Goal: Information Seeking & Learning: Learn about a topic

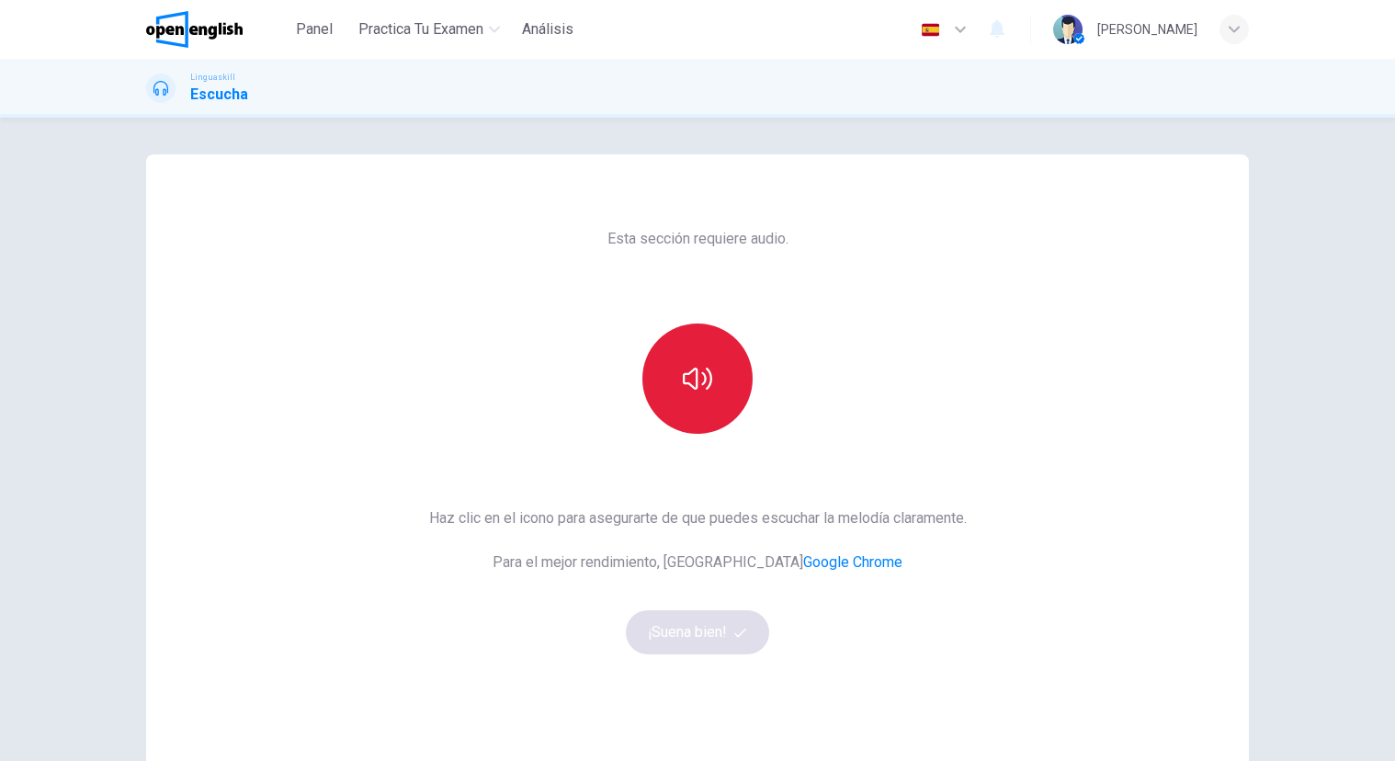
click at [680, 405] on button "button" at bounding box center [697, 378] width 110 height 110
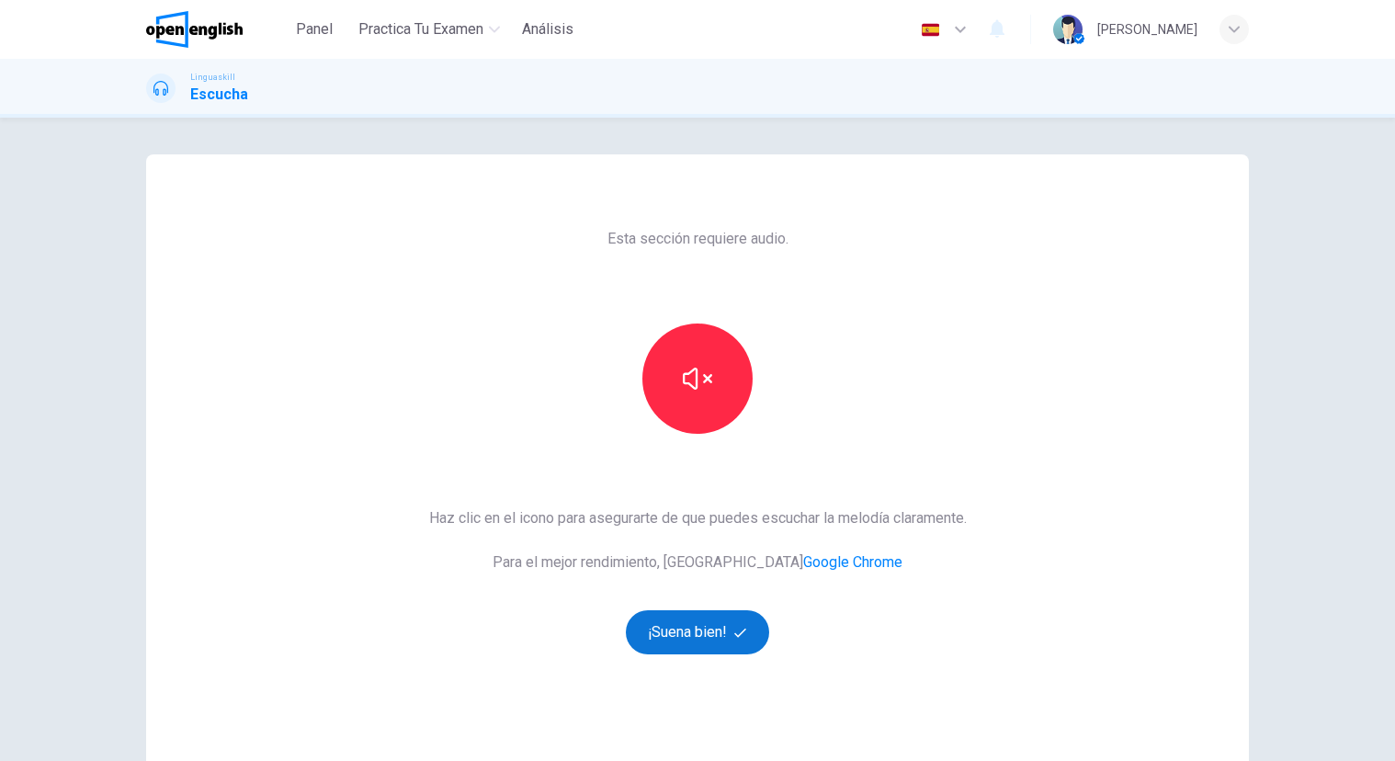
click at [705, 631] on button "¡Suena bien!" at bounding box center [697, 632] width 143 height 44
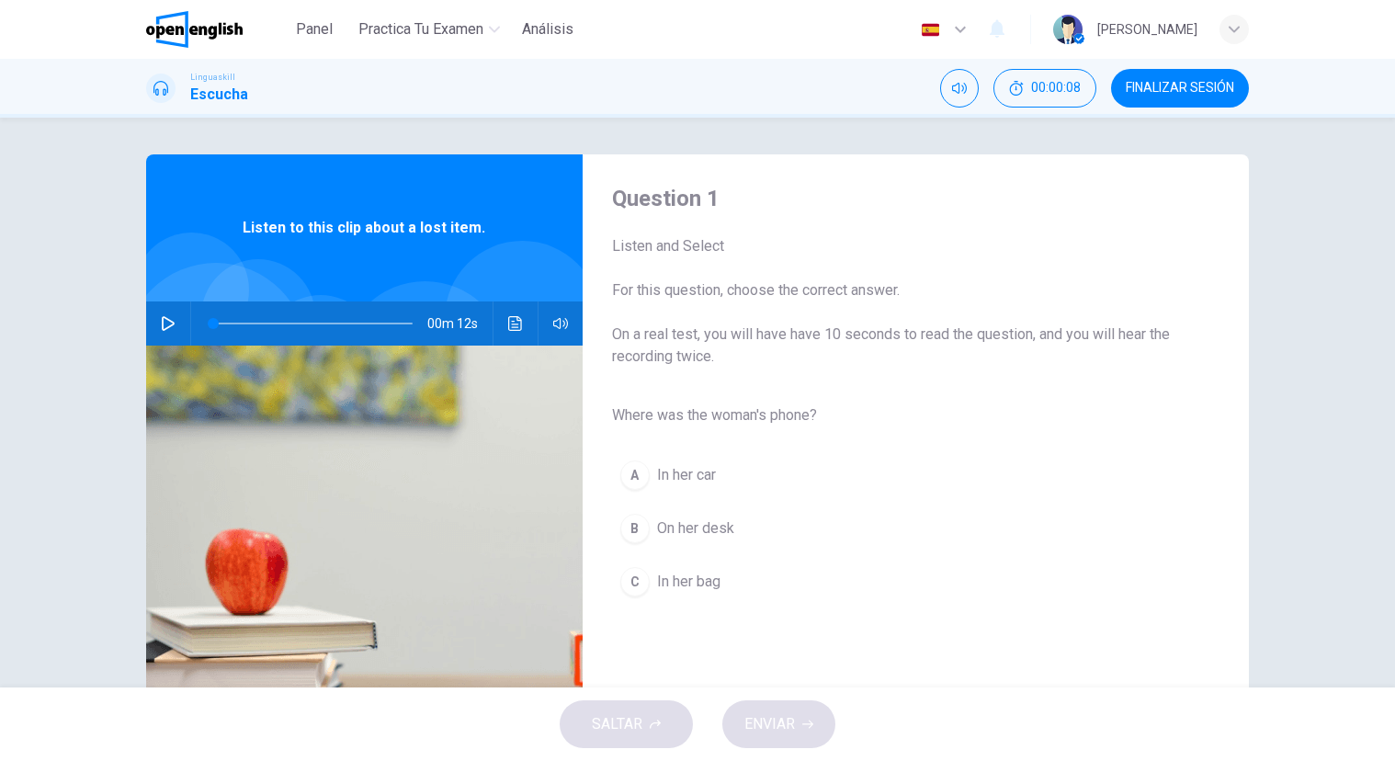
click at [174, 317] on button "button" at bounding box center [167, 323] width 29 height 44
click at [707, 580] on span "In her bag" at bounding box center [688, 582] width 63 height 22
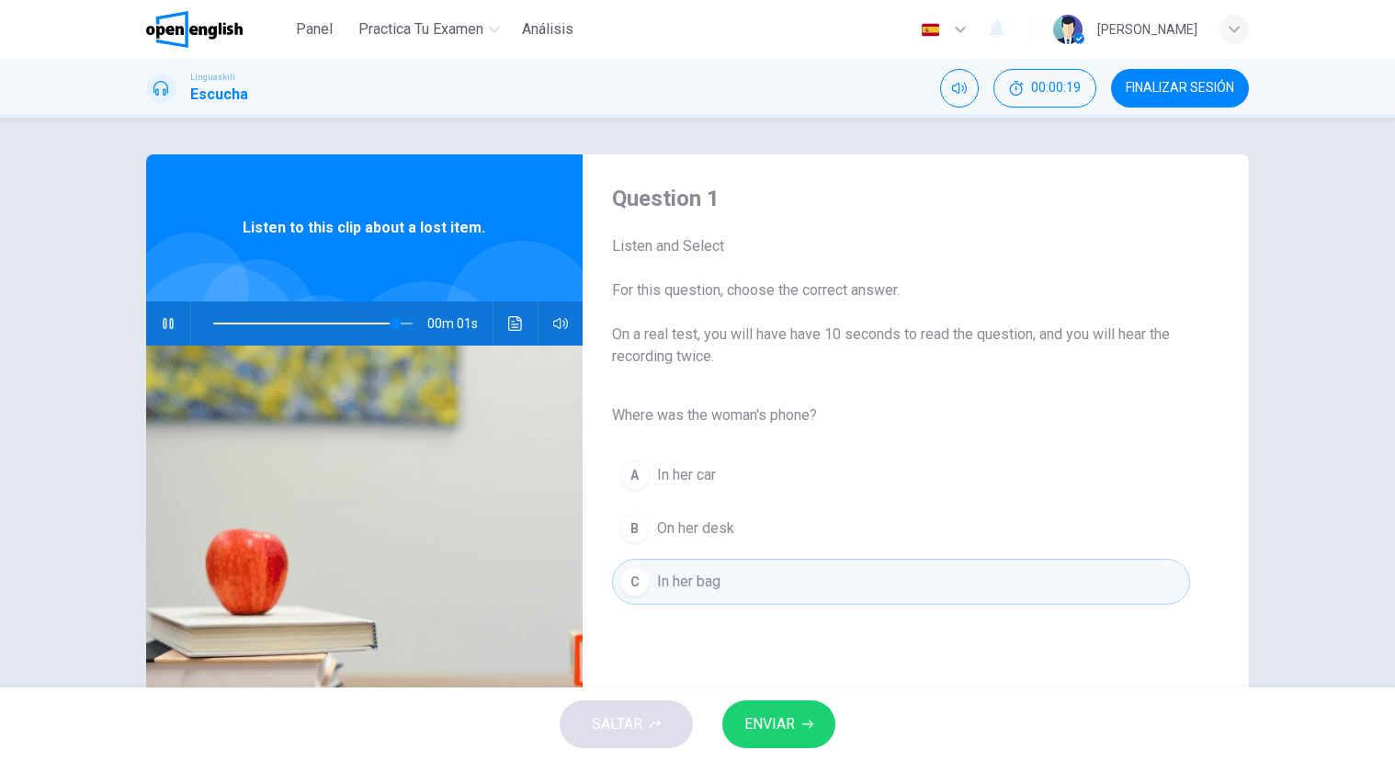
type input "*"
click at [796, 740] on button "ENVIAR" at bounding box center [778, 724] width 113 height 48
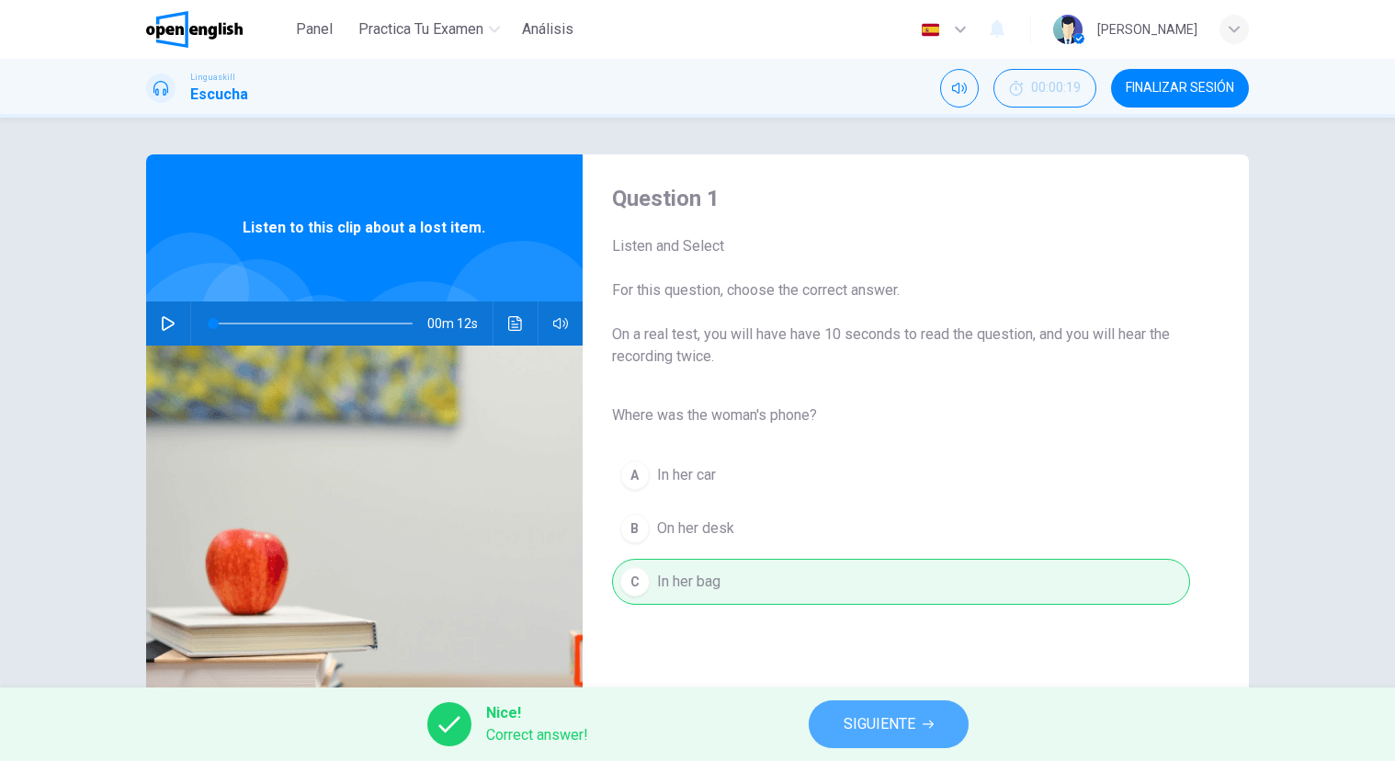
click at [889, 731] on span "SIGUIENTE" at bounding box center [879, 724] width 72 height 26
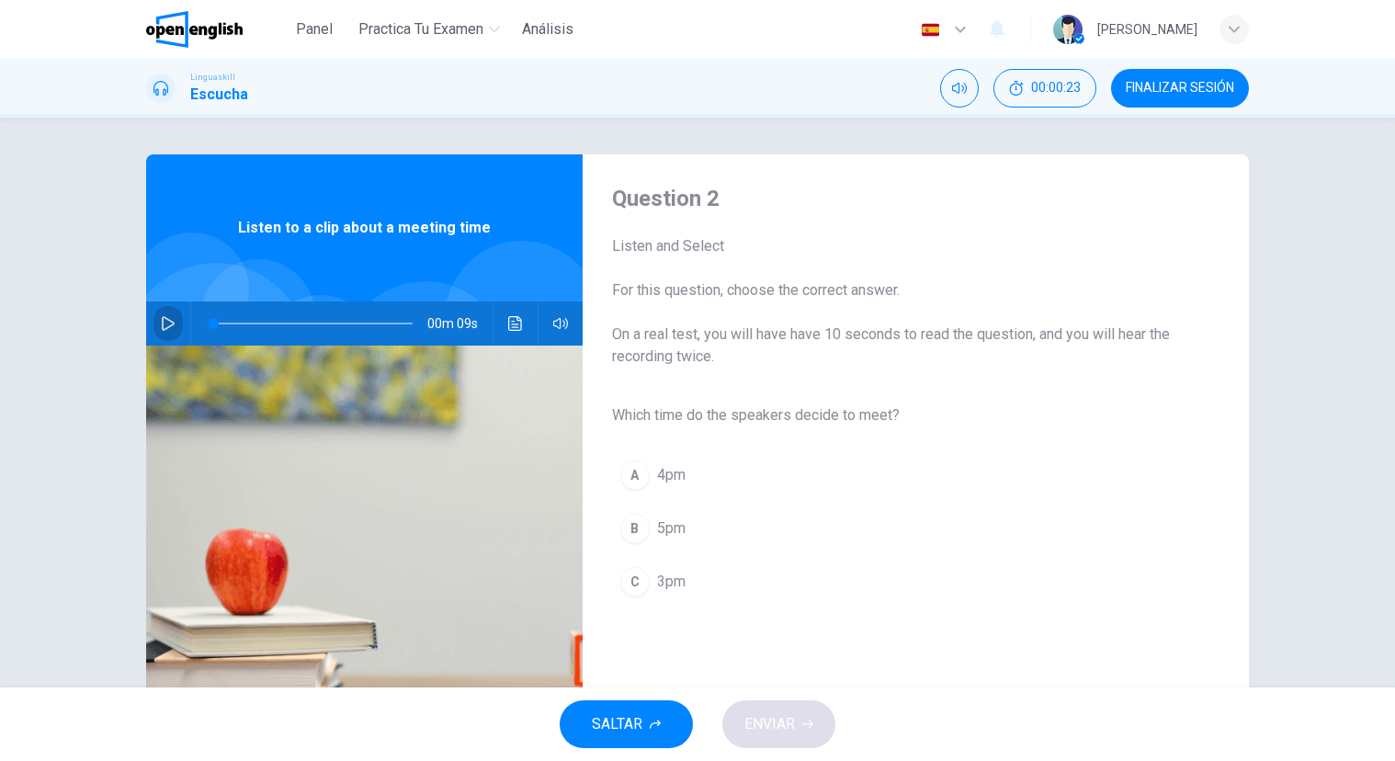
click at [167, 315] on button "button" at bounding box center [167, 323] width 29 height 44
click at [689, 575] on button "C 3pm" at bounding box center [901, 582] width 578 height 46
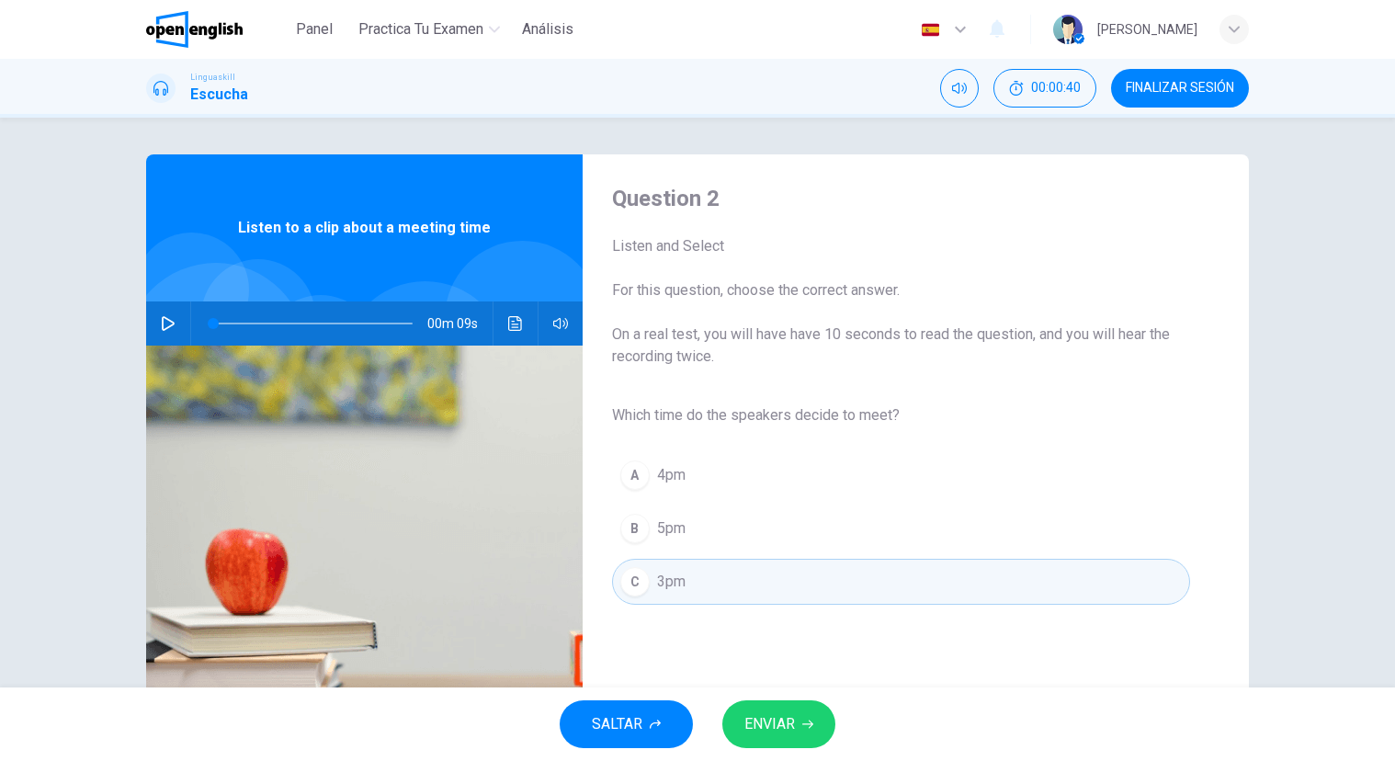
click at [774, 722] on span "ENVIAR" at bounding box center [769, 724] width 51 height 26
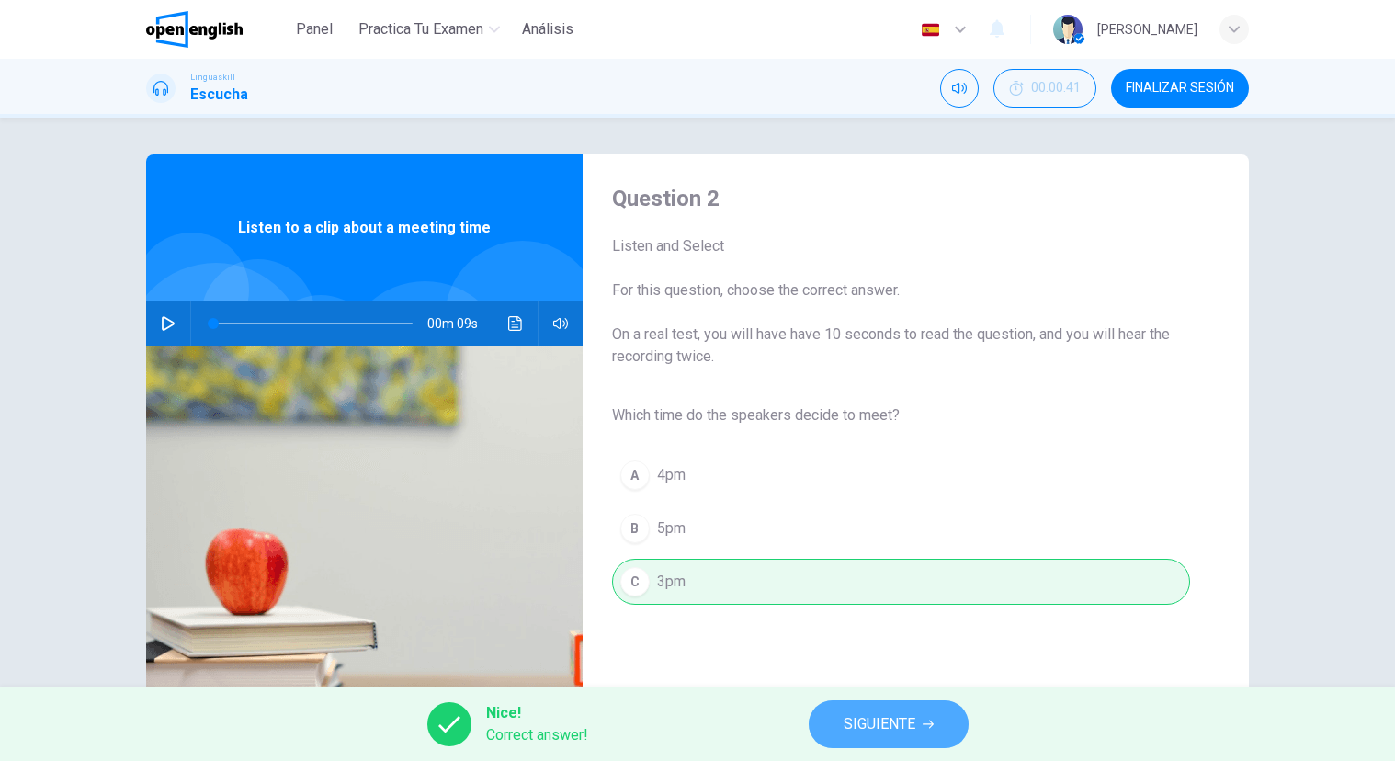
click at [845, 719] on span "SIGUIENTE" at bounding box center [879, 724] width 72 height 26
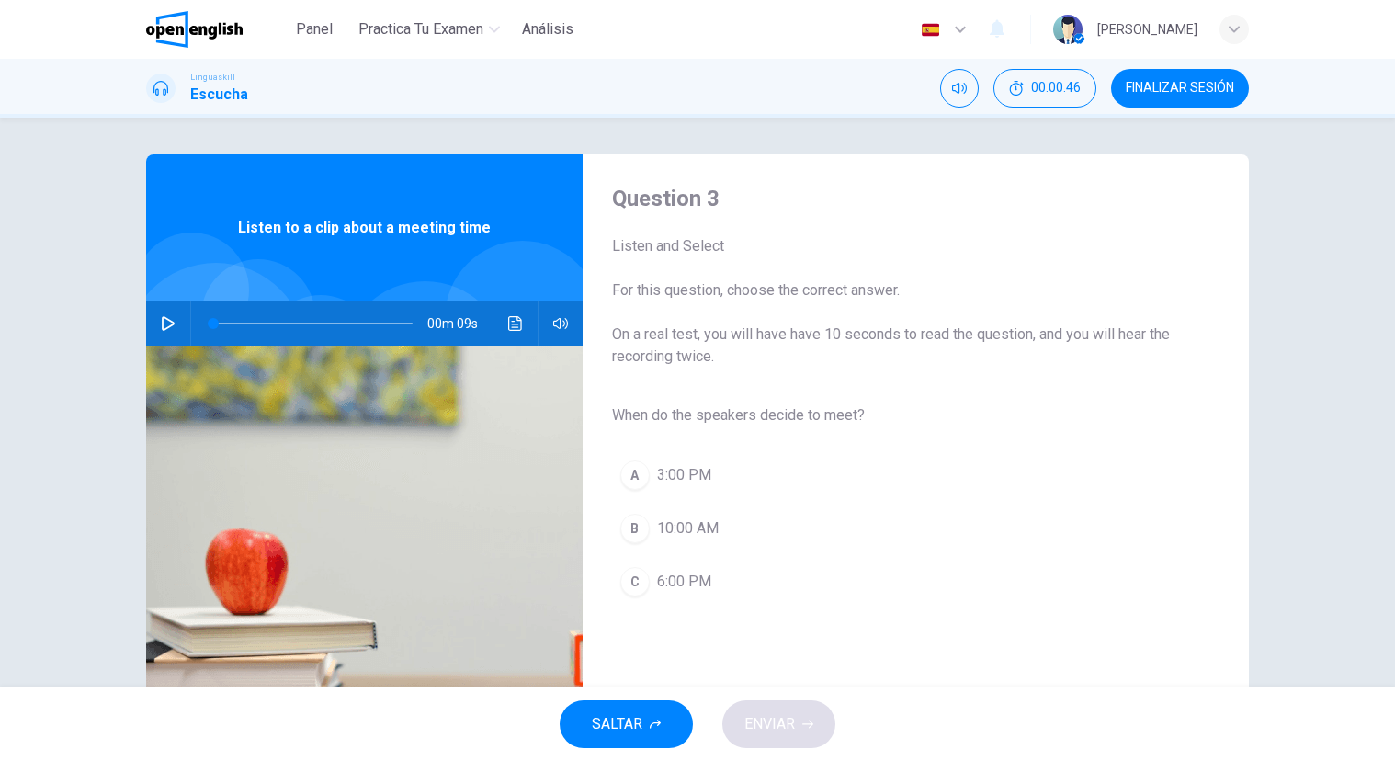
click at [681, 511] on button "B 10:00 AM" at bounding box center [901, 528] width 578 height 46
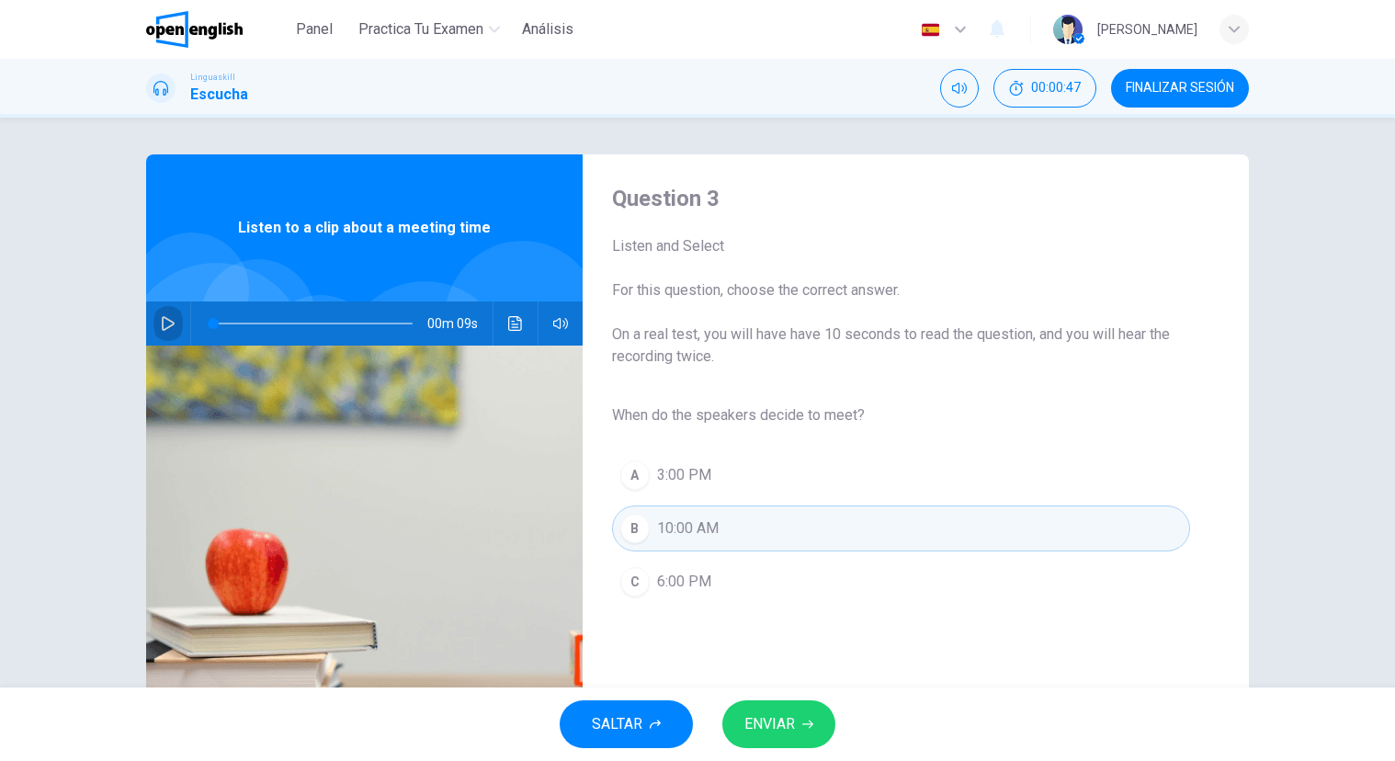
click at [170, 320] on icon "button" at bounding box center [168, 323] width 15 height 15
type input "*"
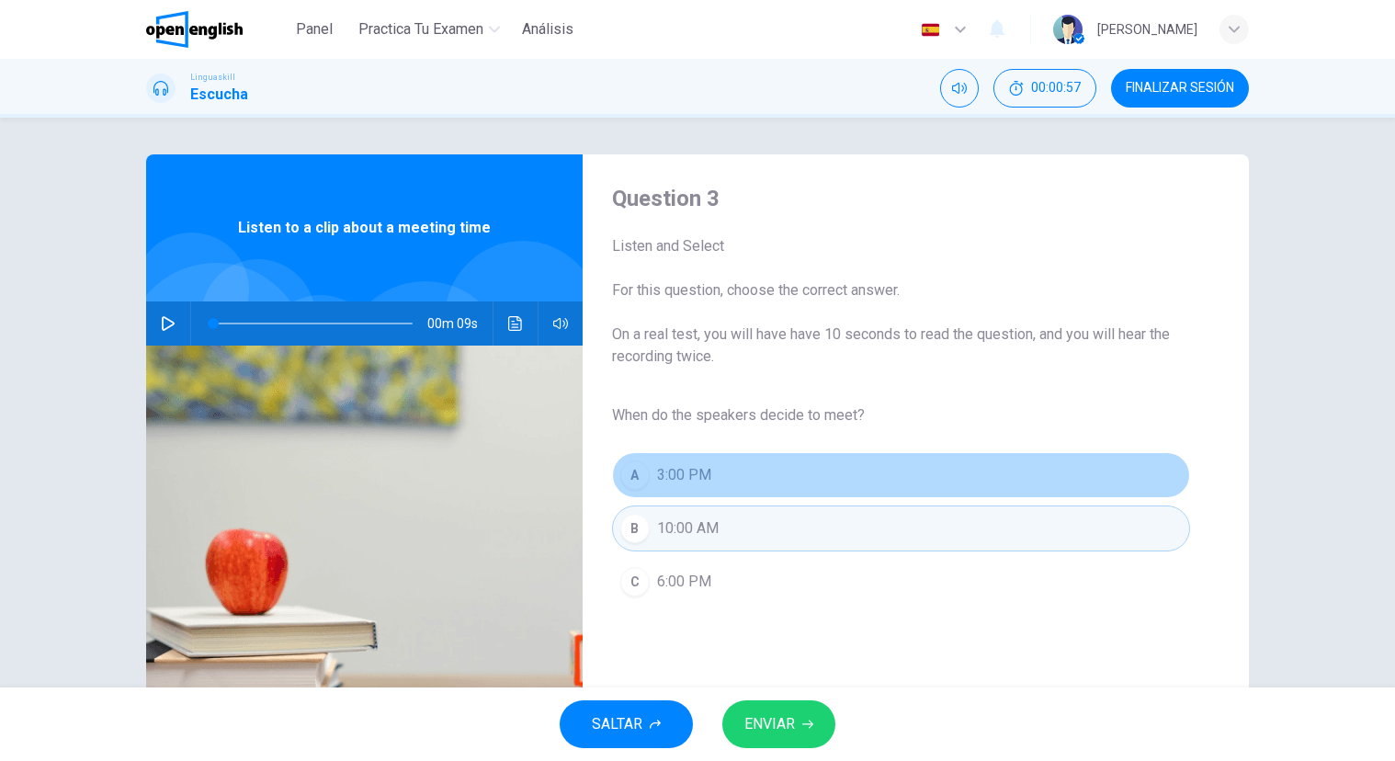
click at [668, 482] on span "3:00 PM" at bounding box center [684, 475] width 54 height 22
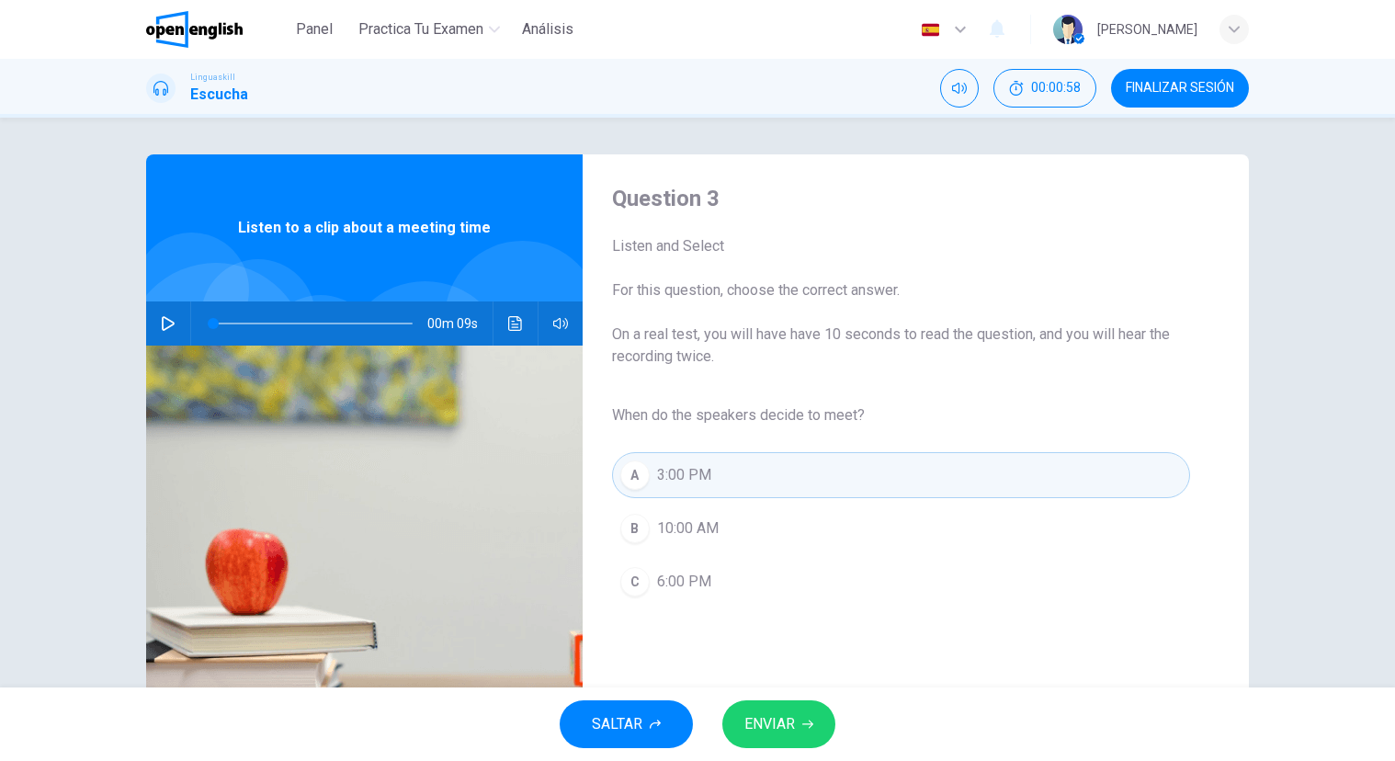
click at [785, 713] on span "ENVIAR" at bounding box center [769, 724] width 51 height 26
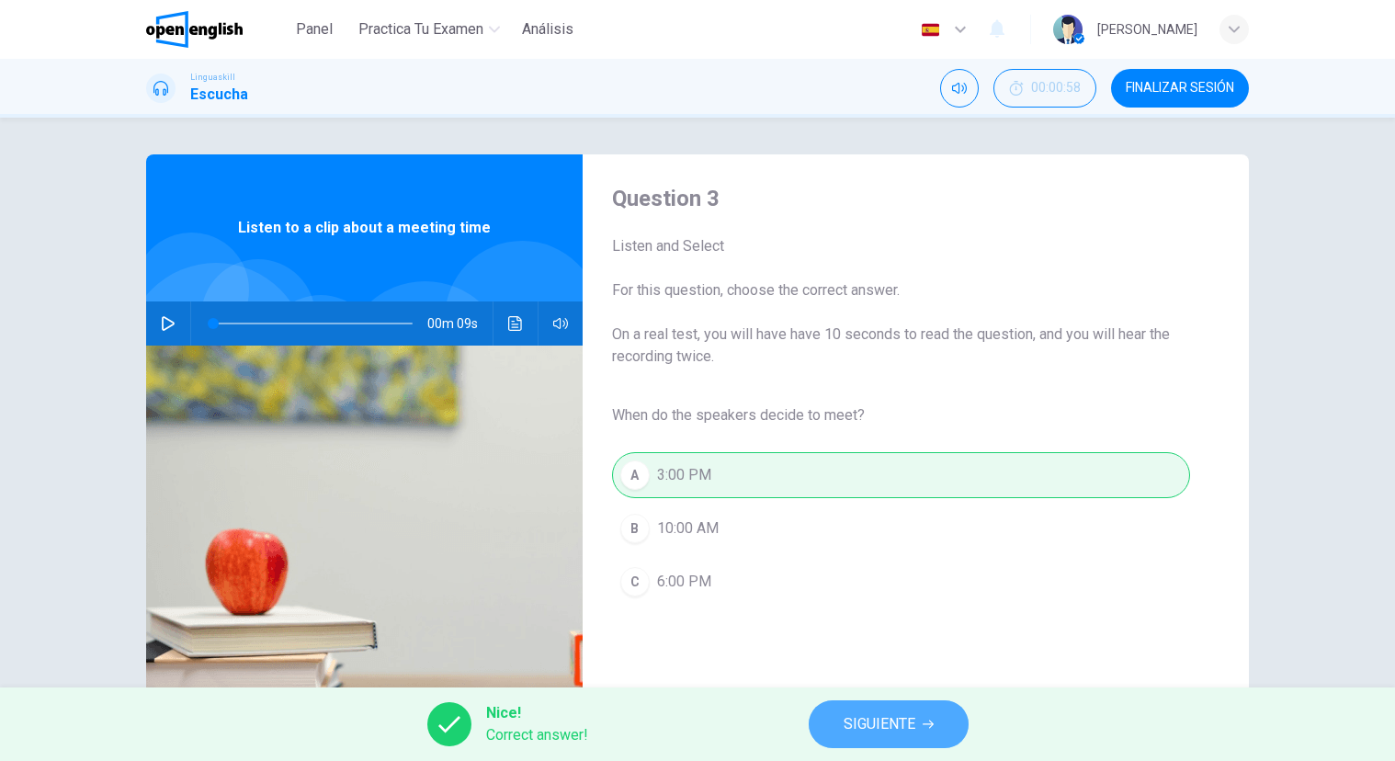
click at [924, 714] on button "SIGUIENTE" at bounding box center [888, 724] width 160 height 48
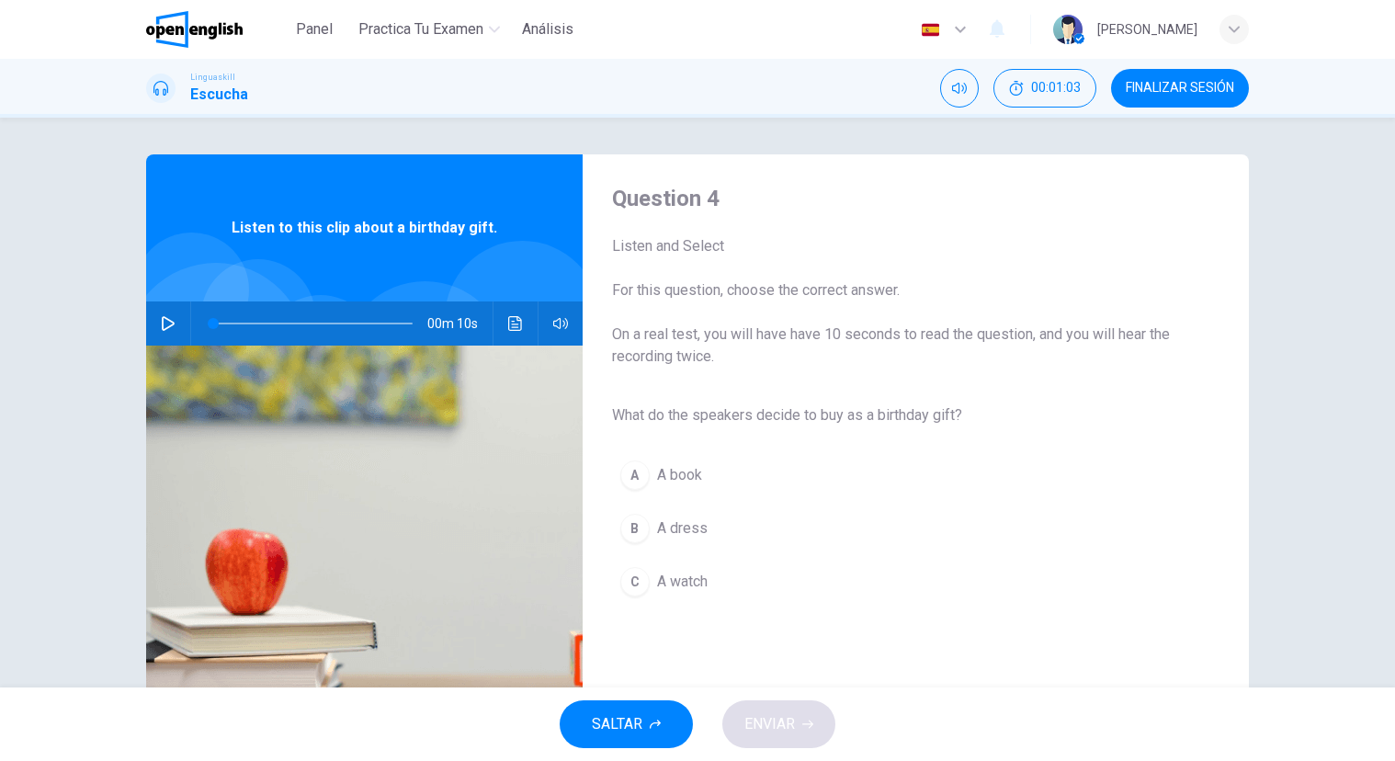
click at [164, 323] on icon "button" at bounding box center [168, 323] width 15 height 15
click at [695, 578] on span "A watch" at bounding box center [682, 582] width 51 height 22
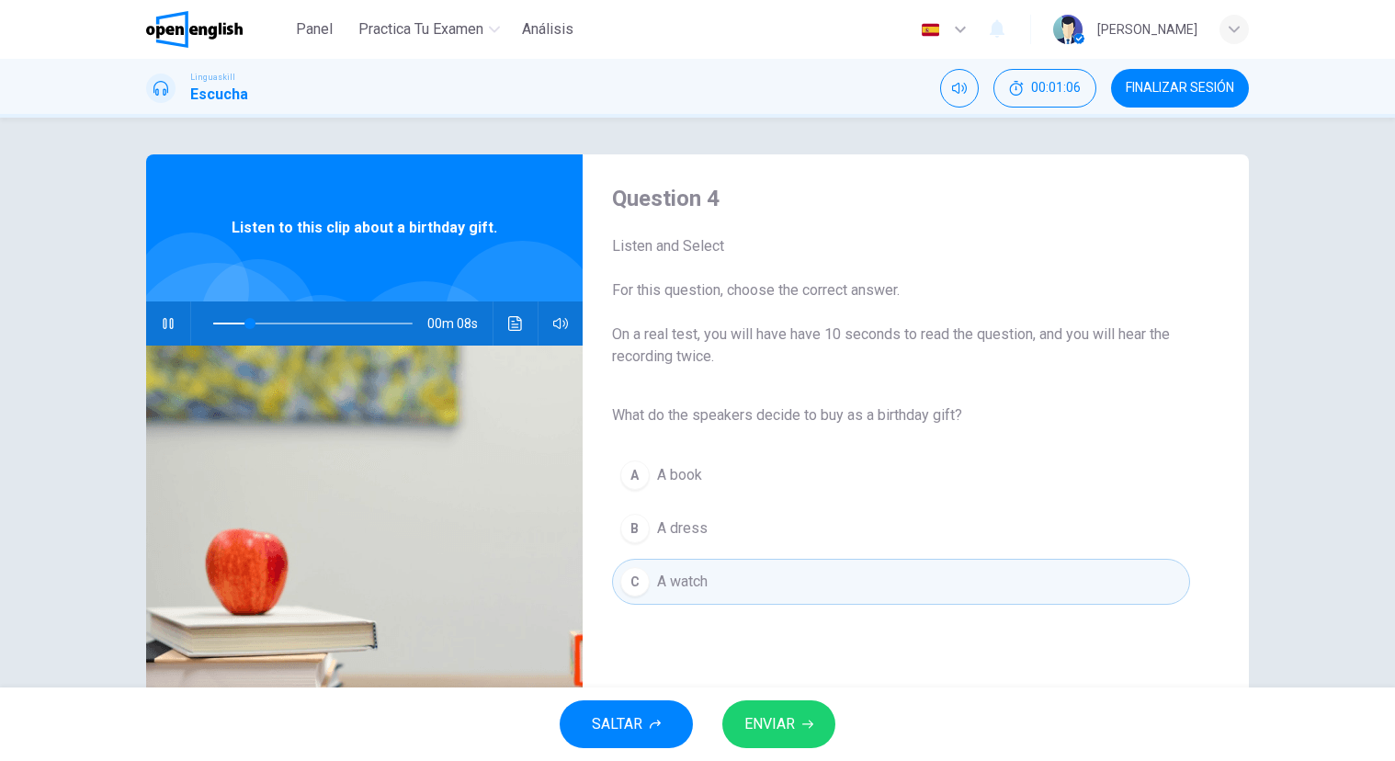
click at [687, 469] on span "A book" at bounding box center [679, 475] width 45 height 22
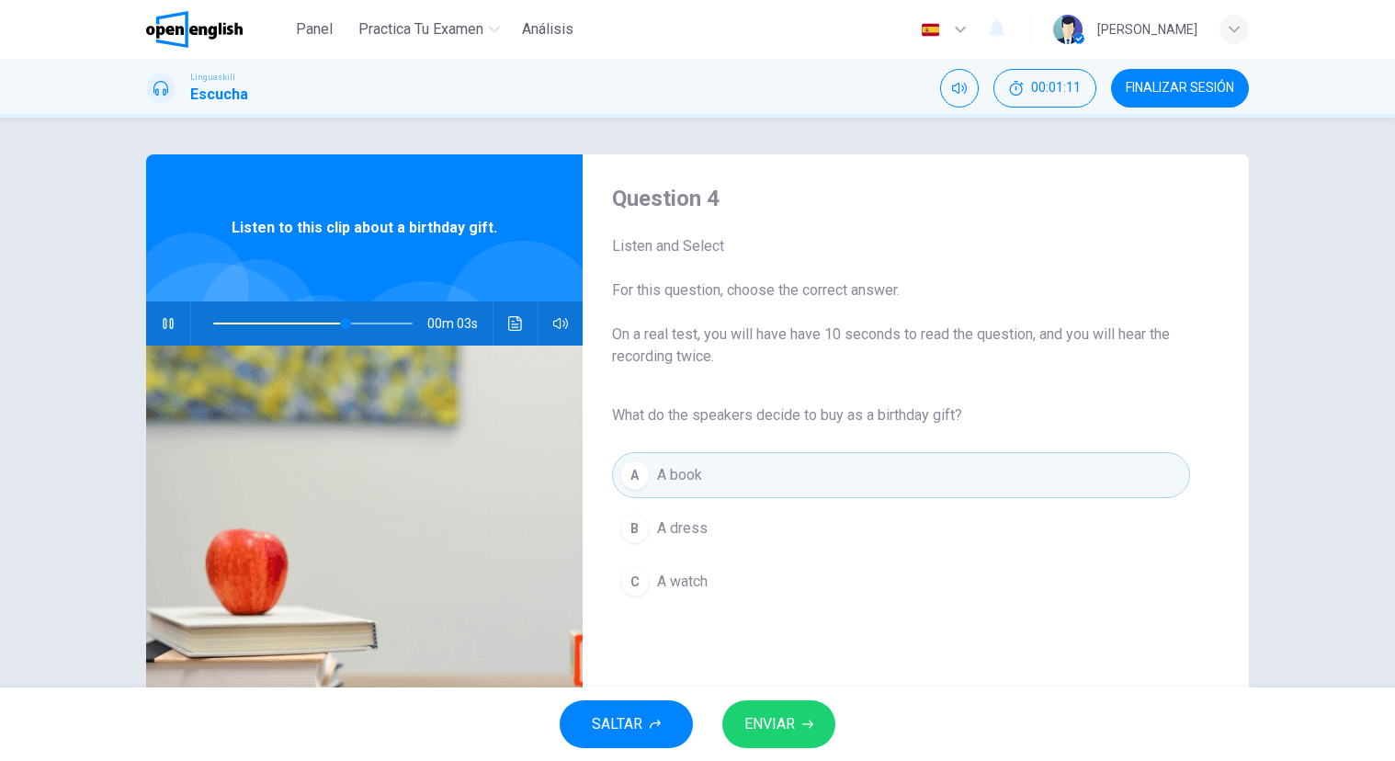
click at [789, 714] on span "ENVIAR" at bounding box center [769, 724] width 51 height 26
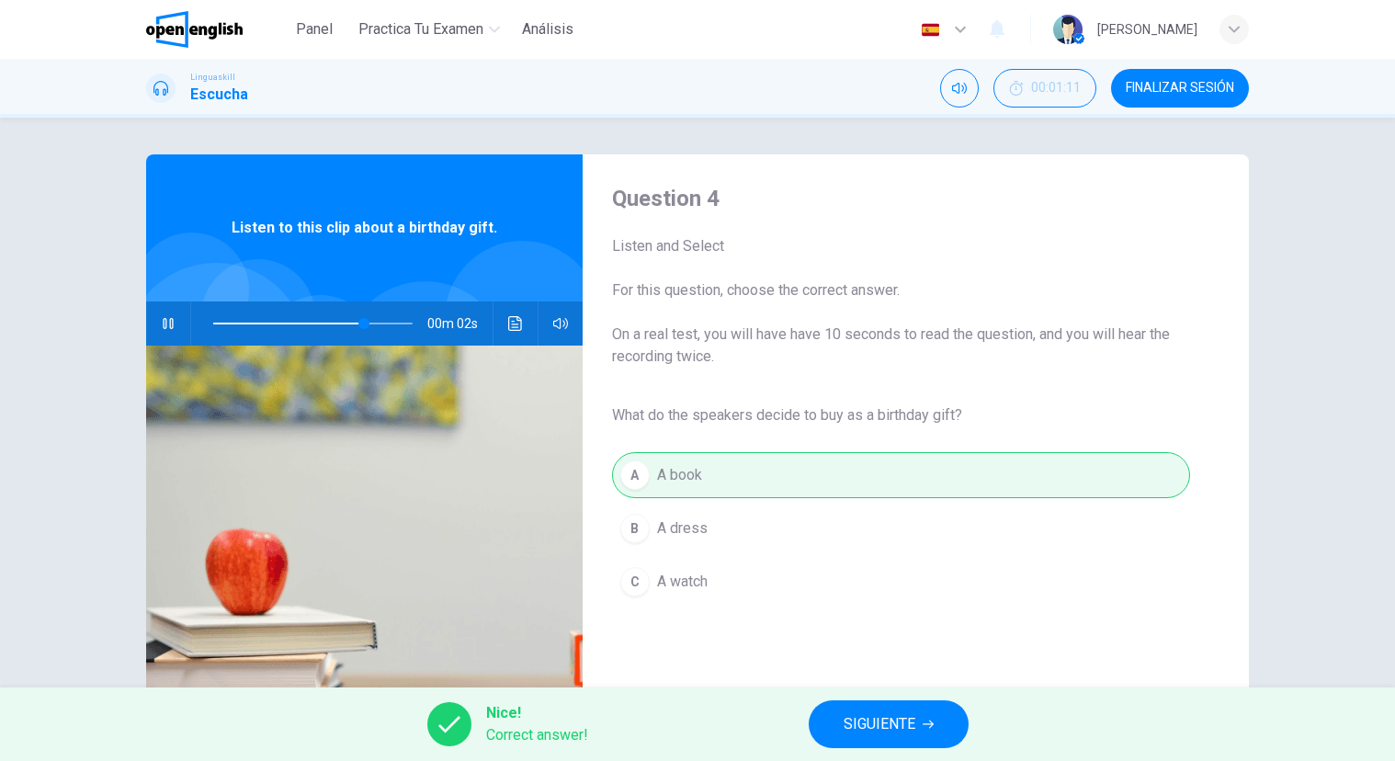
type input "**"
click at [907, 705] on button "SIGUIENTE" at bounding box center [888, 724] width 160 height 48
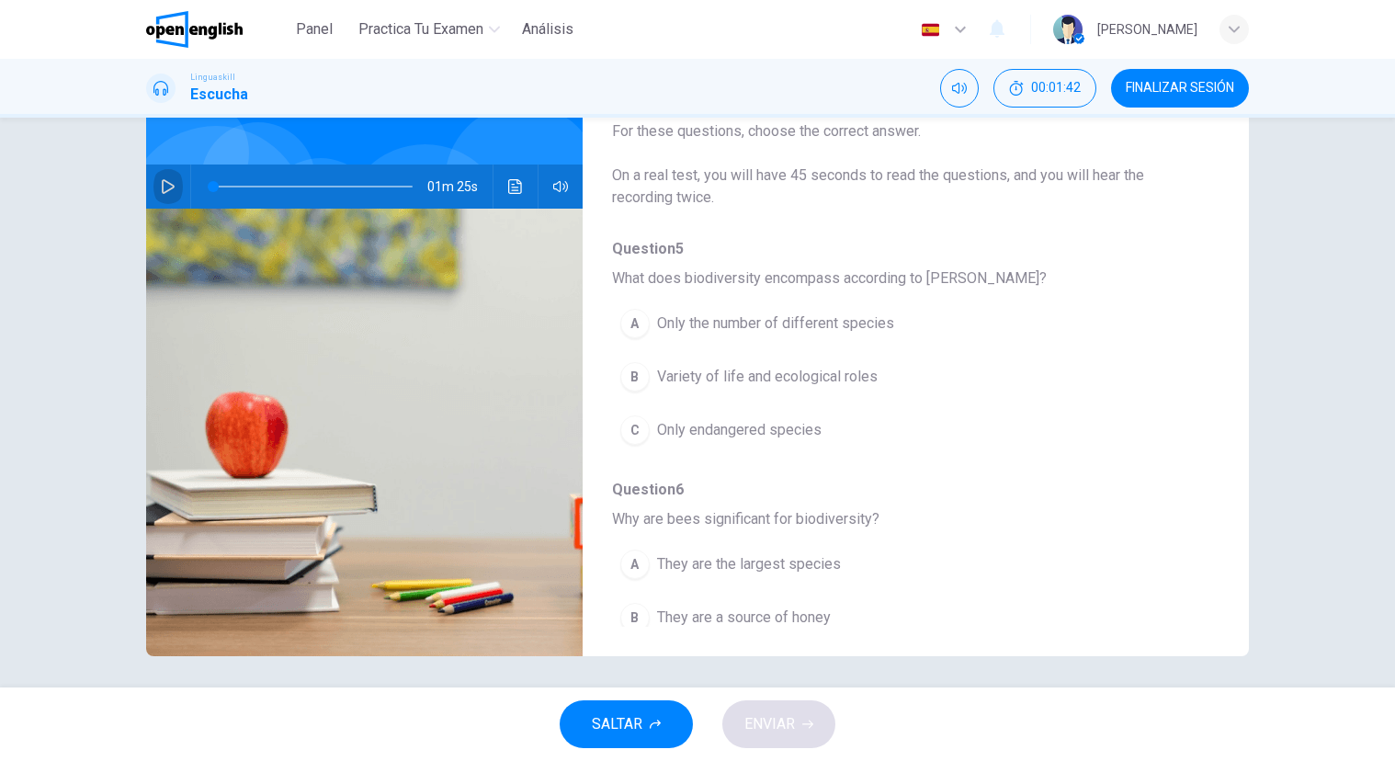
click at [169, 185] on icon "button" at bounding box center [168, 186] width 13 height 15
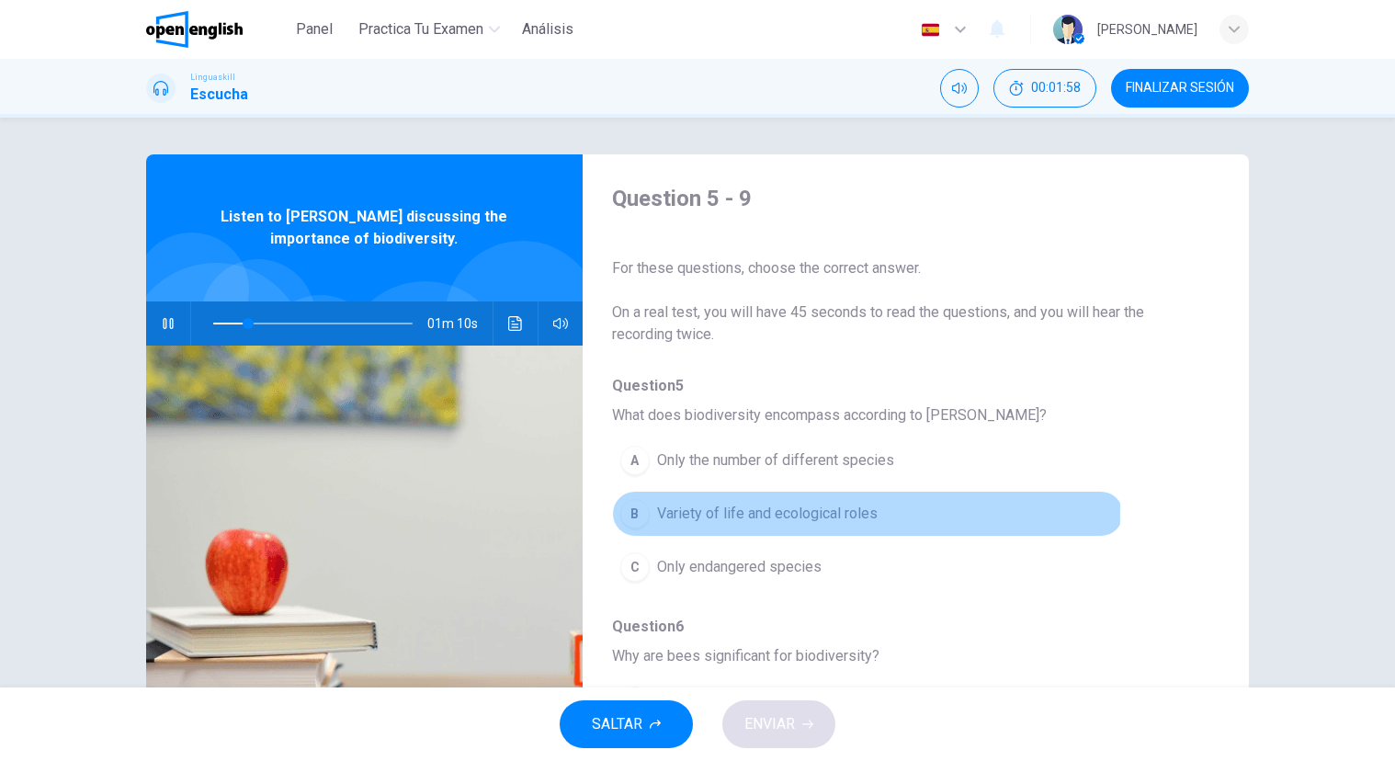
click at [729, 512] on span "Variety of life and ecological roles" at bounding box center [767, 514] width 220 height 22
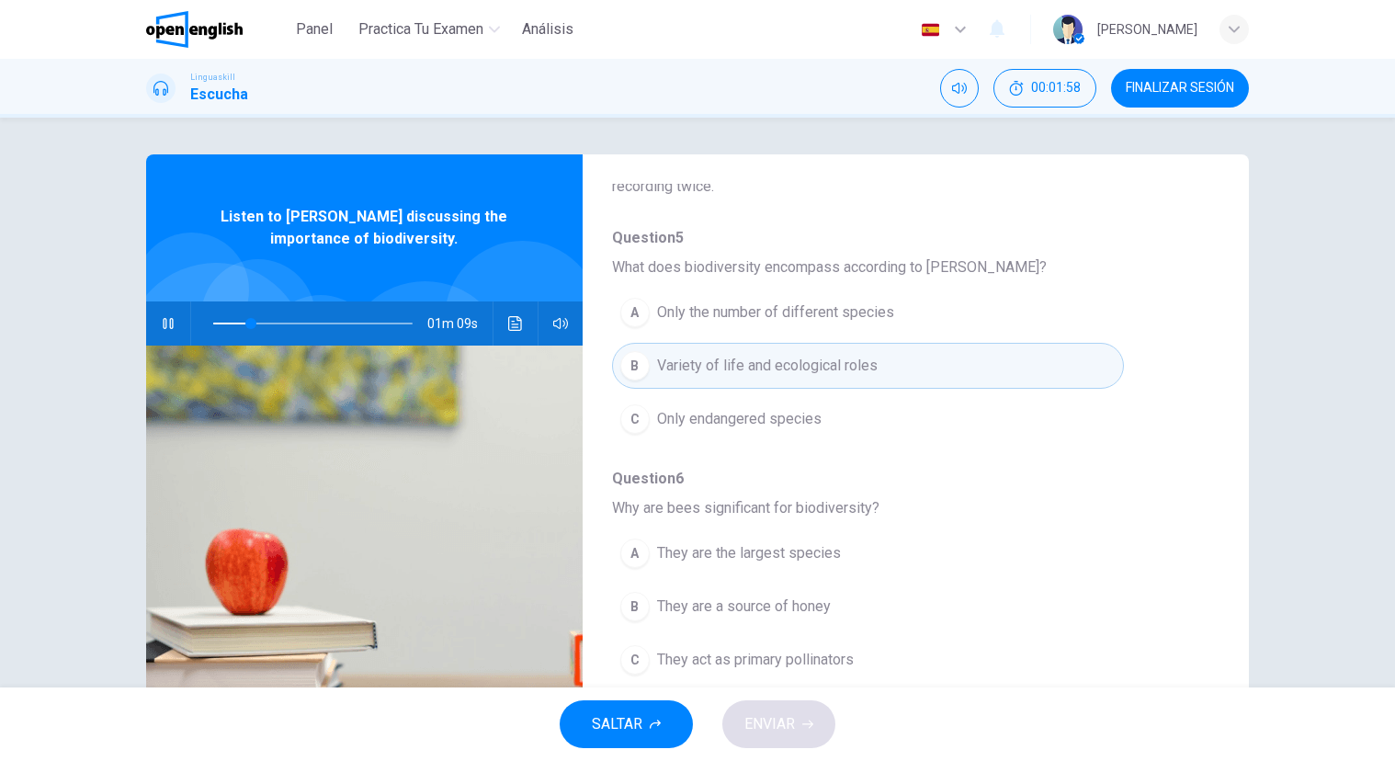
scroll to position [233, 0]
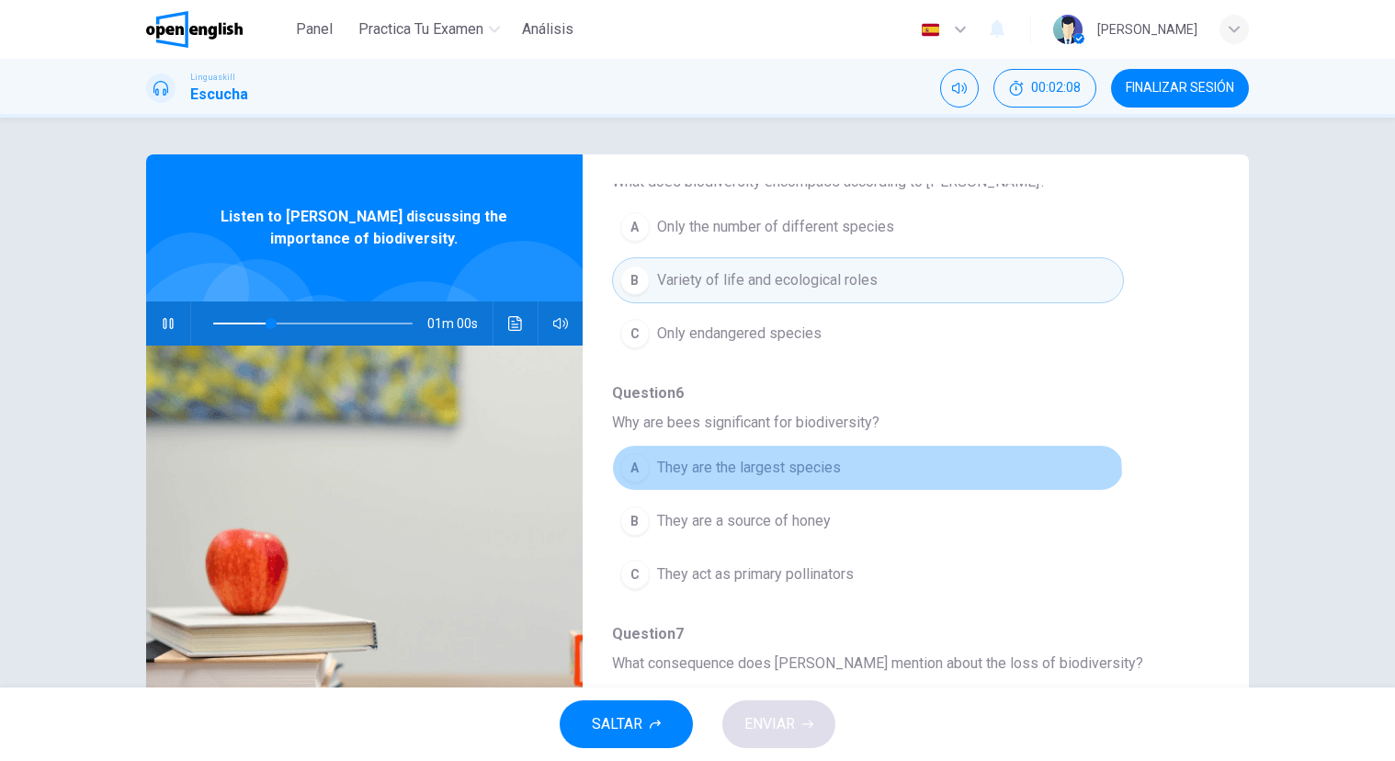
click at [826, 481] on button "A They are the largest species" at bounding box center [868, 468] width 512 height 46
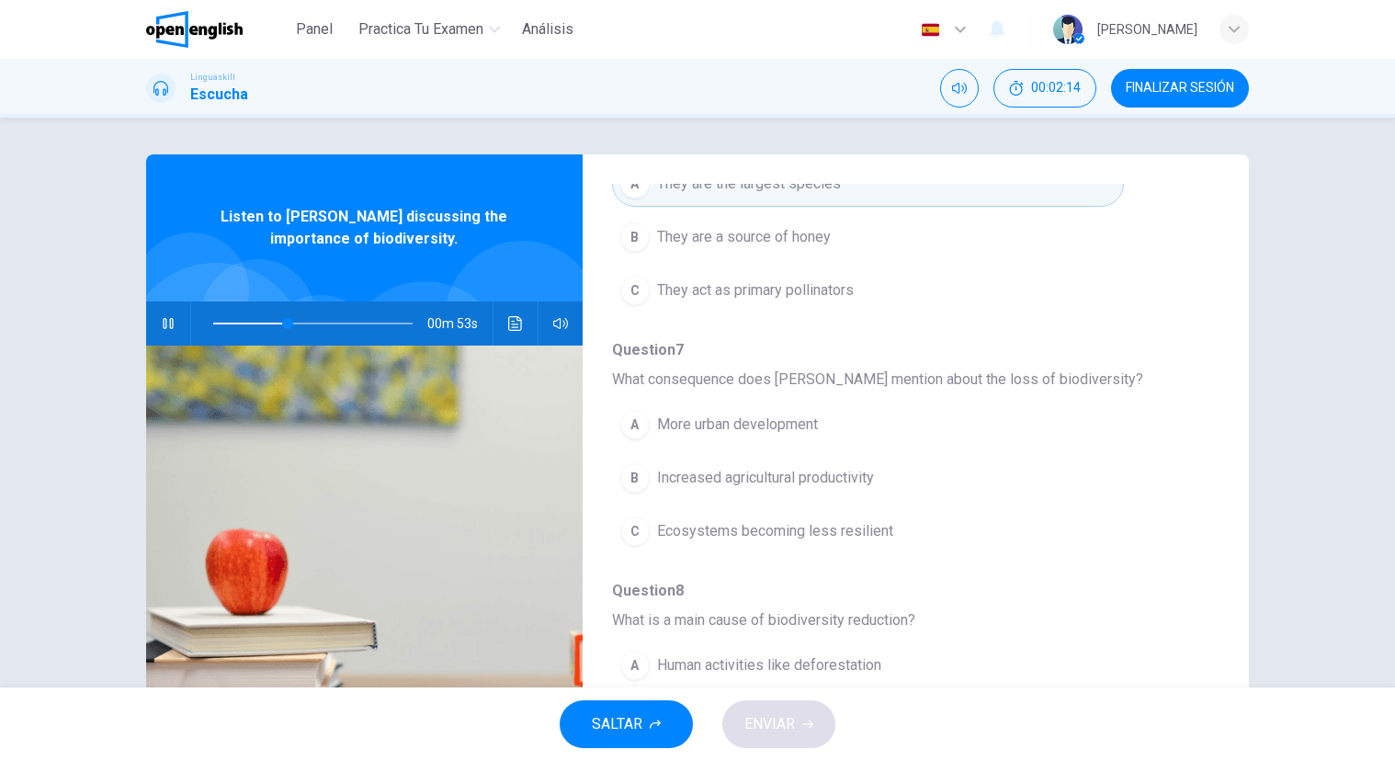
scroll to position [527, 0]
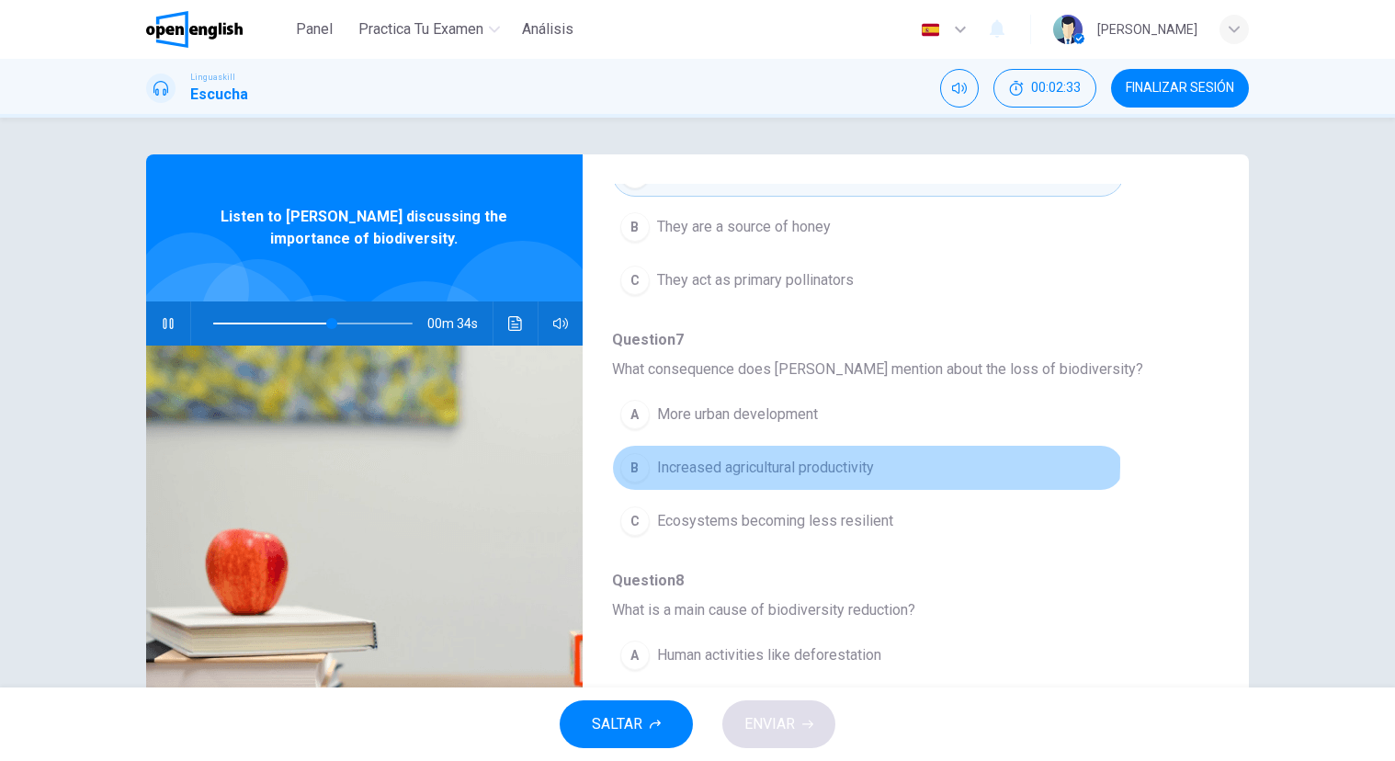
click at [808, 464] on span "Increased agricultural productivity" at bounding box center [765, 468] width 217 height 22
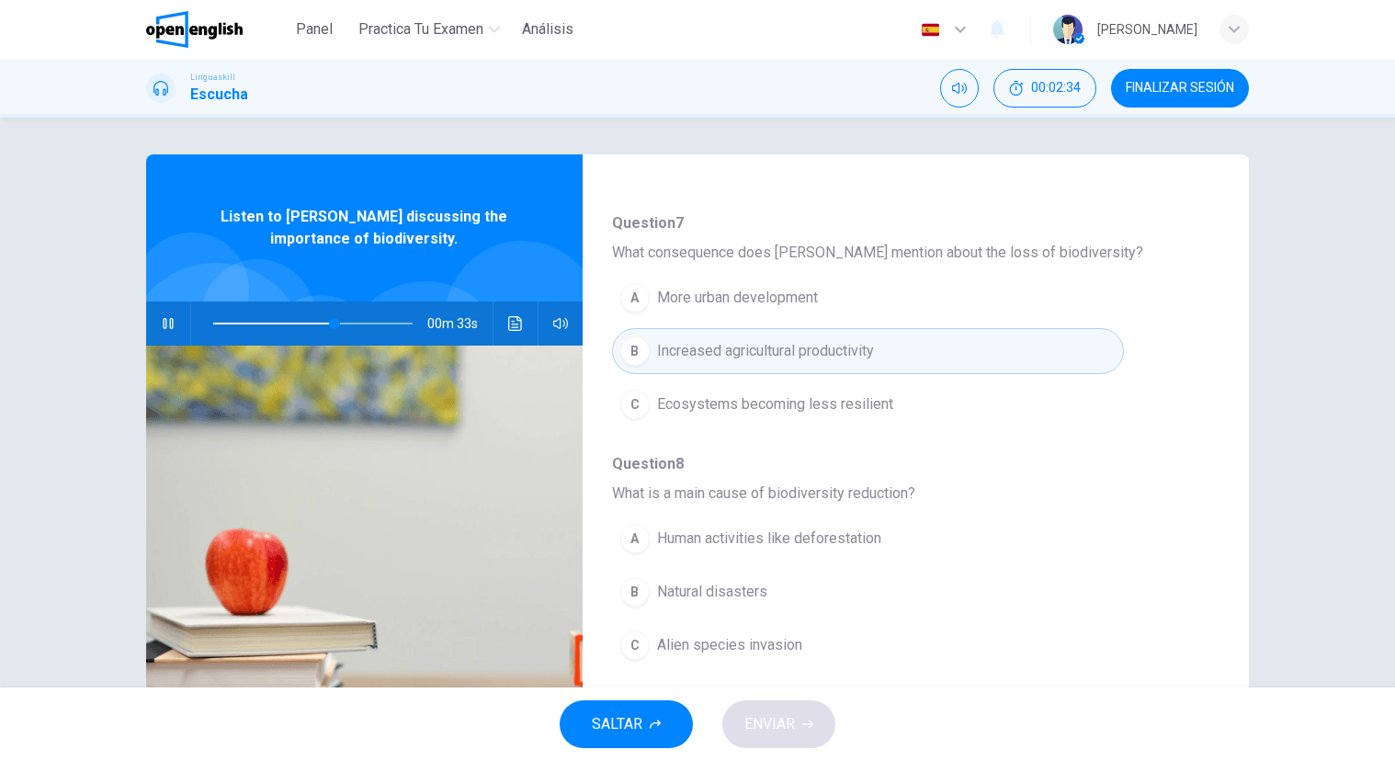
scroll to position [730, 0]
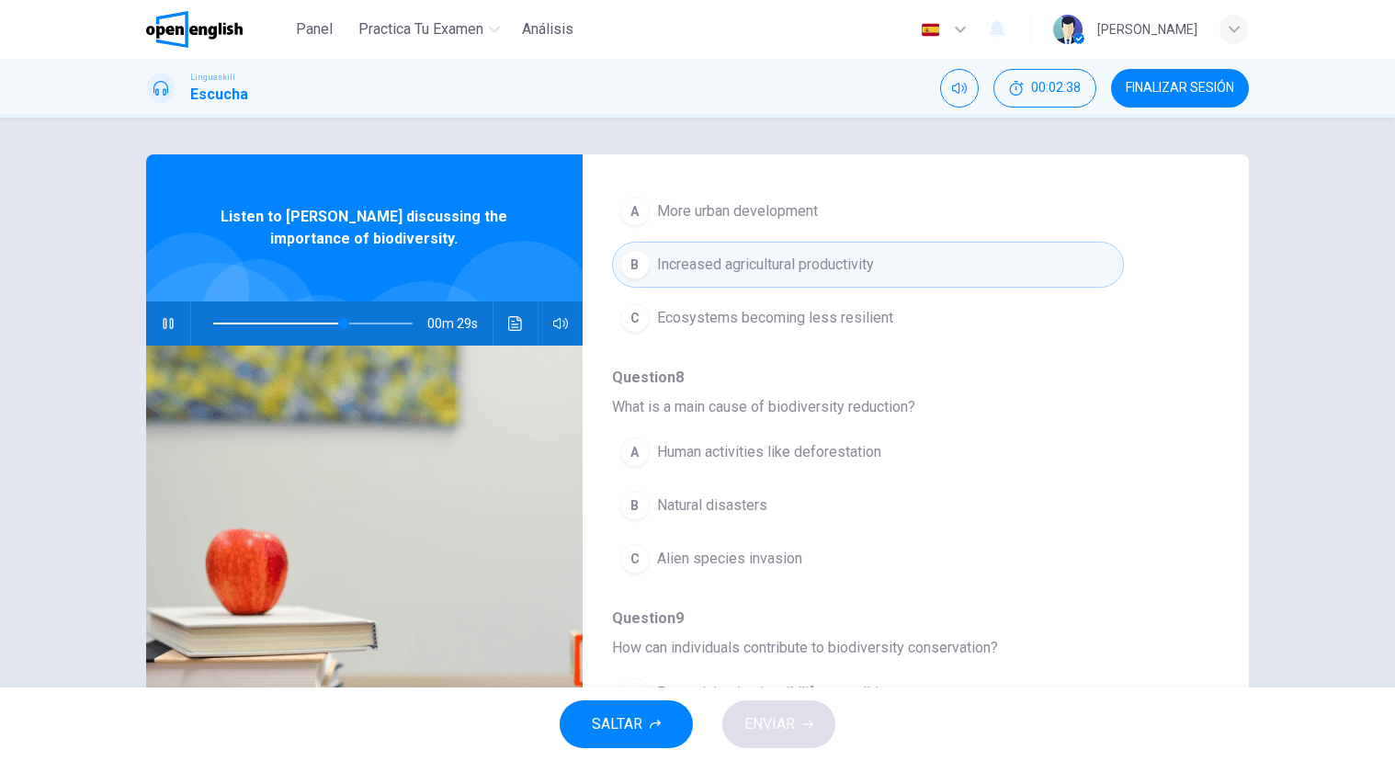
click at [847, 458] on span "Human activities like deforestation" at bounding box center [769, 452] width 224 height 22
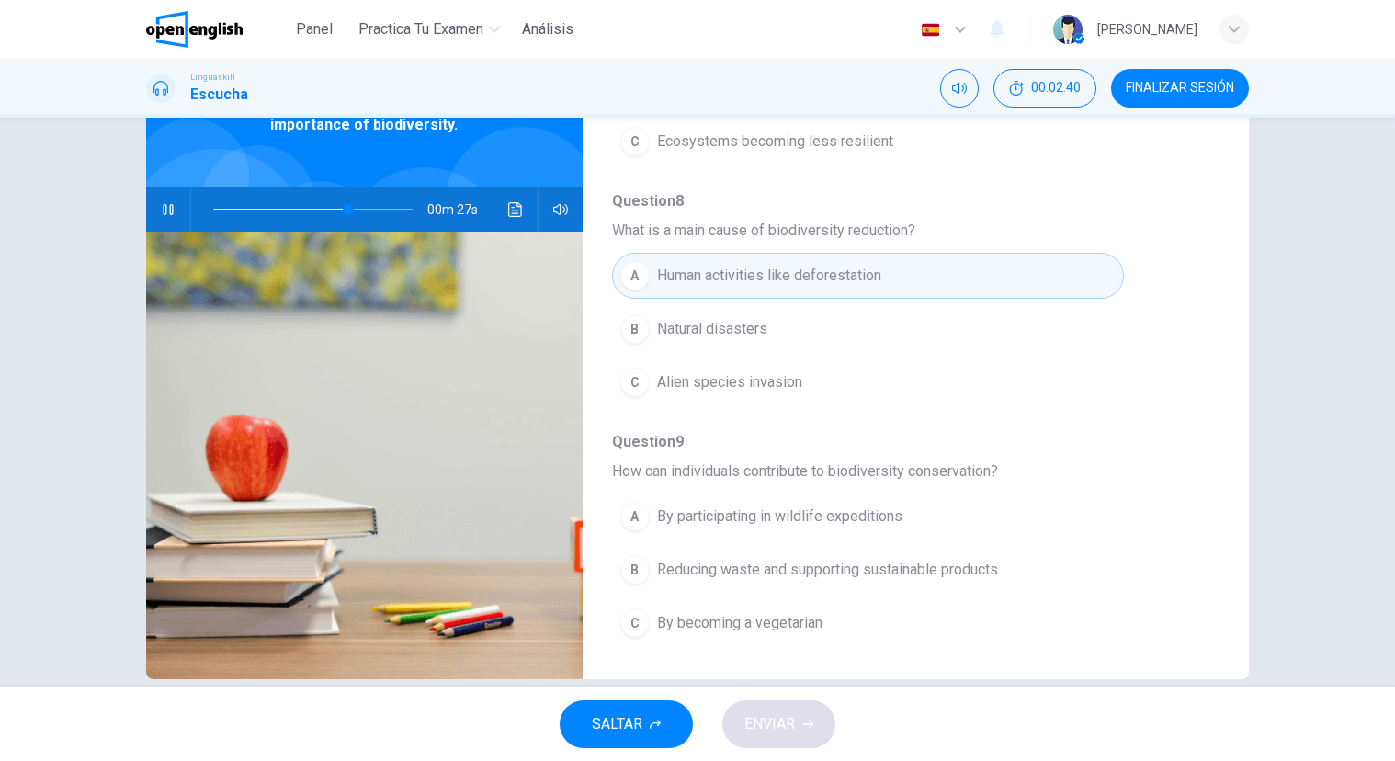
scroll to position [142, 0]
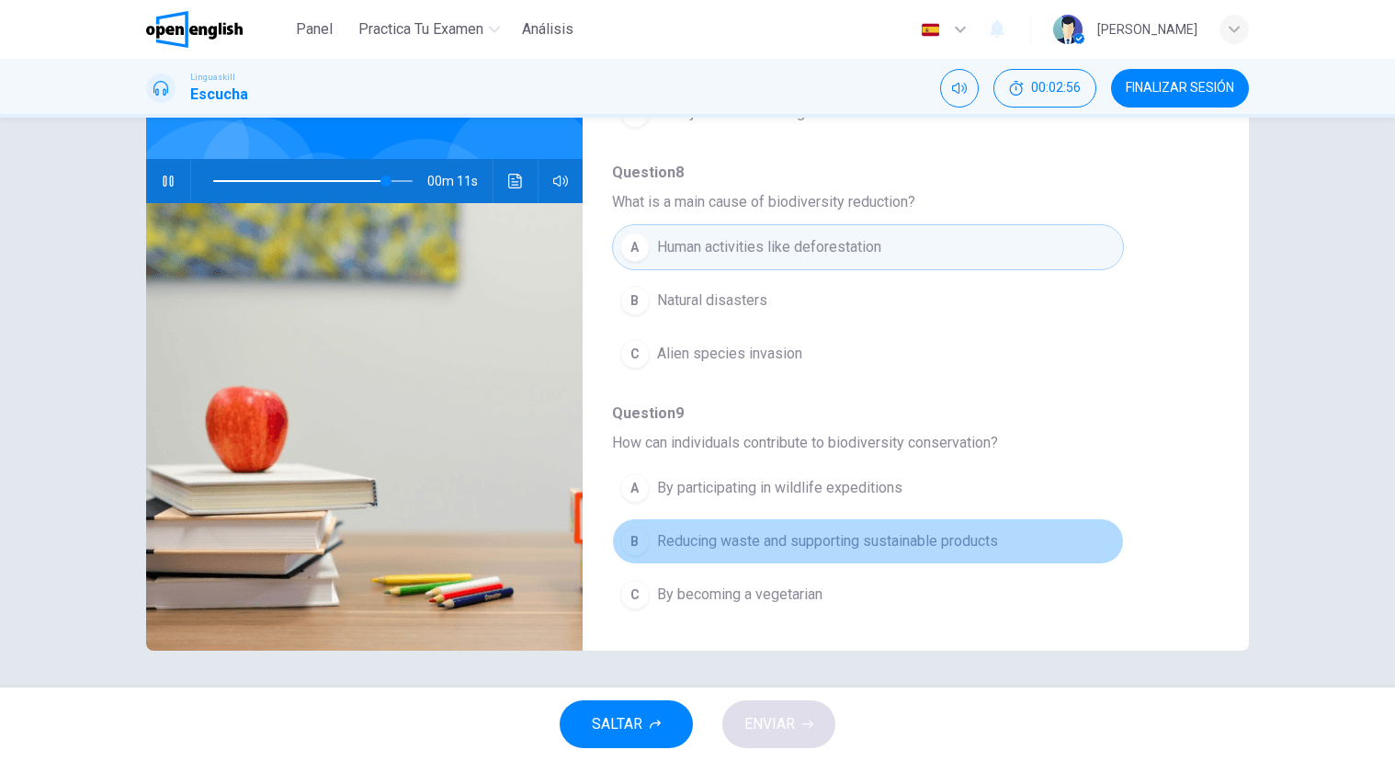
click at [966, 546] on span "Reducing waste and supporting sustainable products" at bounding box center [827, 541] width 341 height 22
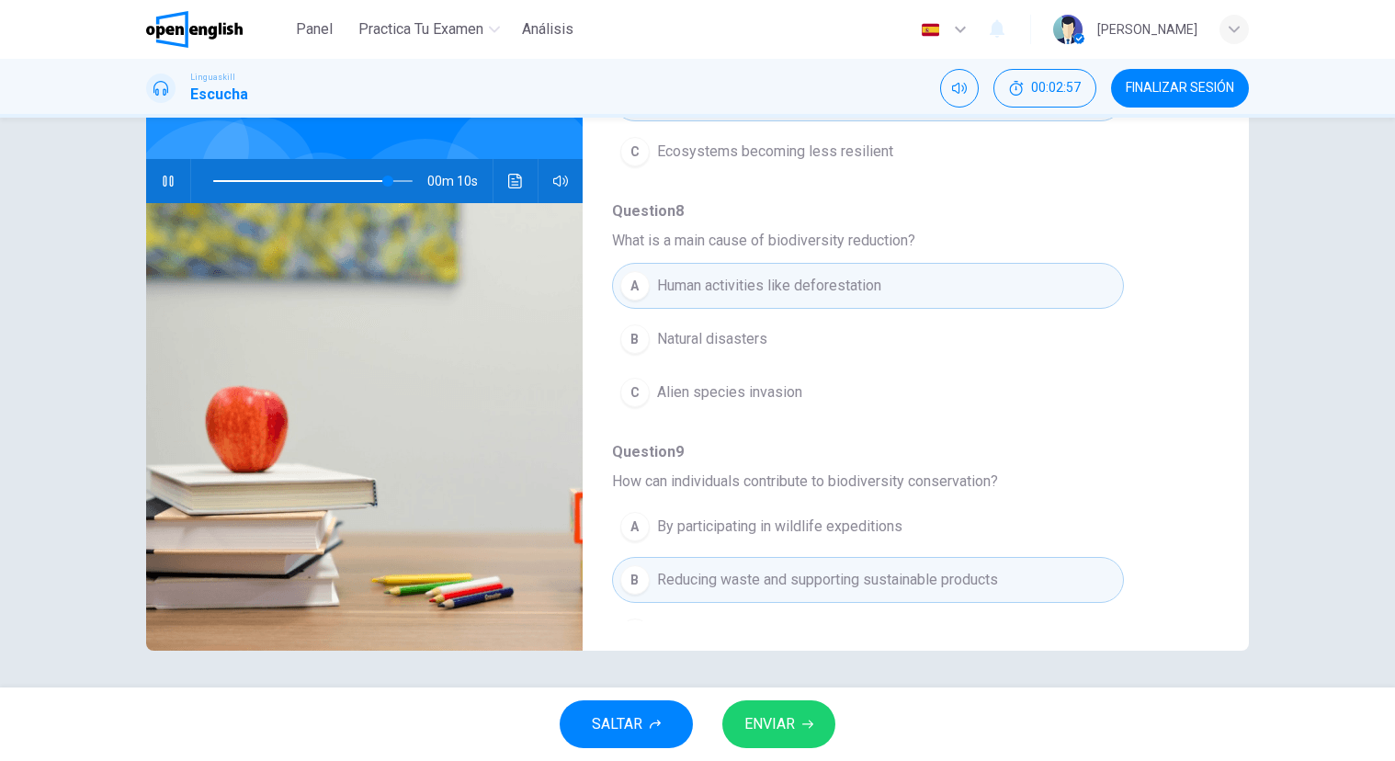
scroll to position [751, 0]
click at [209, 181] on div at bounding box center [309, 181] width 236 height 44
click at [213, 181] on span at bounding box center [304, 181] width 182 height 2
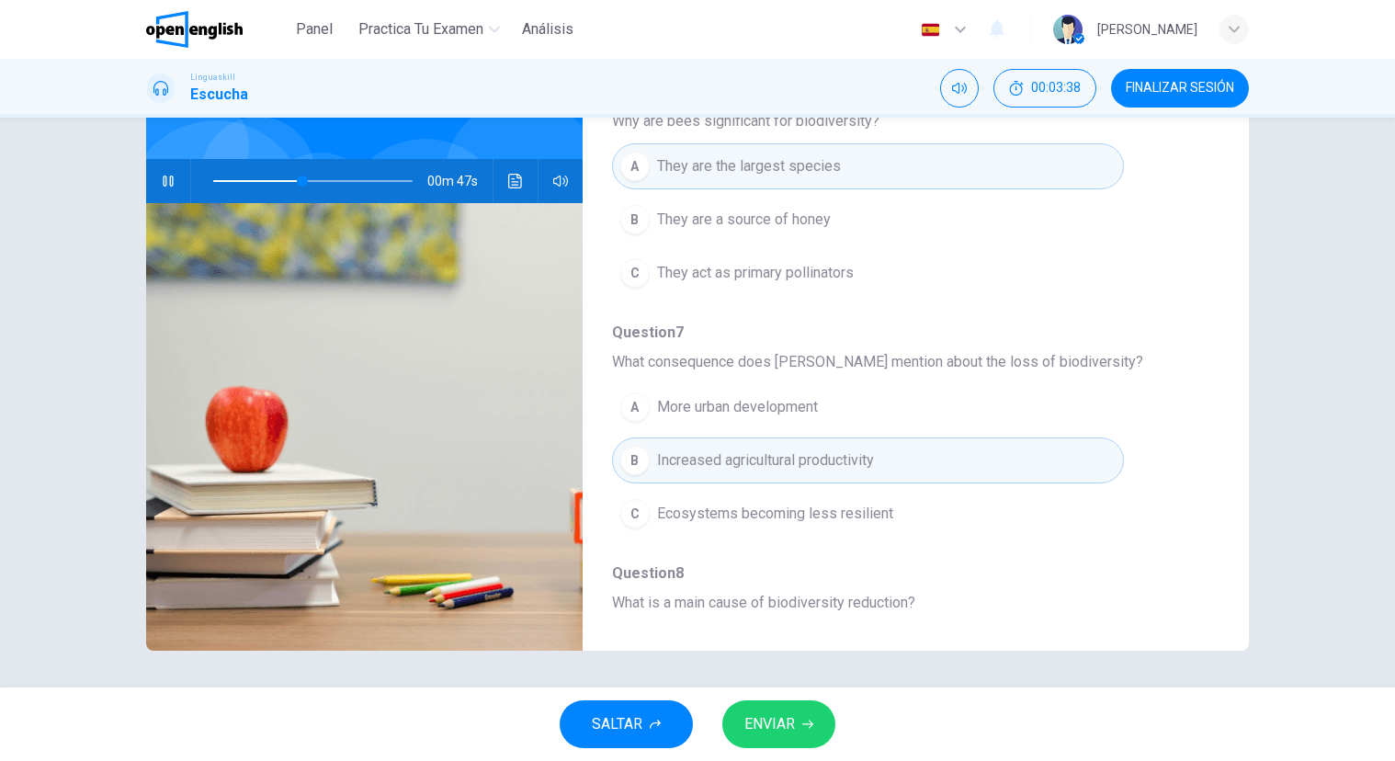
scroll to position [393, 0]
click at [853, 512] on span "Ecosystems becoming less resilient" at bounding box center [775, 513] width 236 height 22
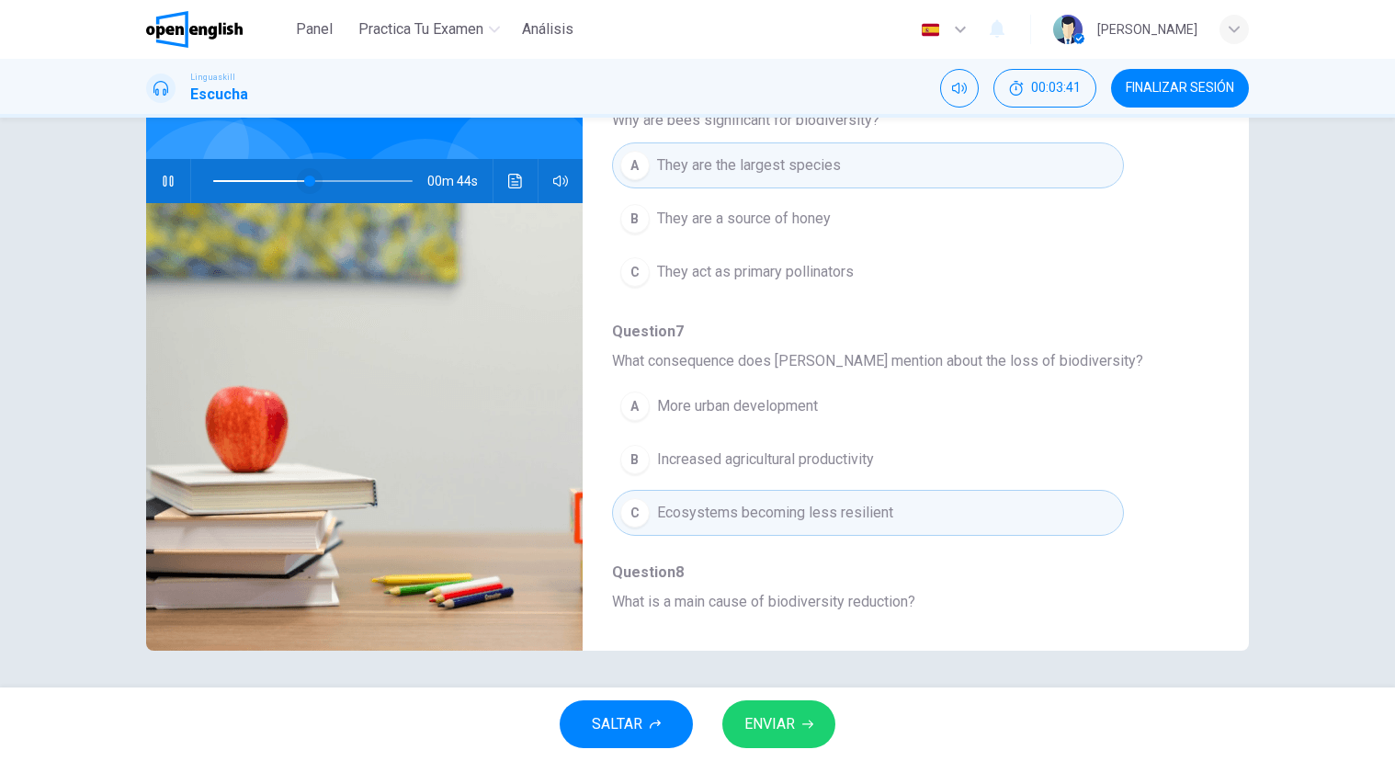
click at [239, 178] on span at bounding box center [312, 181] width 199 height 26
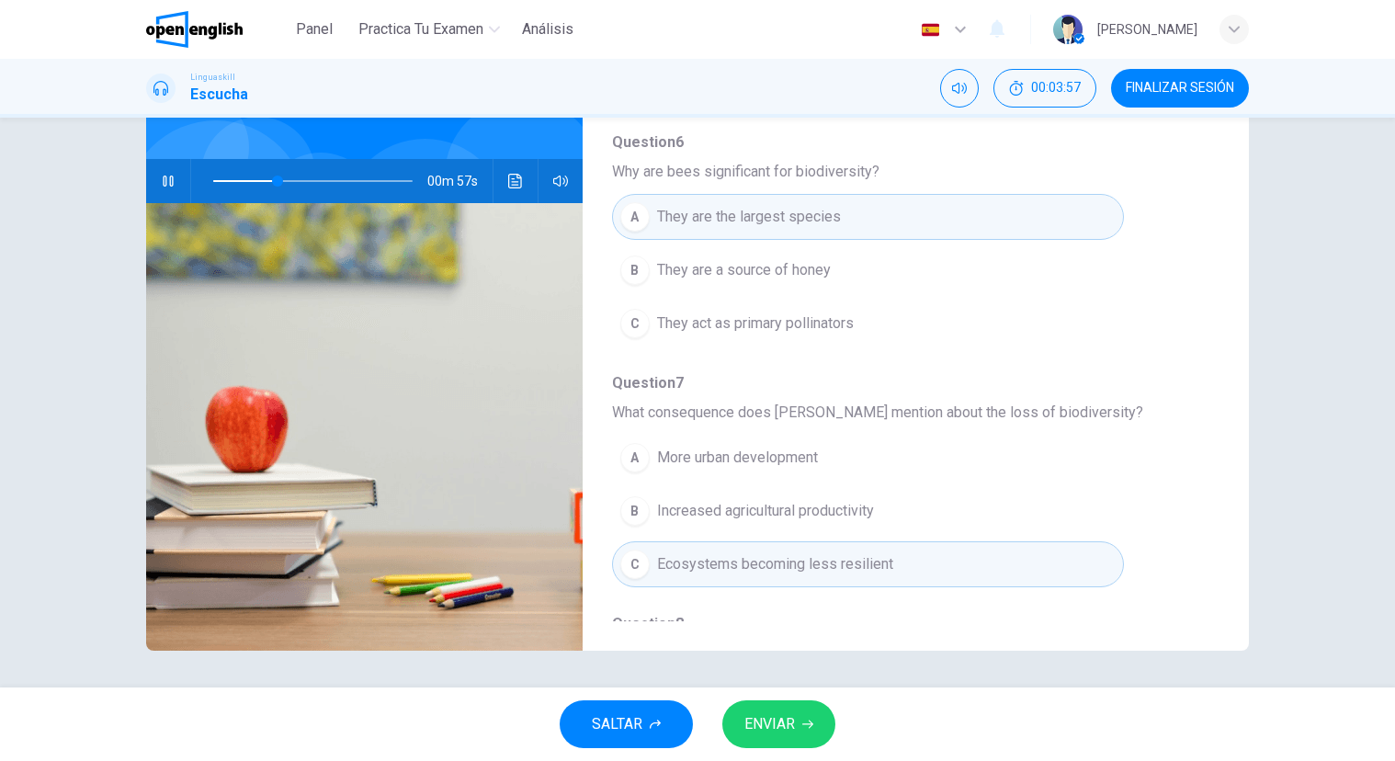
scroll to position [333, 0]
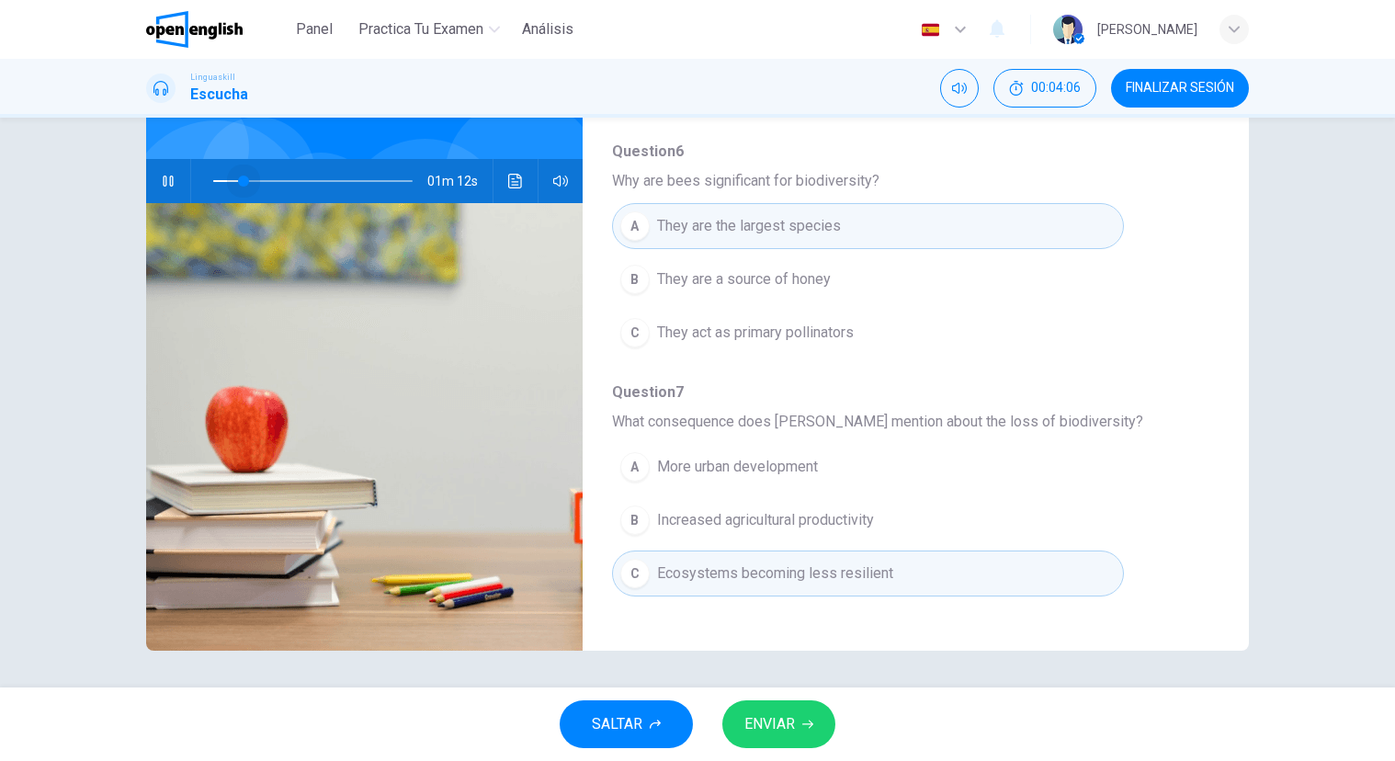
click at [241, 182] on span at bounding box center [312, 181] width 199 height 26
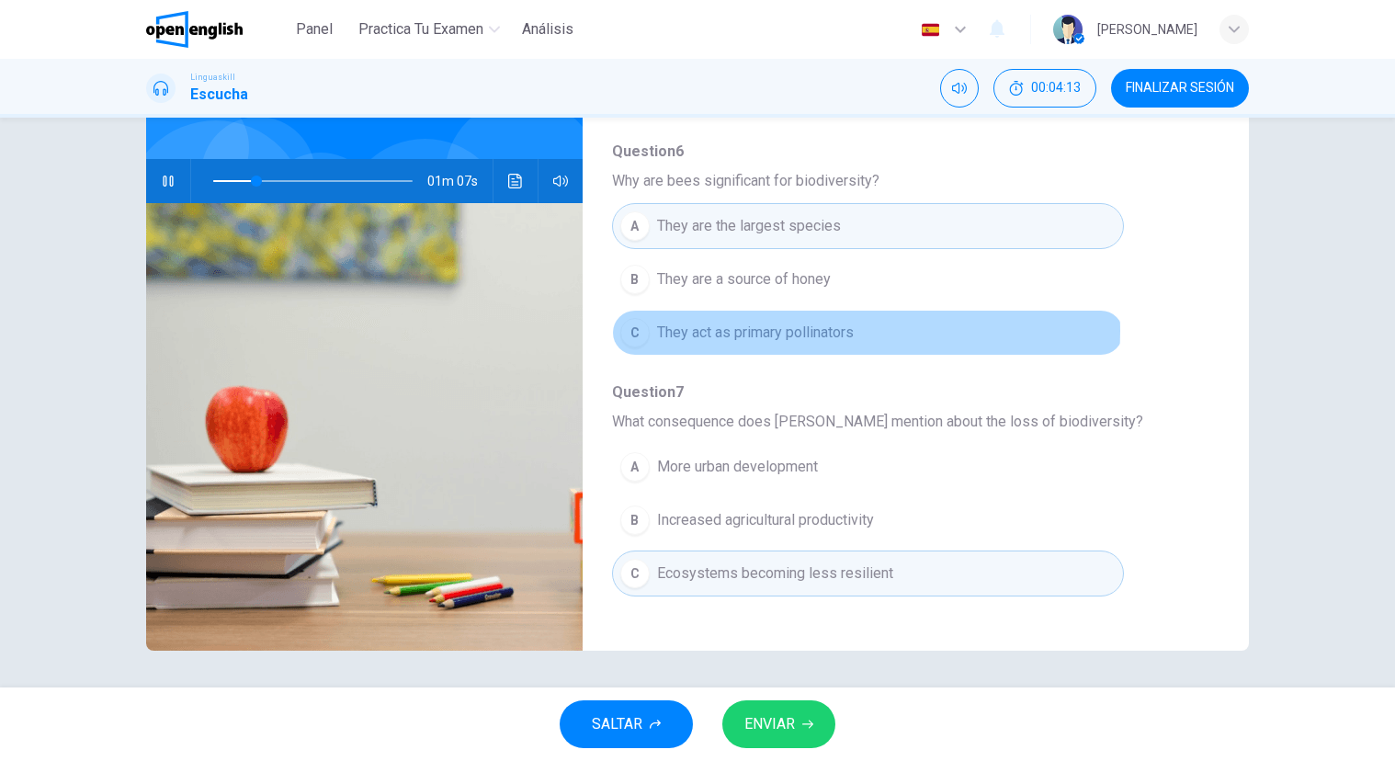
click at [825, 331] on span "They act as primary pollinators" at bounding box center [755, 333] width 197 height 22
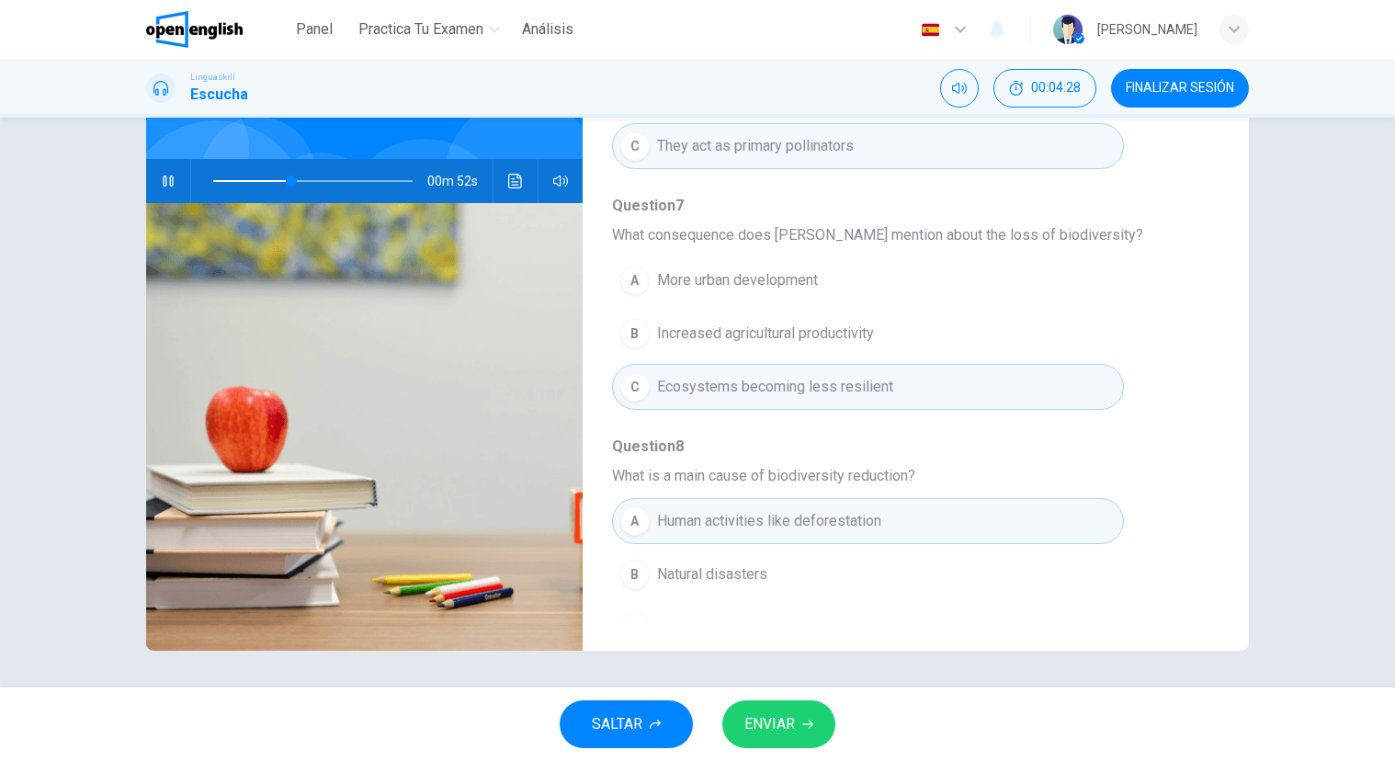
scroll to position [793, 0]
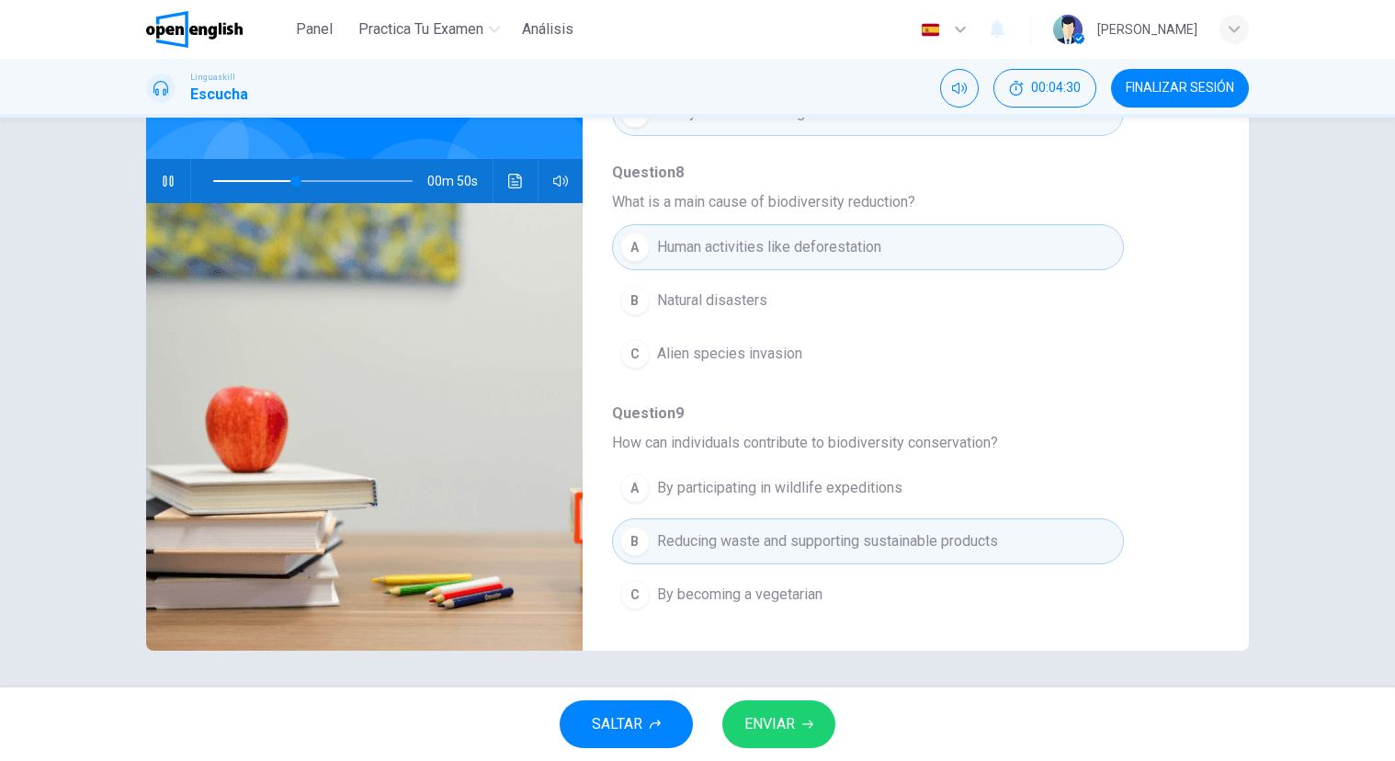
click at [759, 713] on span "ENVIAR" at bounding box center [769, 724] width 51 height 26
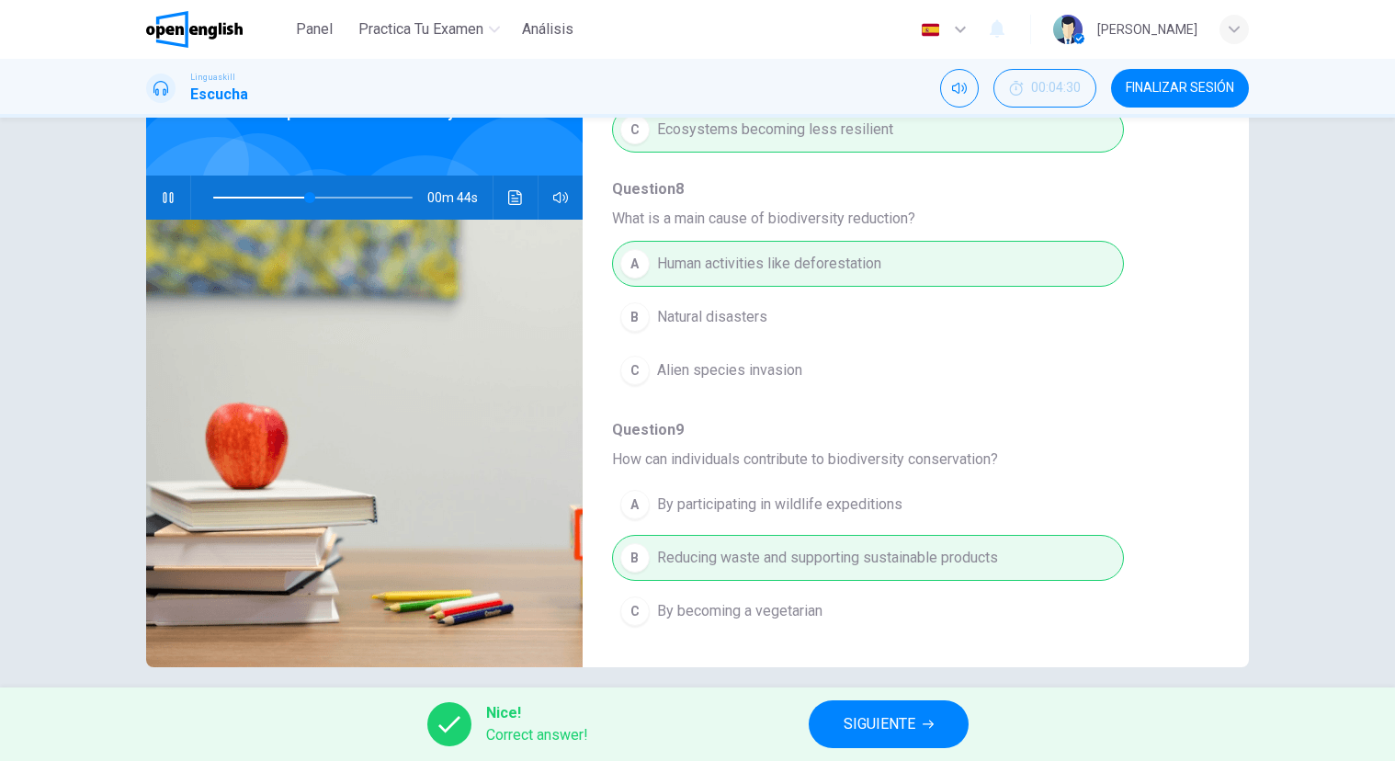
type input "**"
click at [918, 732] on button "SIGUIENTE" at bounding box center [888, 724] width 160 height 48
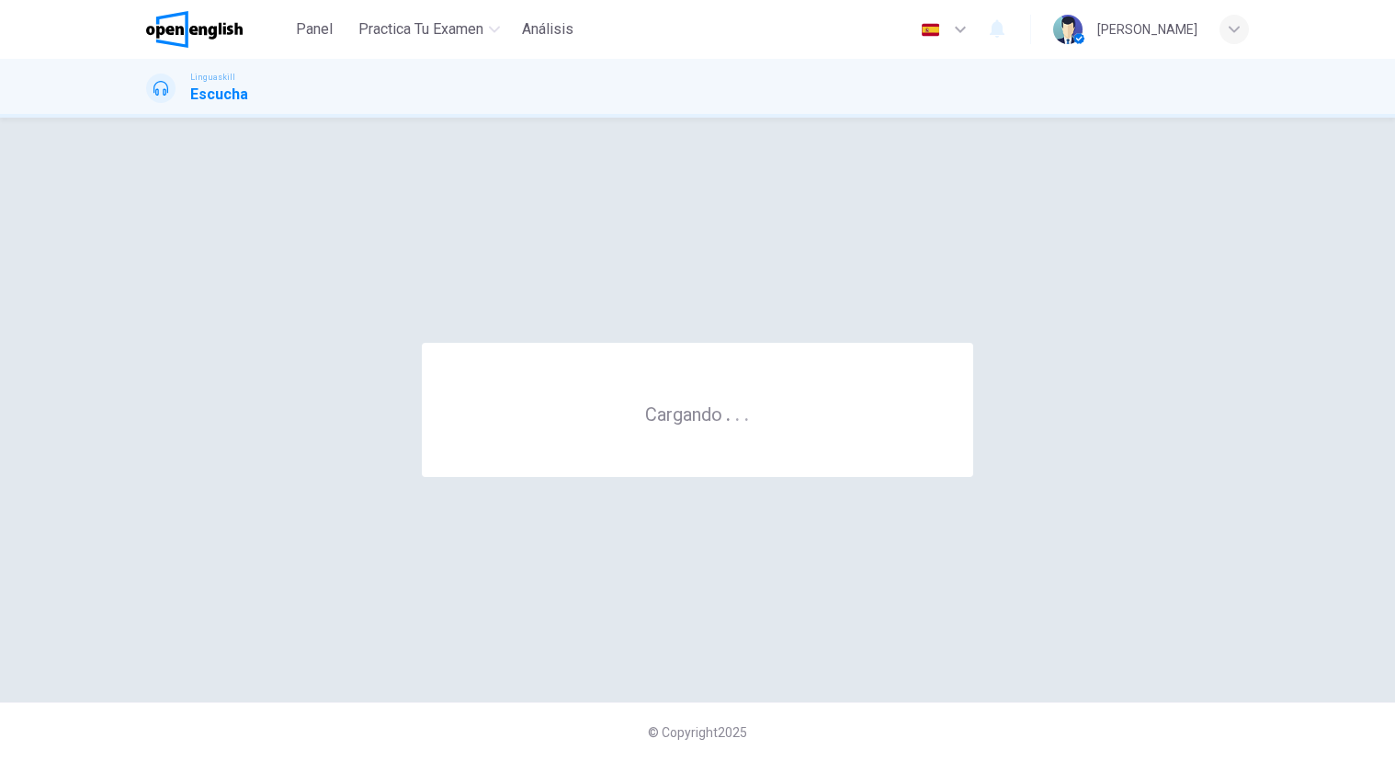
scroll to position [0, 0]
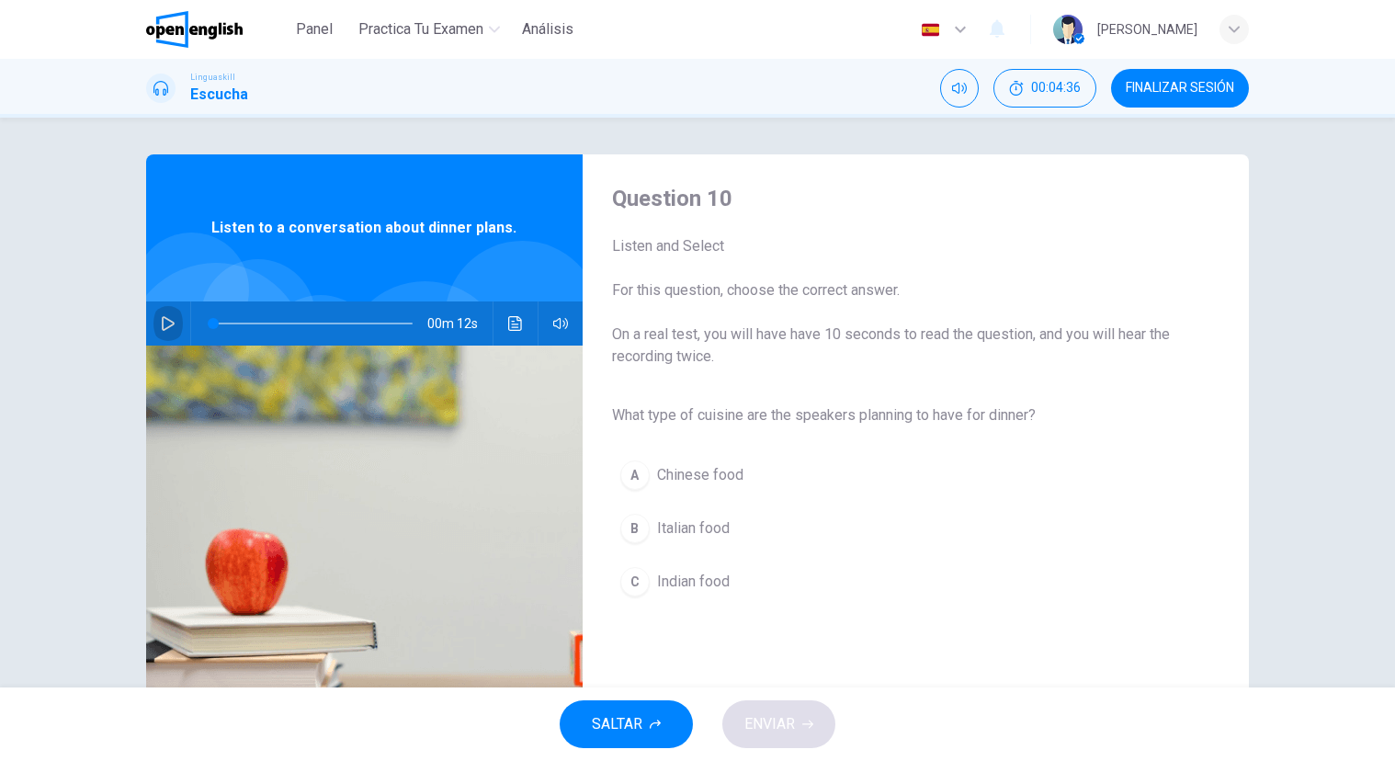
click at [167, 317] on icon "button" at bounding box center [168, 323] width 15 height 15
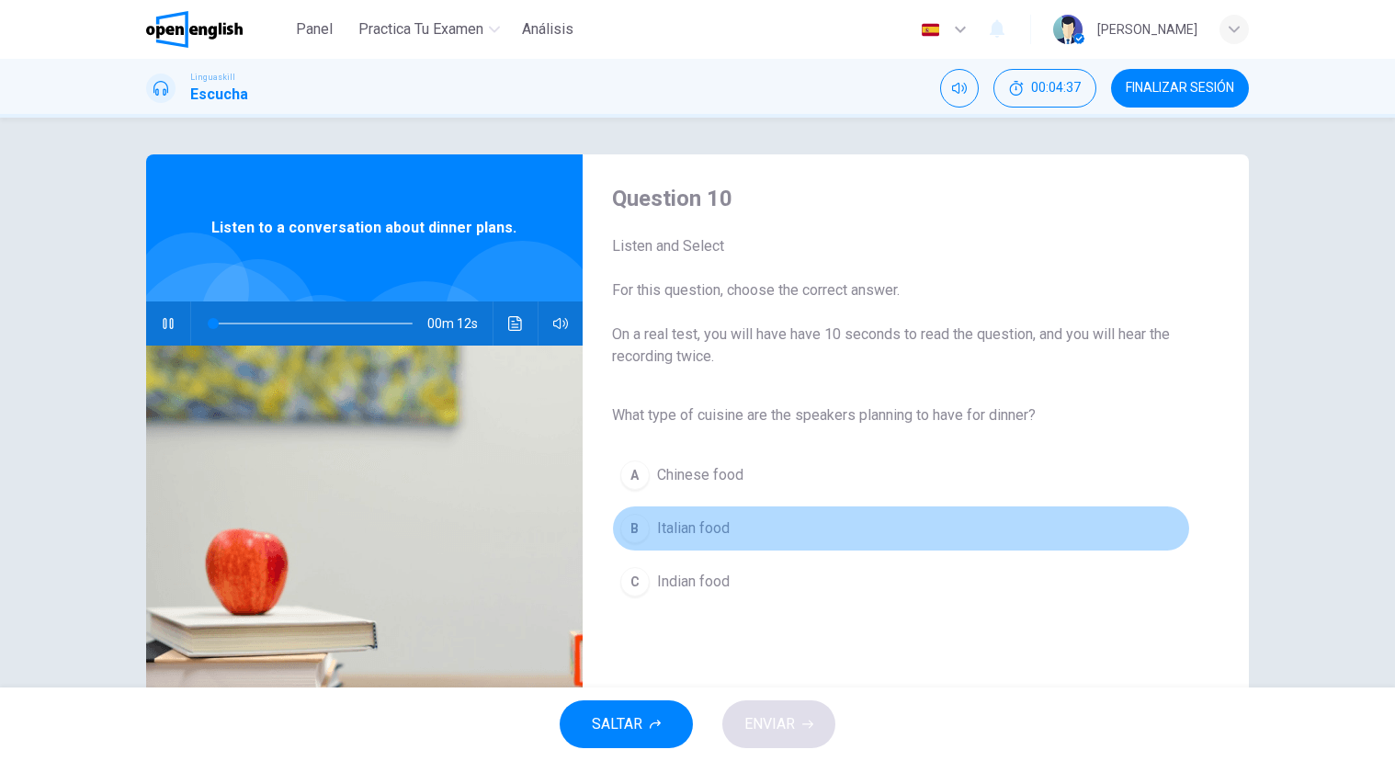
click at [697, 534] on span "Italian food" at bounding box center [693, 528] width 73 height 22
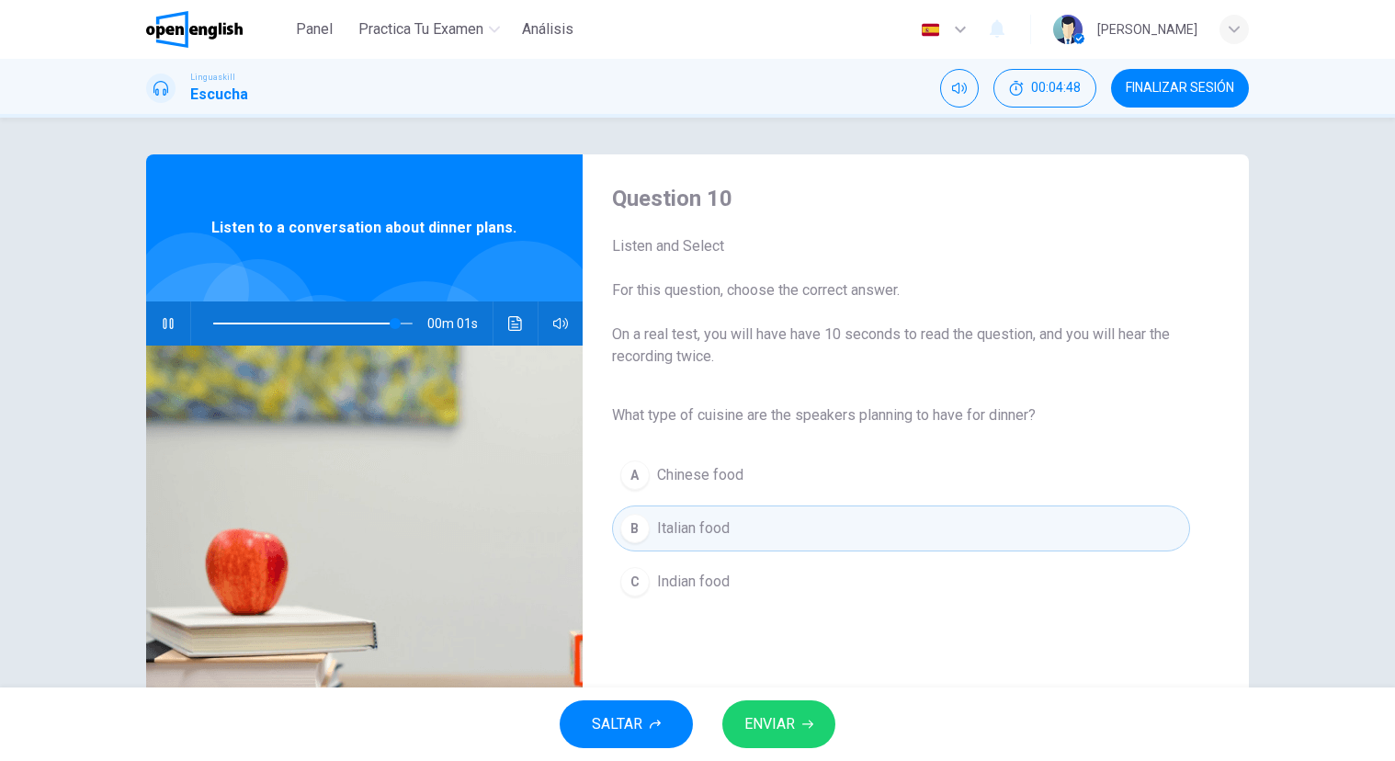
click at [779, 723] on span "ENVIAR" at bounding box center [769, 724] width 51 height 26
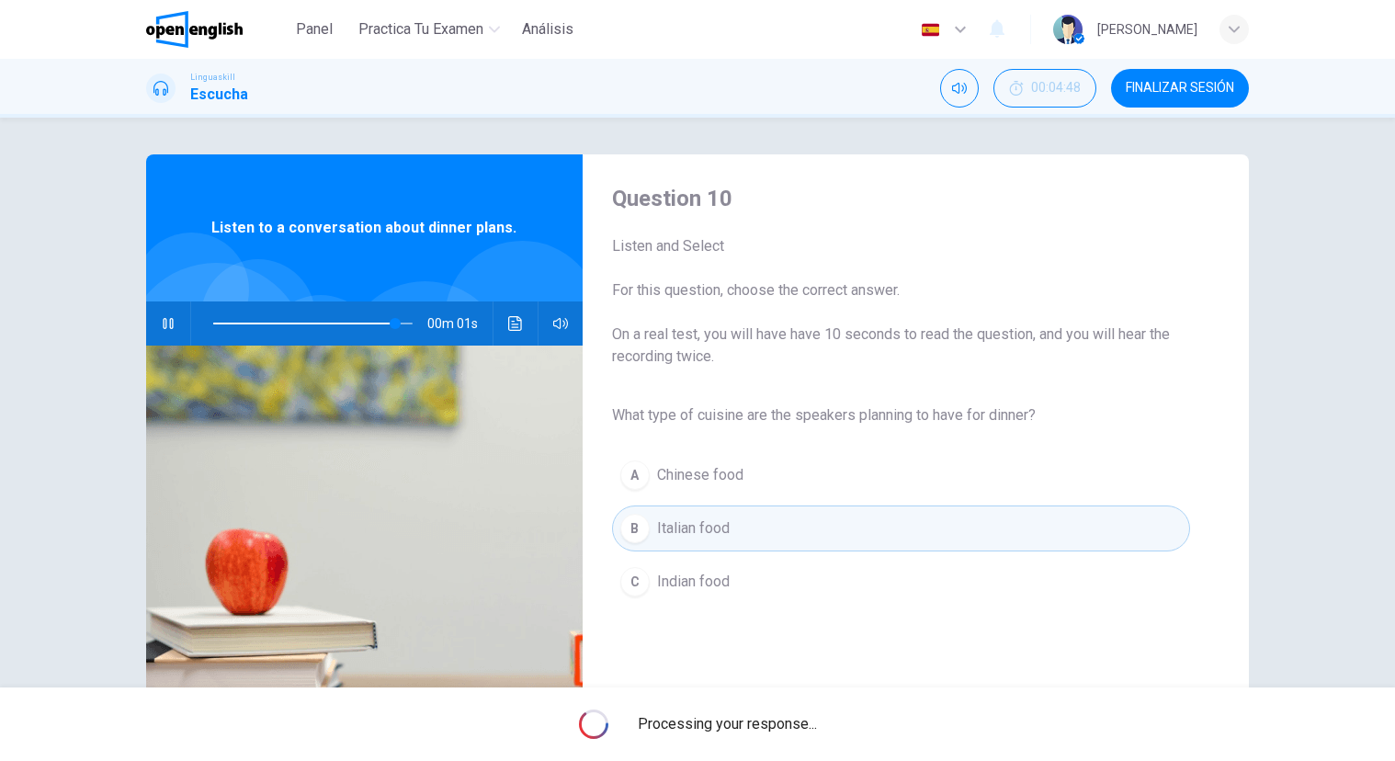
type input "*"
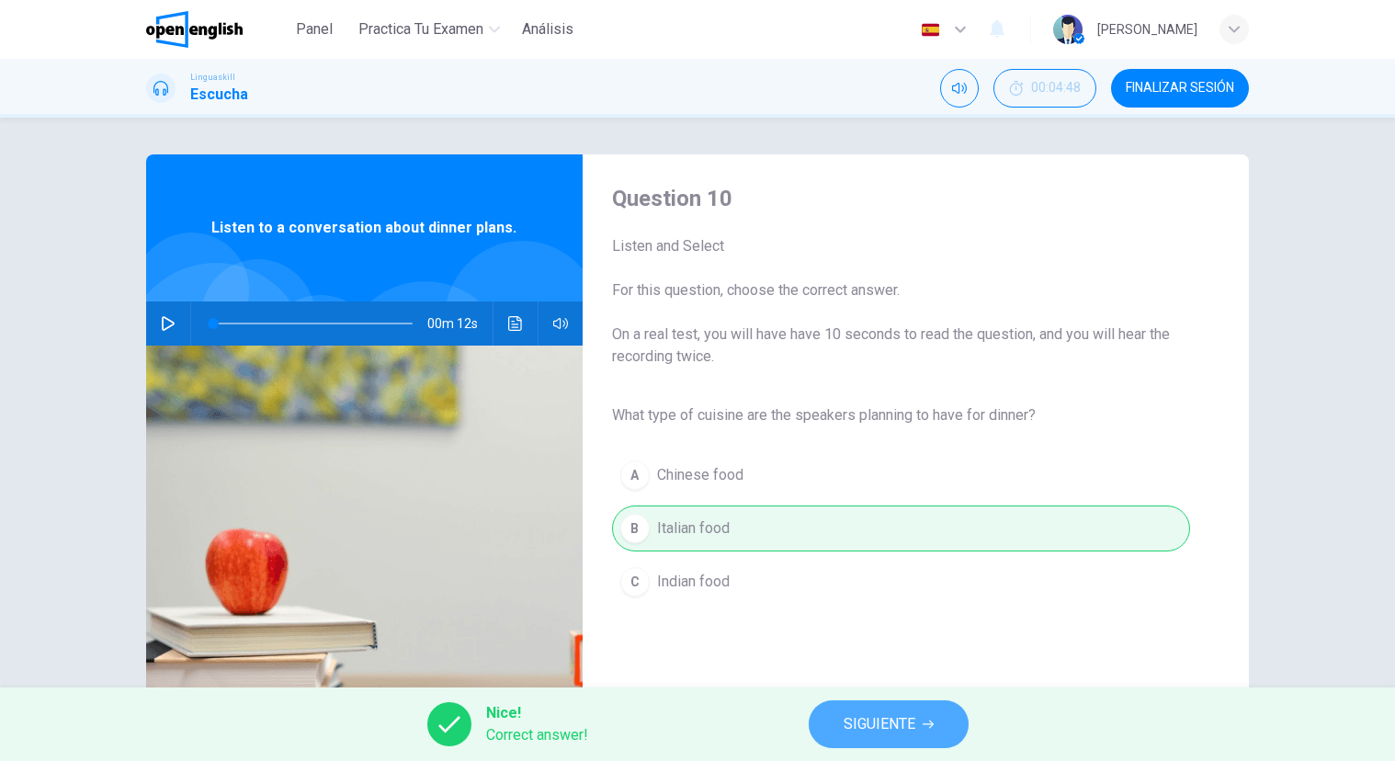
click at [869, 724] on span "SIGUIENTE" at bounding box center [879, 724] width 72 height 26
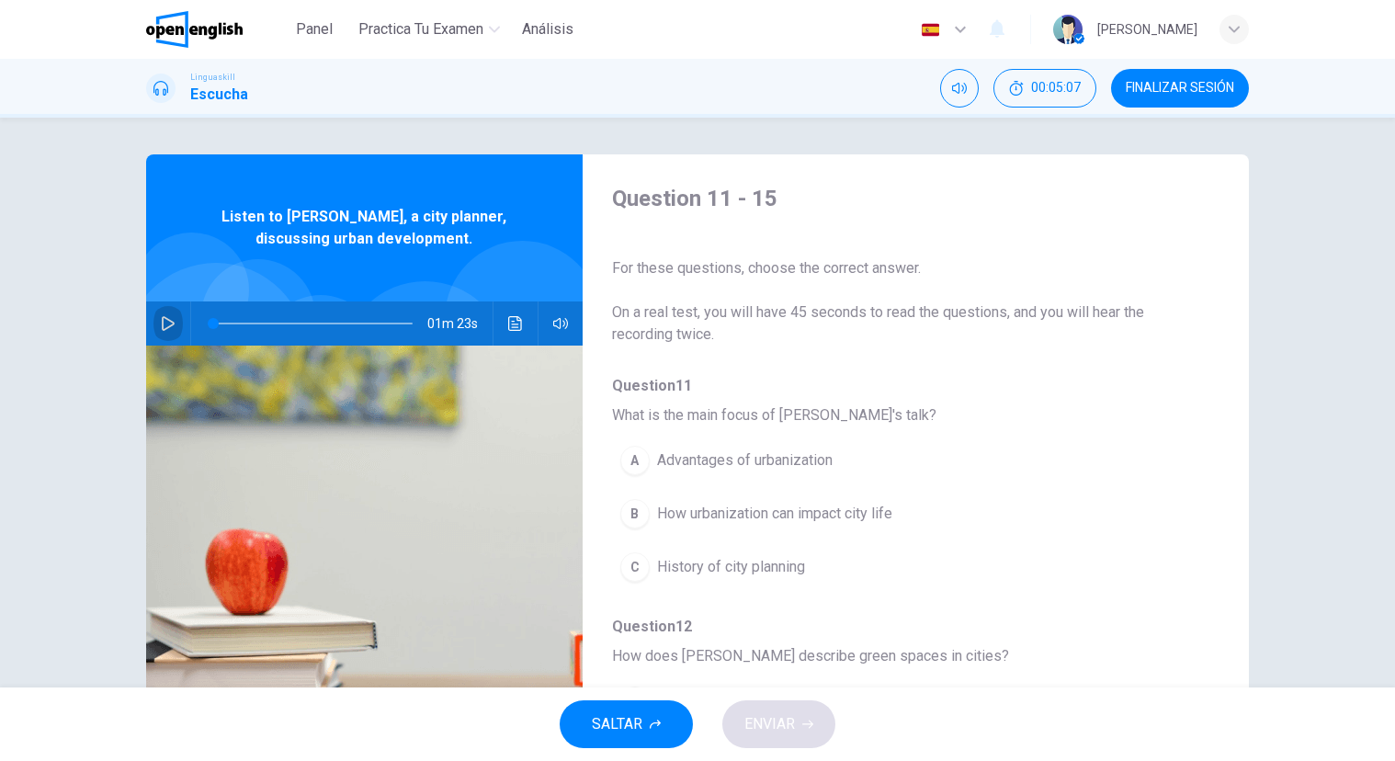
click at [167, 318] on icon "button" at bounding box center [168, 323] width 15 height 15
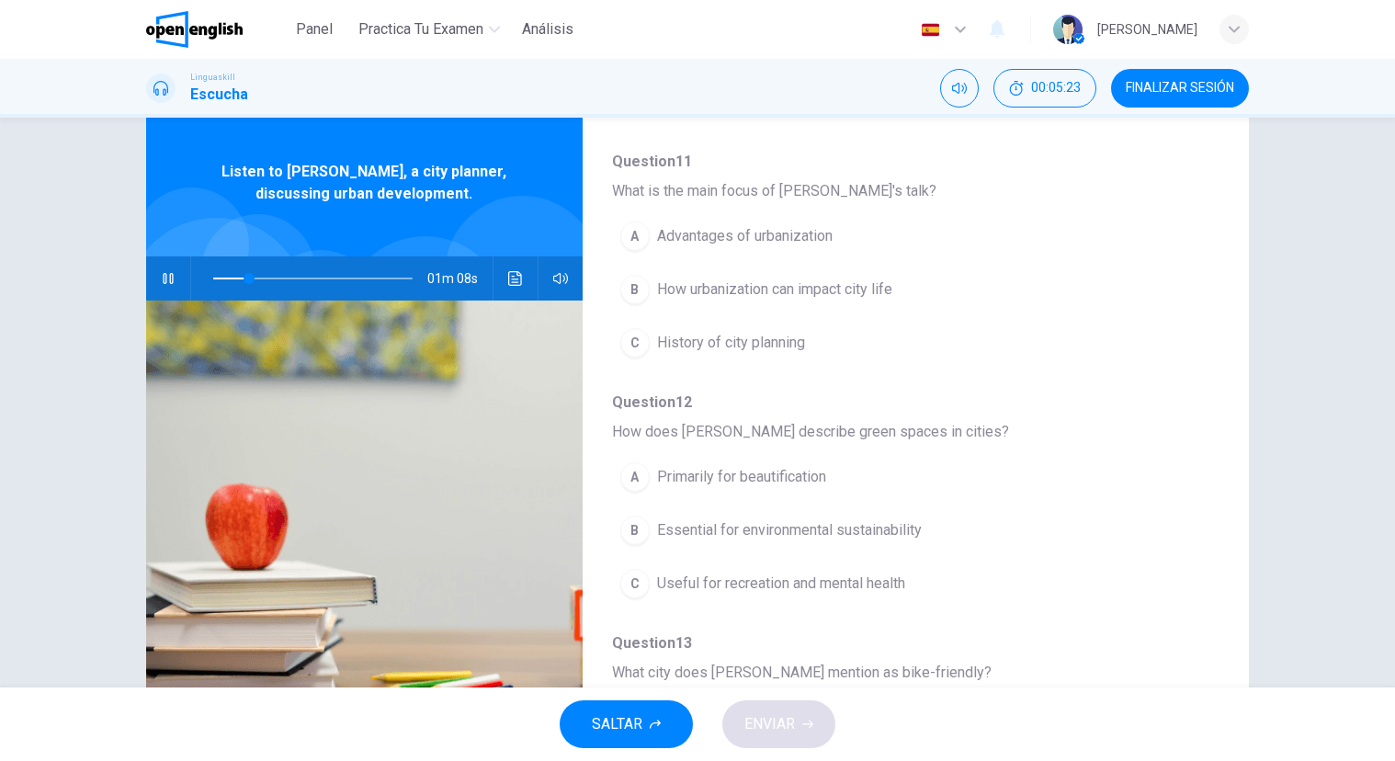
scroll to position [164, 0]
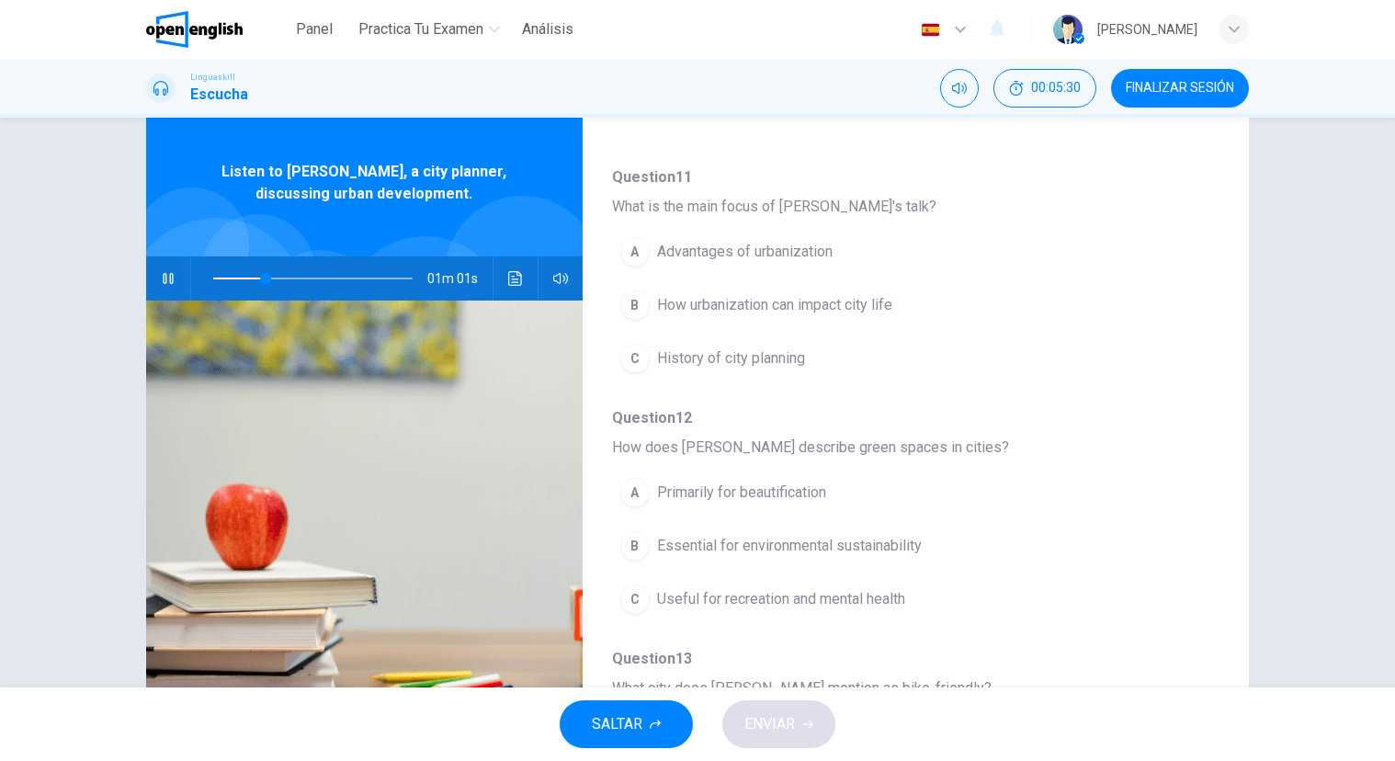
click at [849, 302] on span "How urbanization can impact city life" at bounding box center [774, 305] width 235 height 22
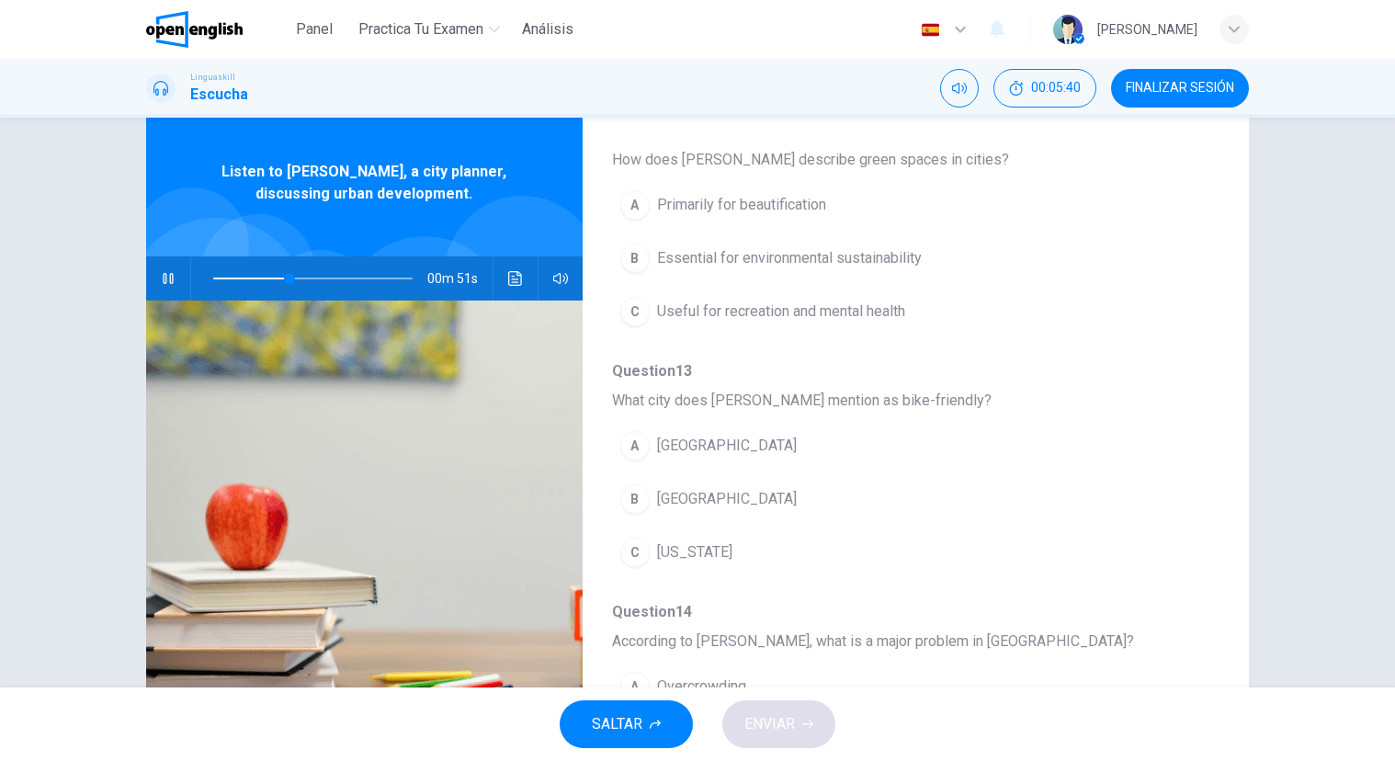
scroll to position [447, 0]
click at [829, 265] on span "Essential for environmental sustainability" at bounding box center [789, 262] width 265 height 22
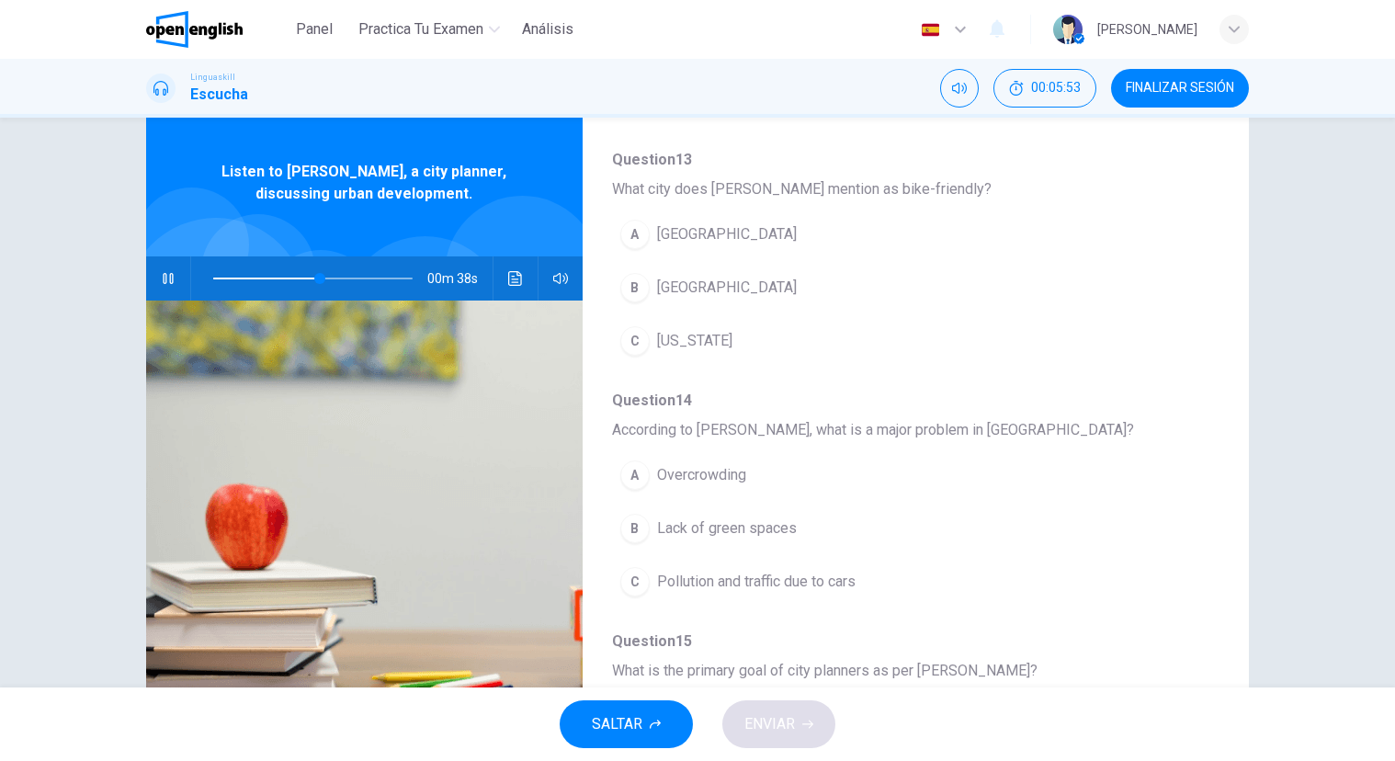
scroll to position [678, 0]
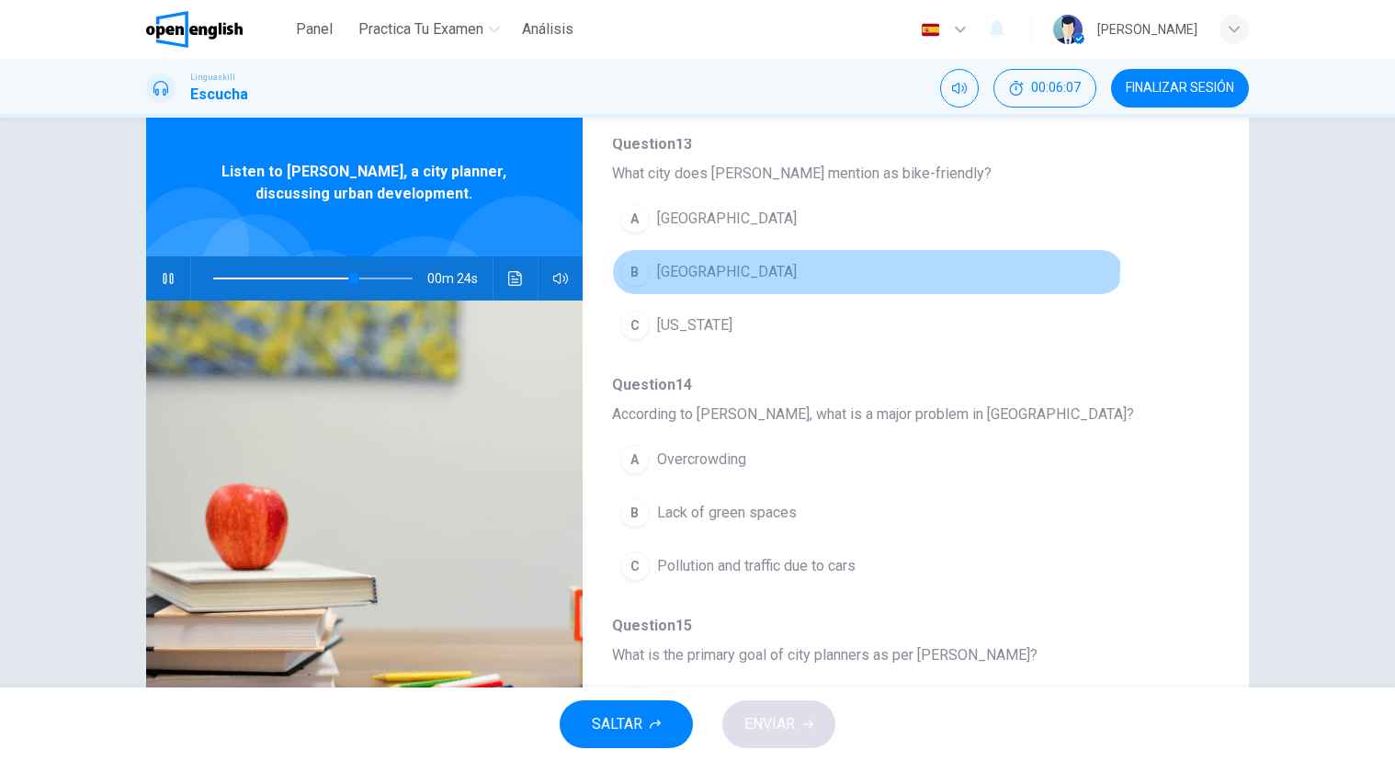
click at [732, 265] on span "[GEOGRAPHIC_DATA]" at bounding box center [727, 272] width 140 height 22
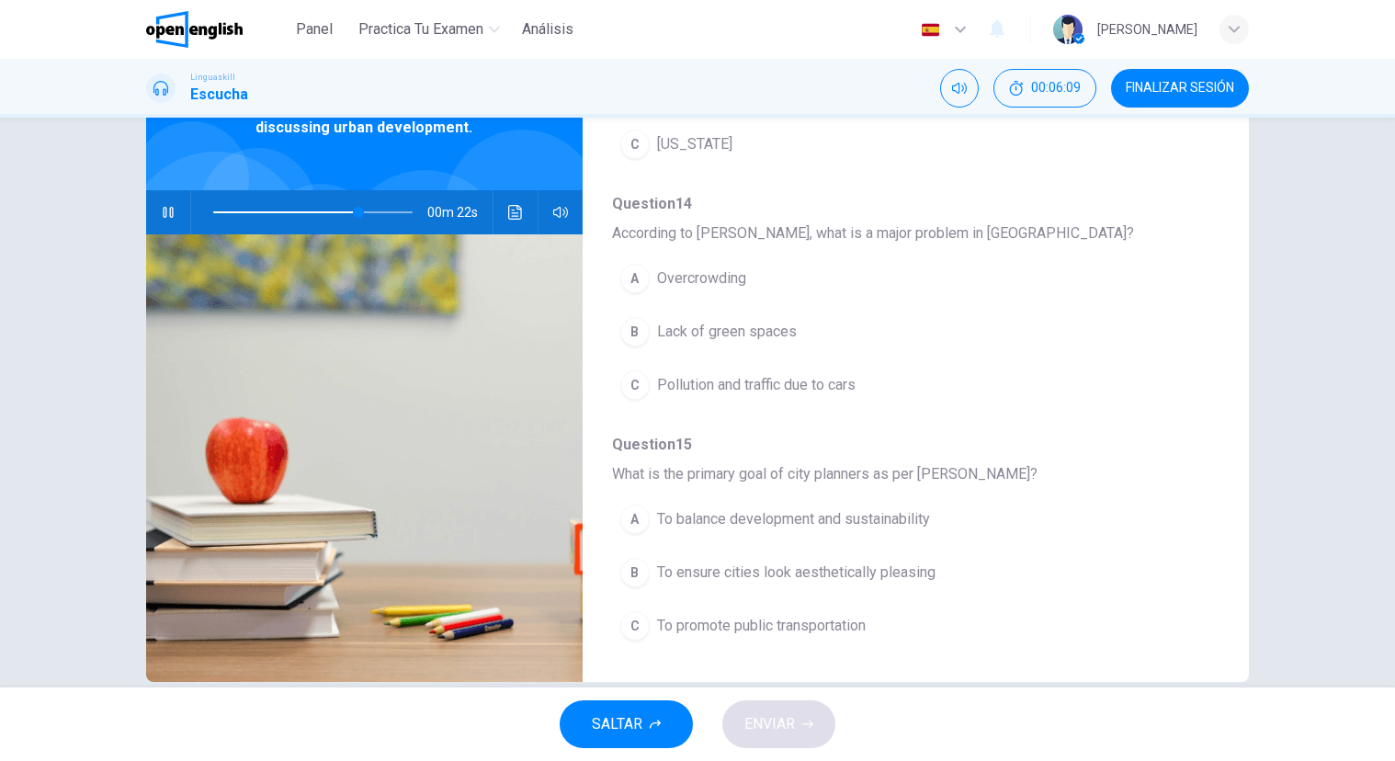
scroll to position [142, 0]
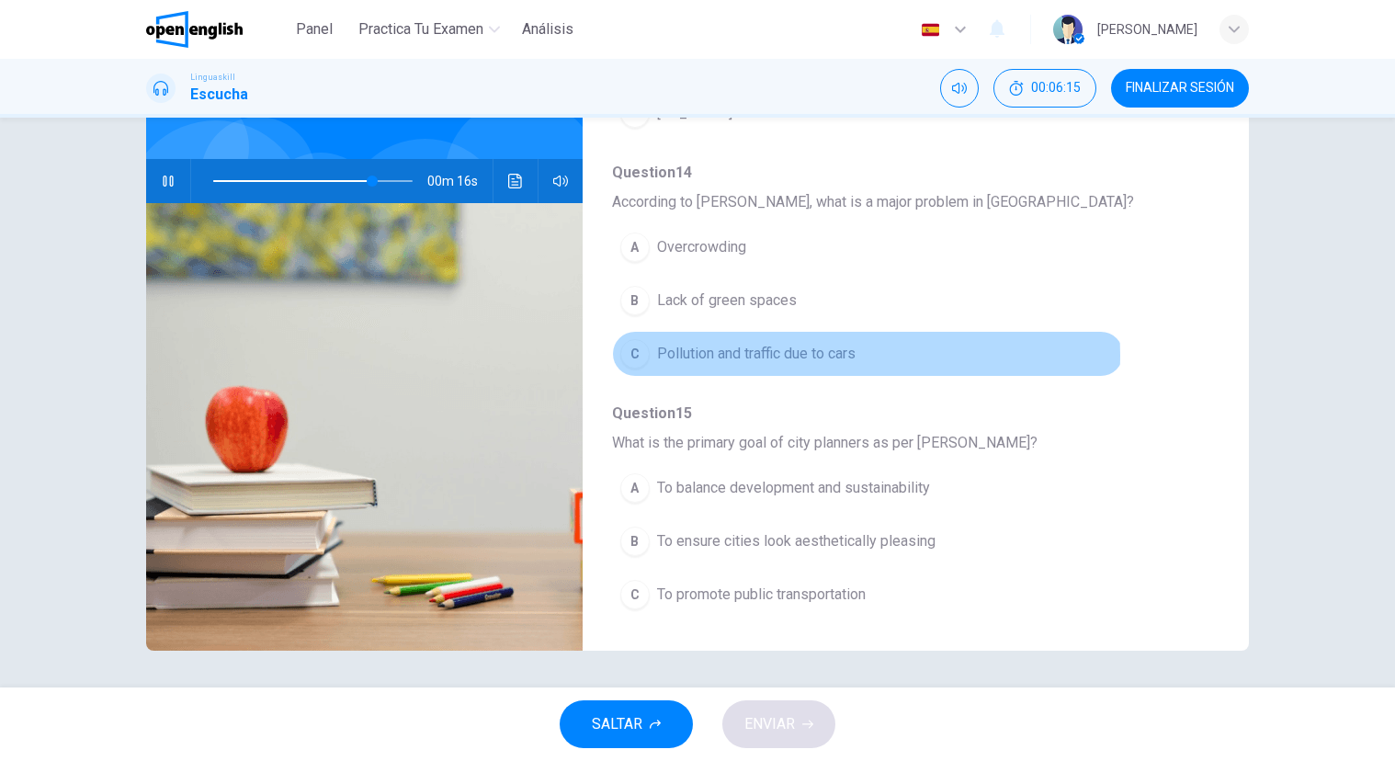
click at [827, 356] on span "Pollution and traffic due to cars" at bounding box center [756, 354] width 198 height 22
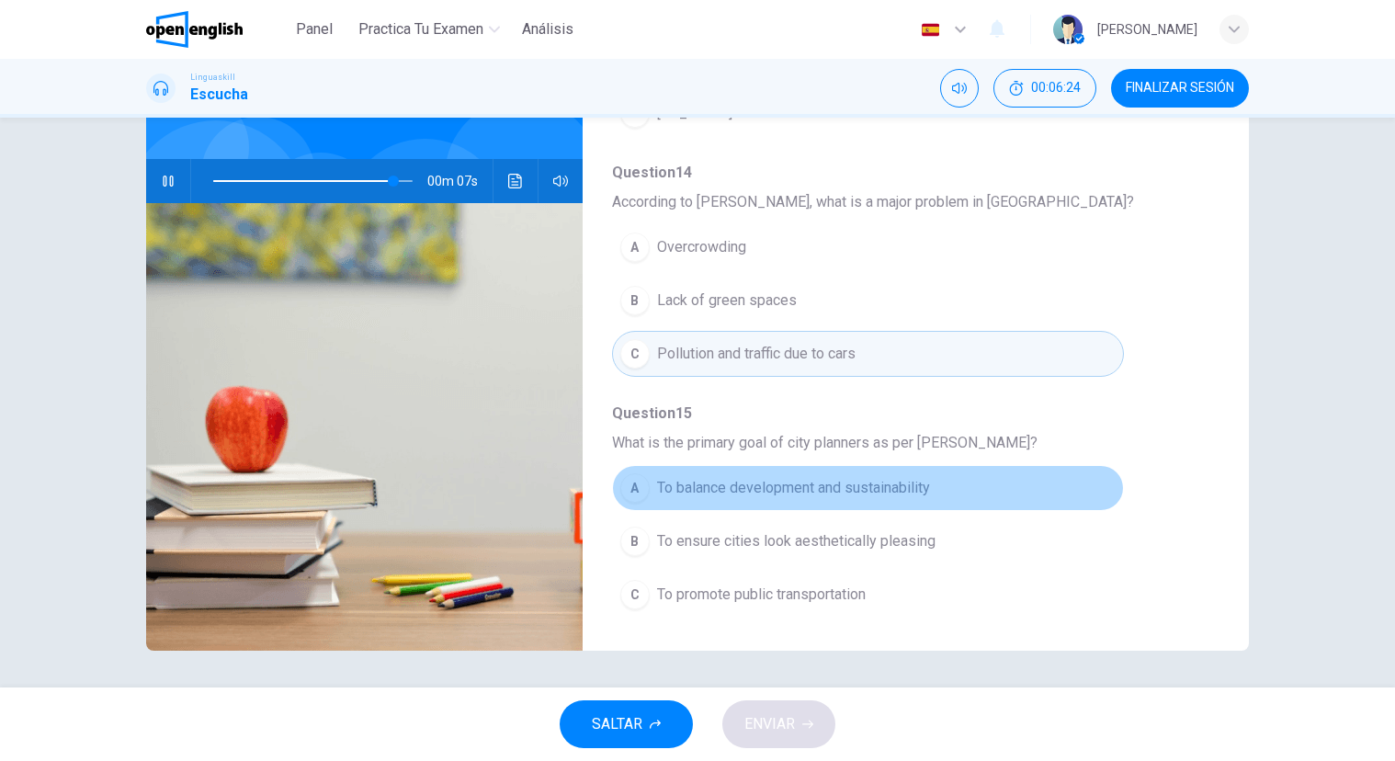
click at [898, 480] on span "To balance development and sustainability" at bounding box center [793, 488] width 273 height 22
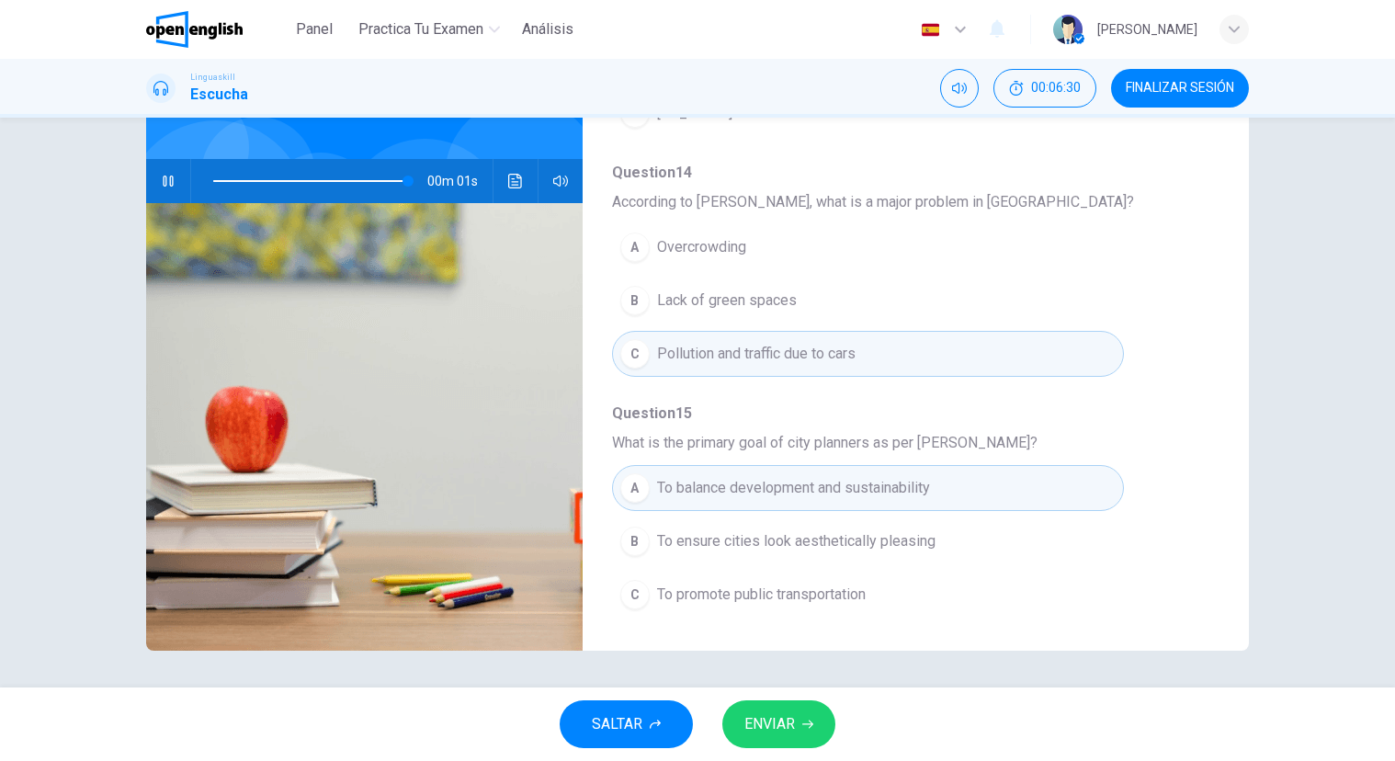
click at [213, 180] on span at bounding box center [312, 181] width 199 height 26
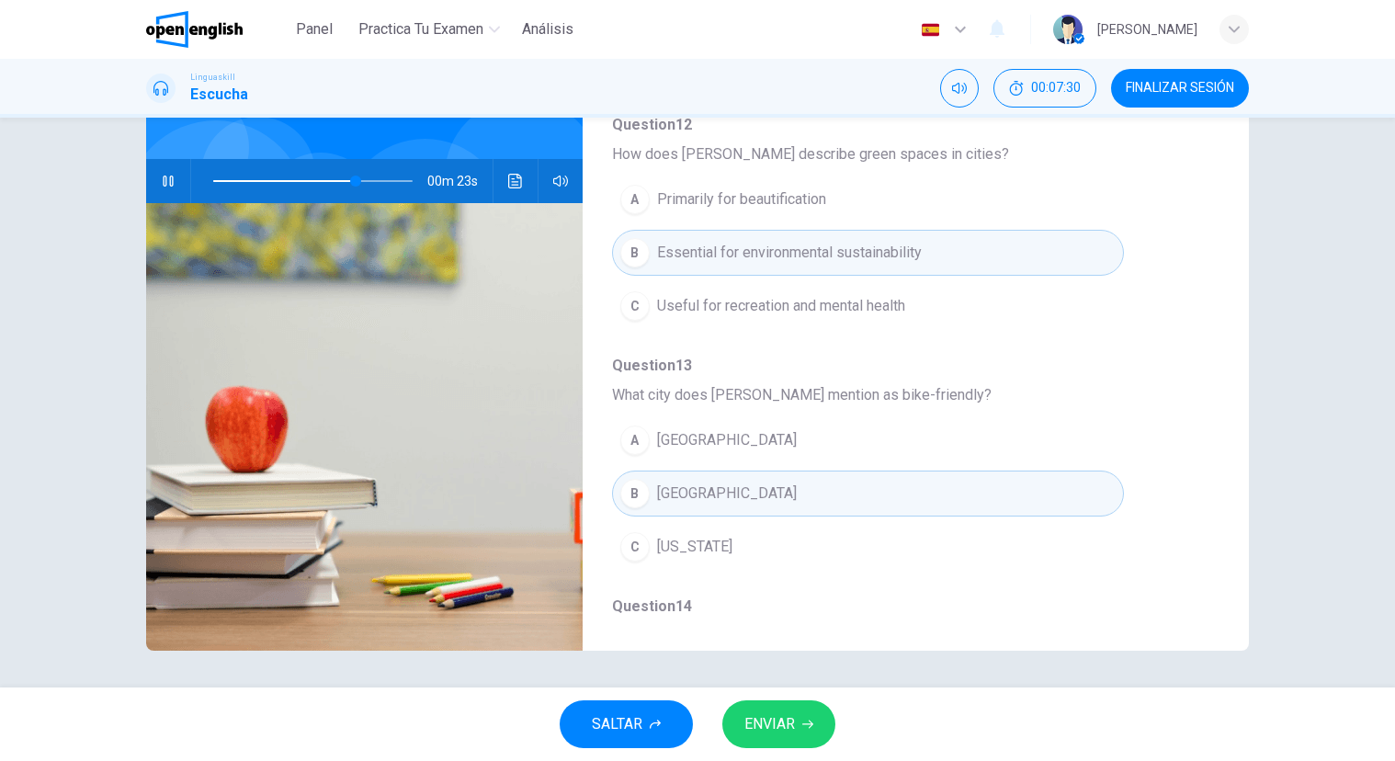
scroll to position [401, 0]
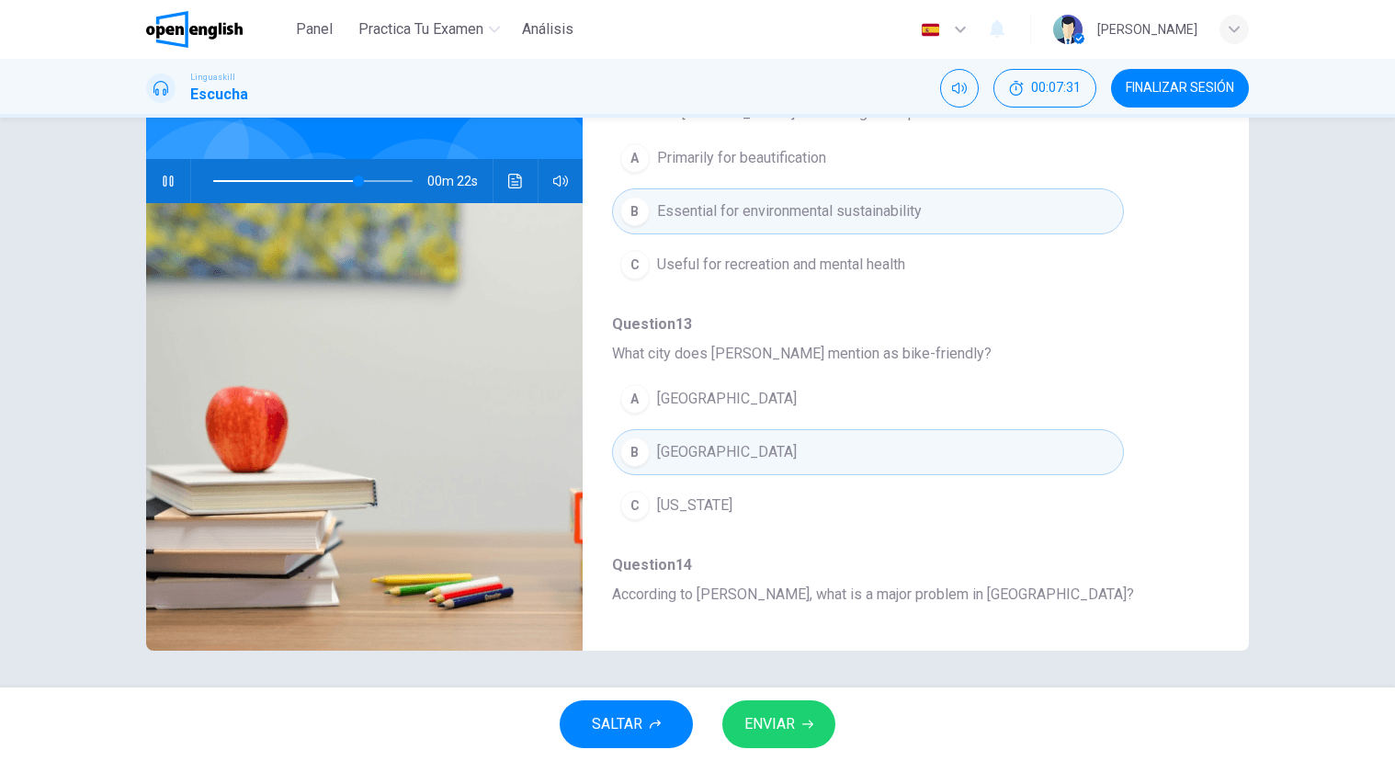
click at [802, 718] on icon "button" at bounding box center [807, 723] width 11 height 11
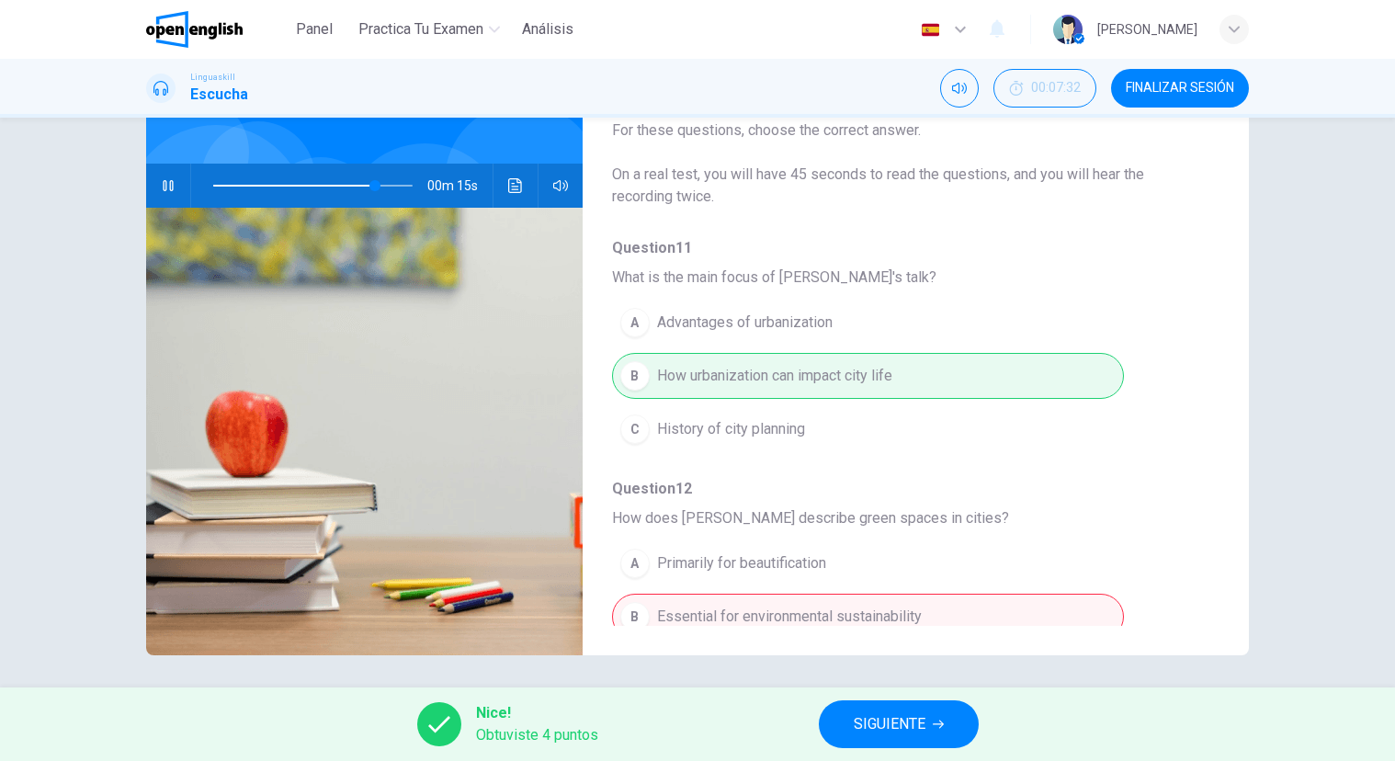
scroll to position [142, 0]
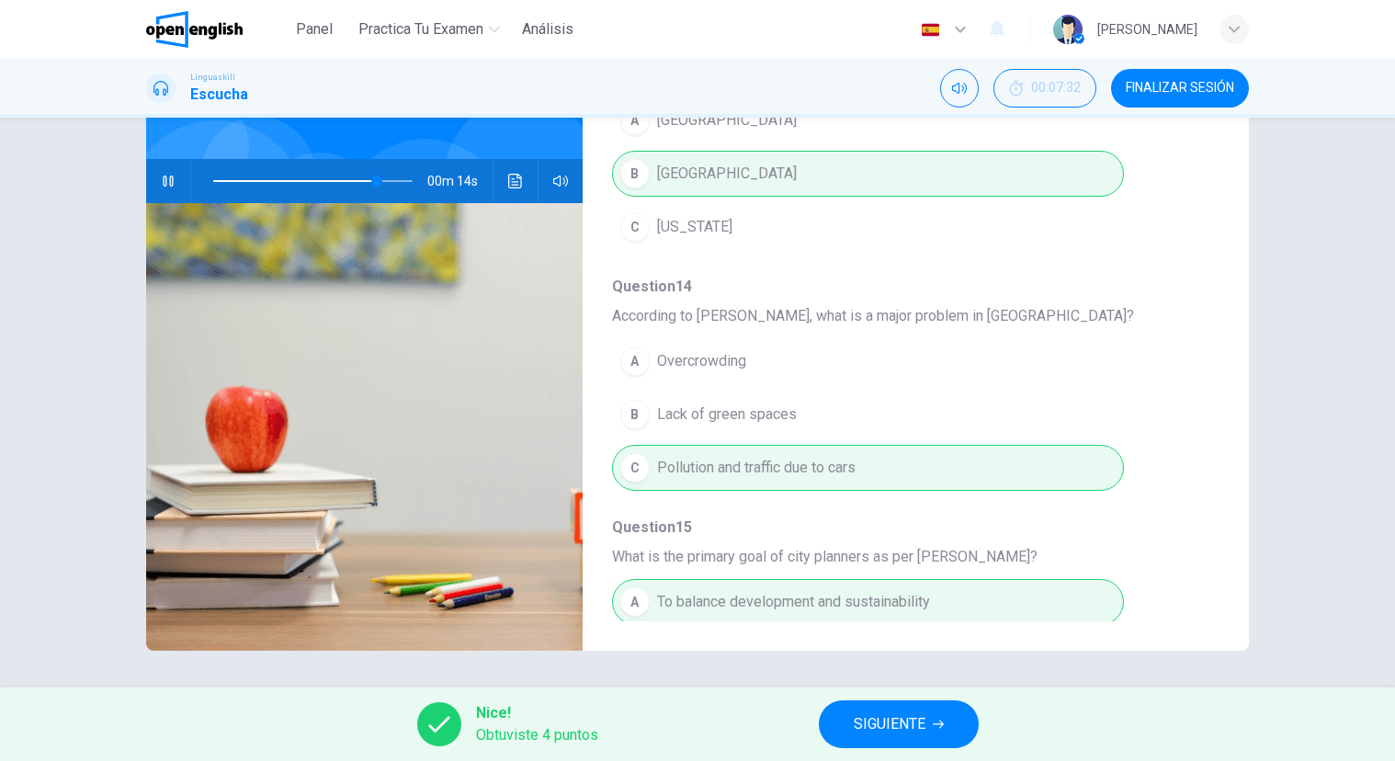
type input "**"
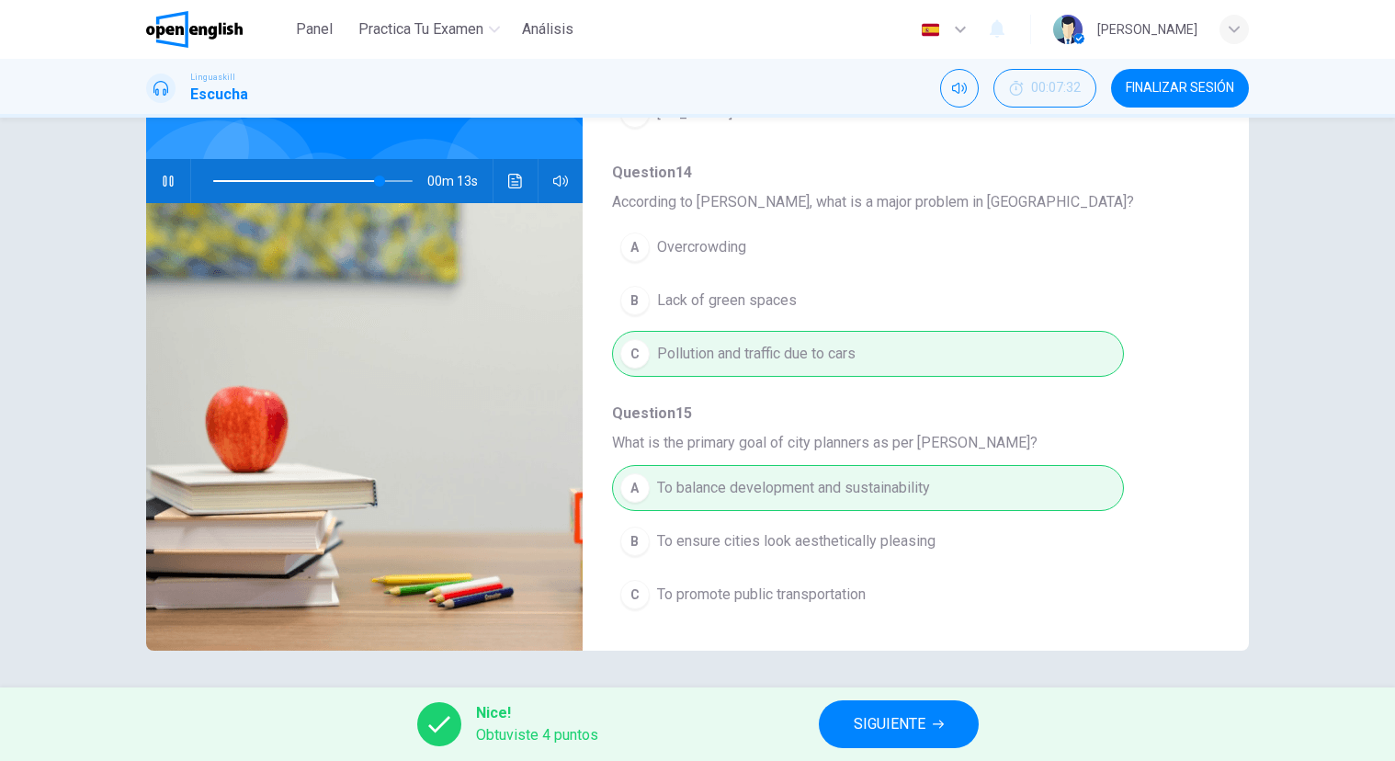
click at [893, 711] on span "SIGUIENTE" at bounding box center [889, 724] width 72 height 26
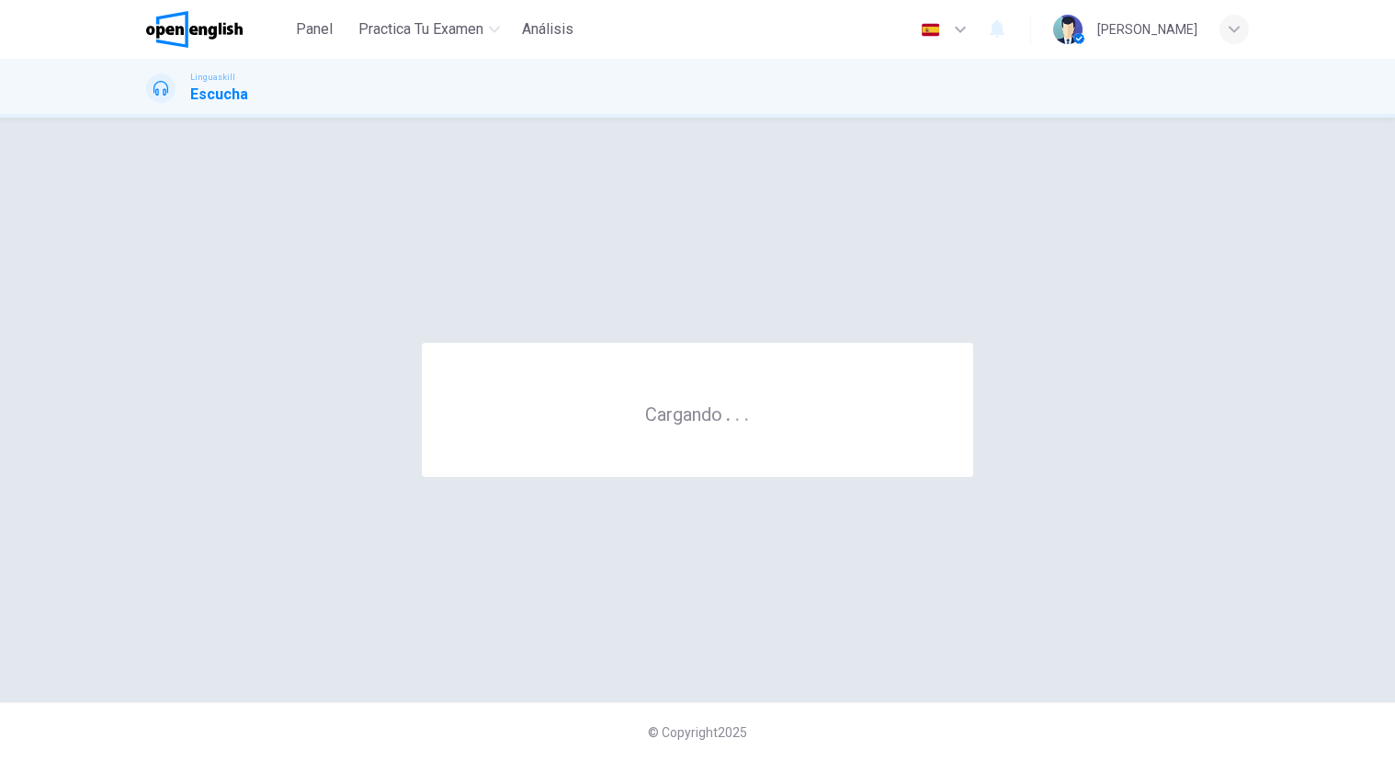
scroll to position [0, 0]
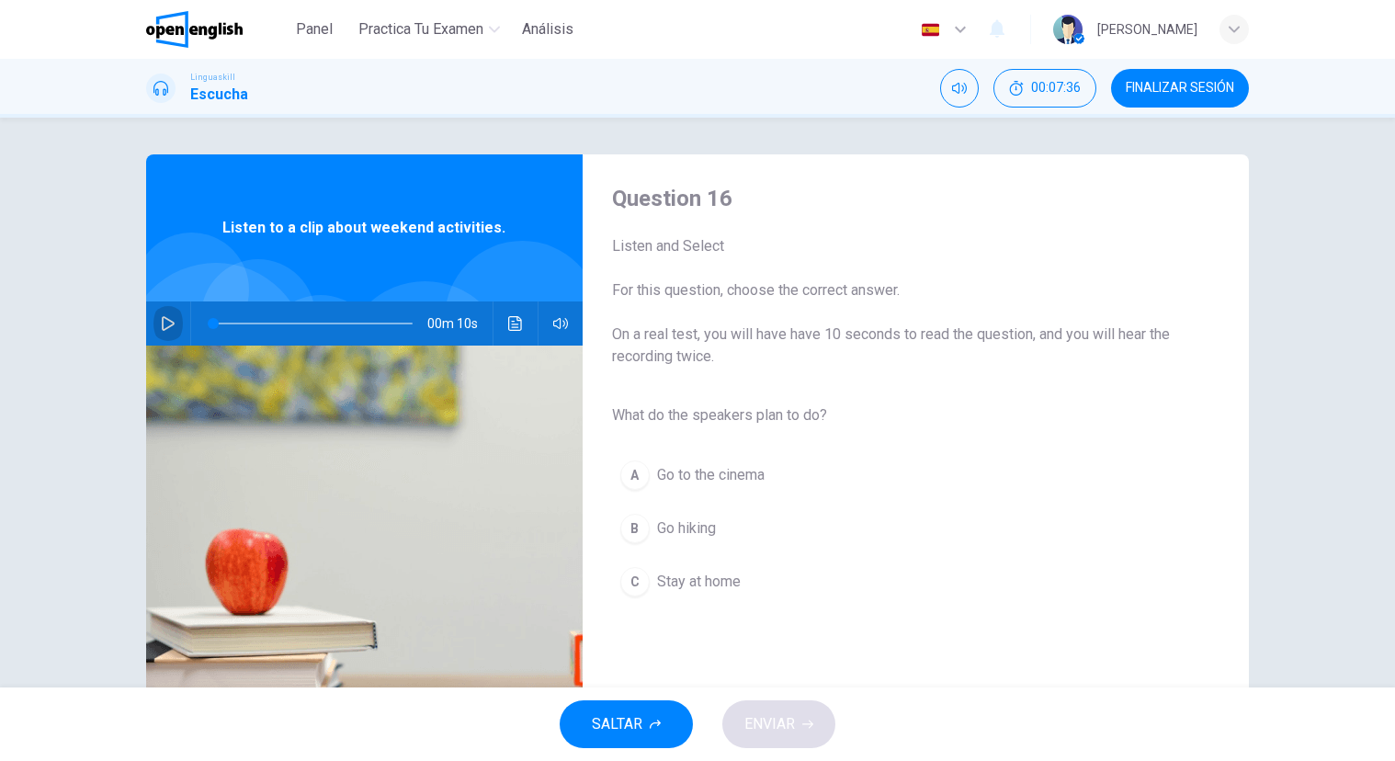
click at [178, 318] on button "button" at bounding box center [167, 323] width 29 height 44
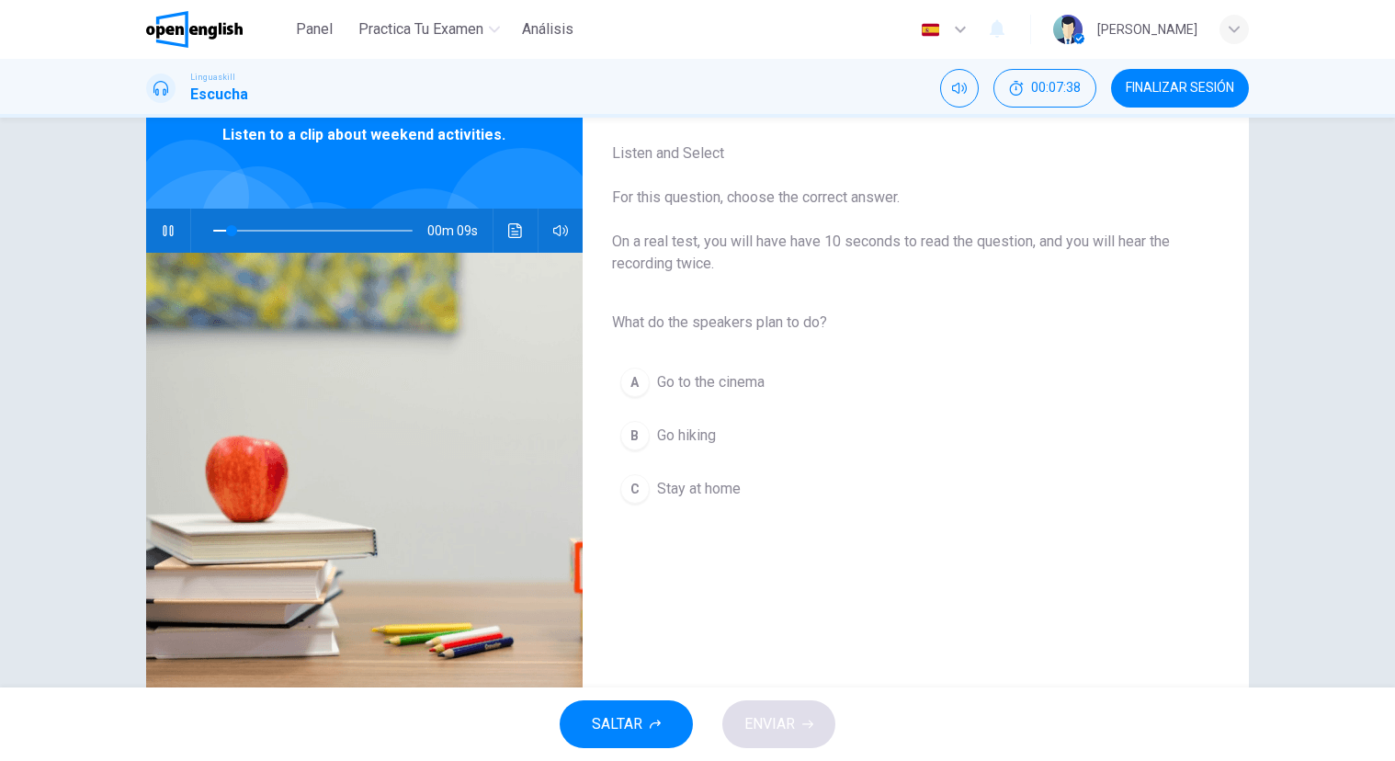
scroll to position [106, 0]
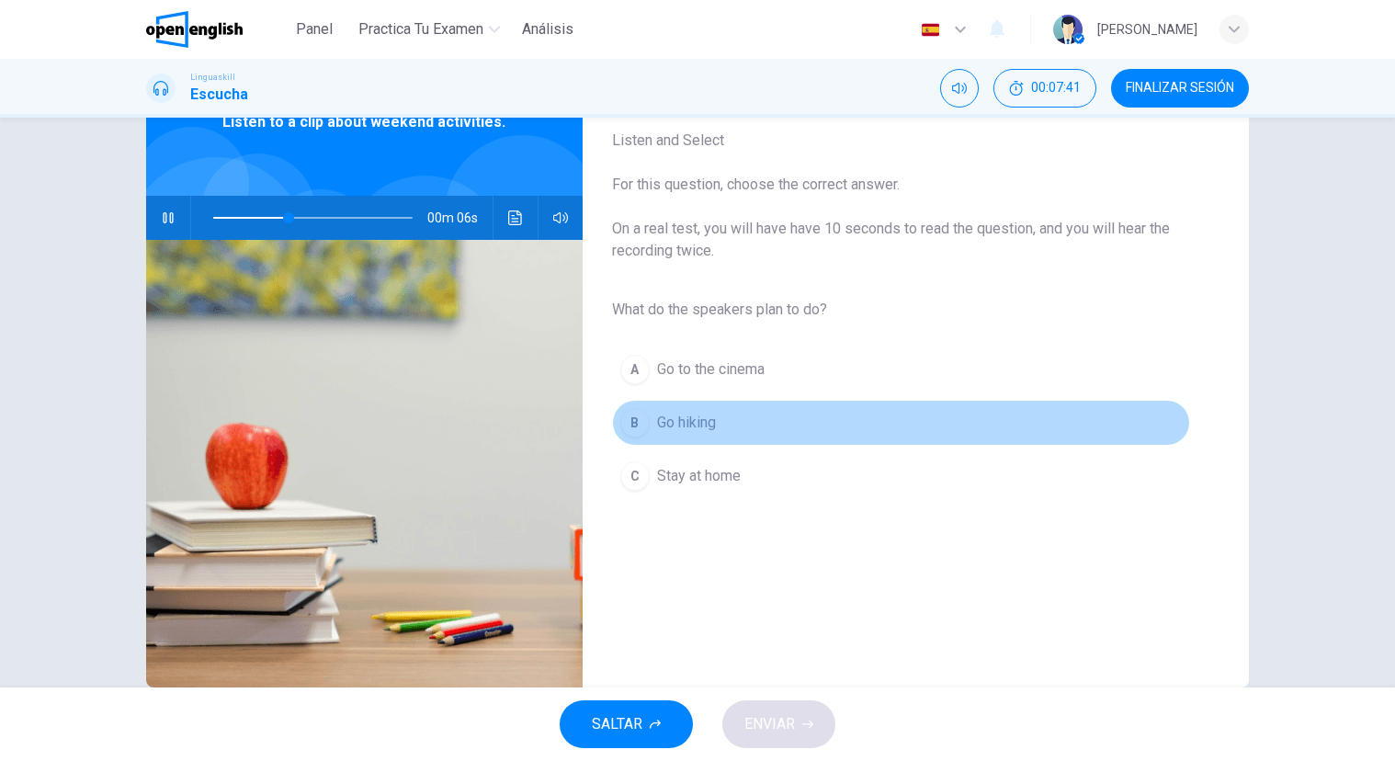
click at [686, 412] on span "Go hiking" at bounding box center [686, 423] width 59 height 22
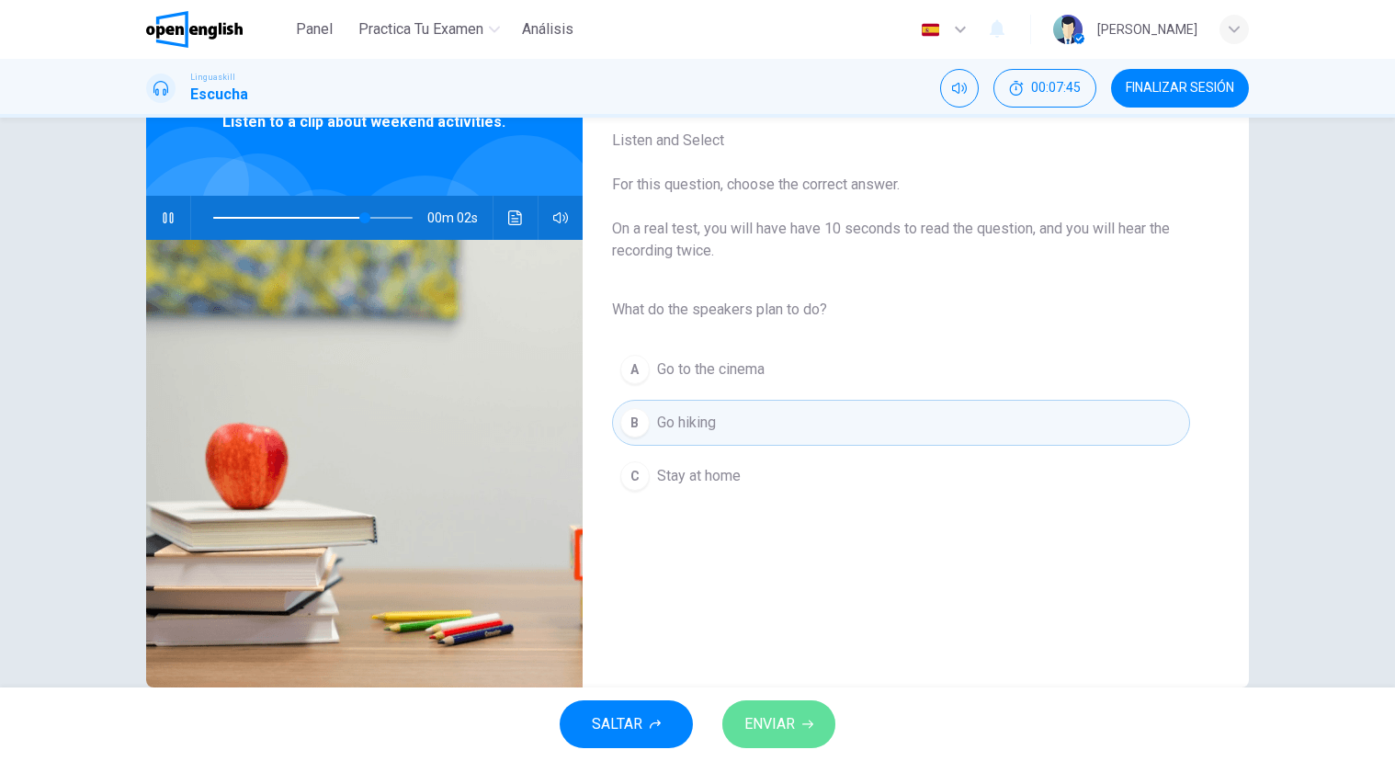
click at [781, 729] on span "ENVIAR" at bounding box center [769, 724] width 51 height 26
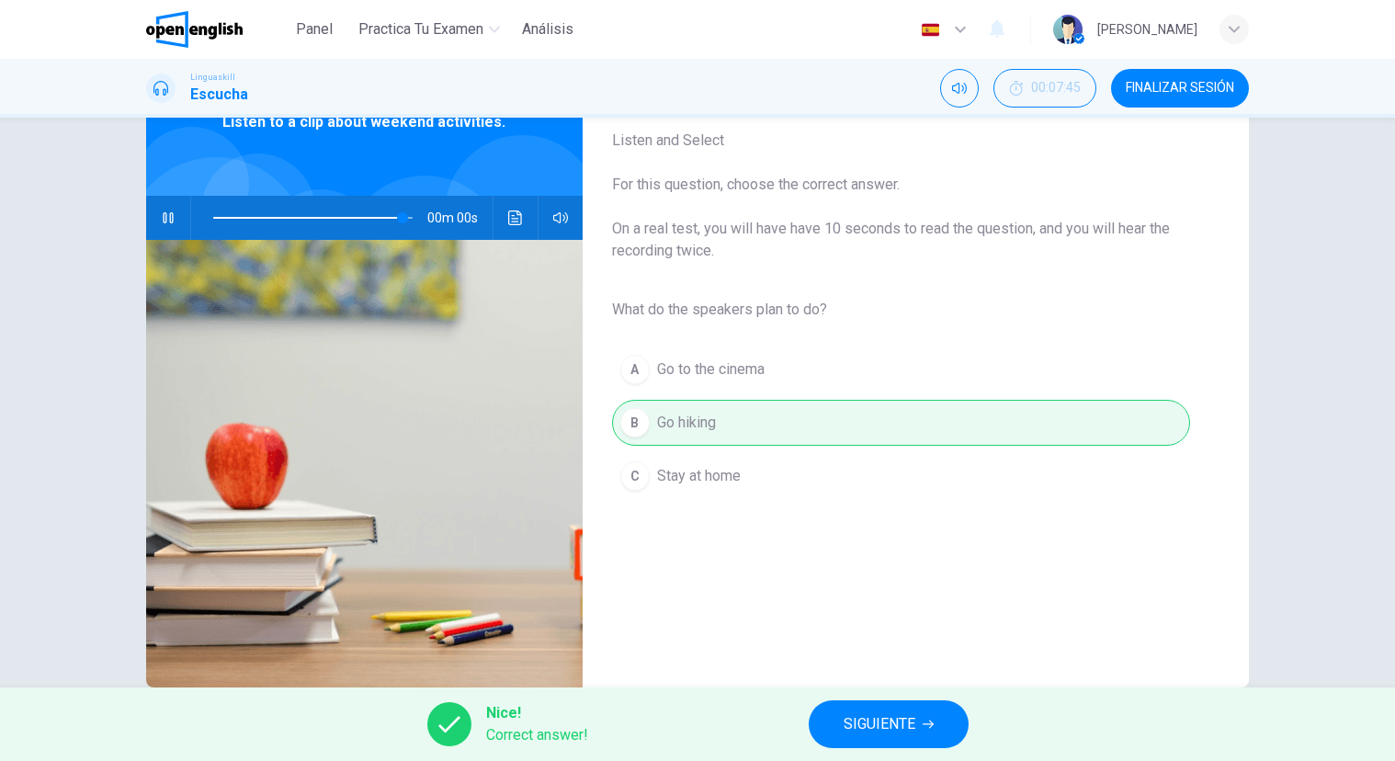
type input "*"
click at [894, 735] on span "SIGUIENTE" at bounding box center [879, 724] width 72 height 26
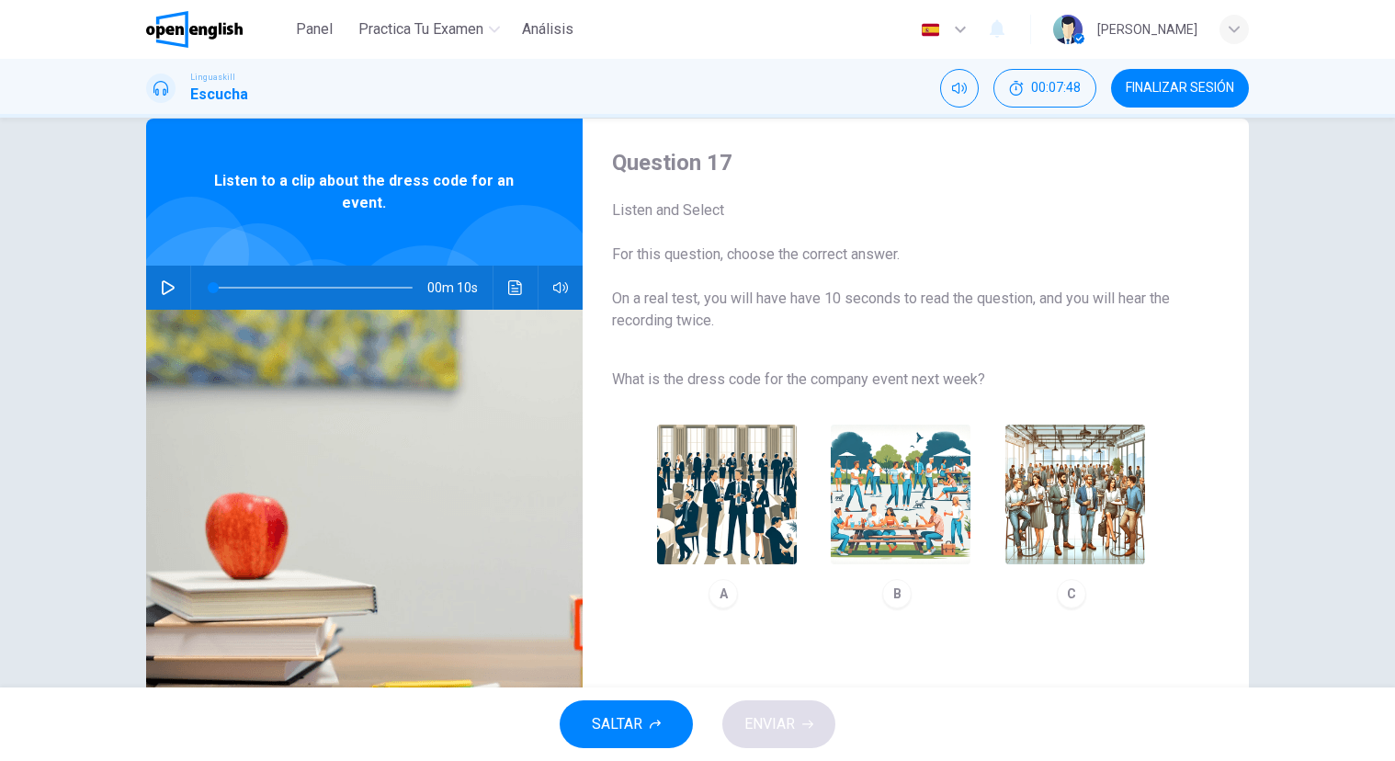
scroll to position [38, 0]
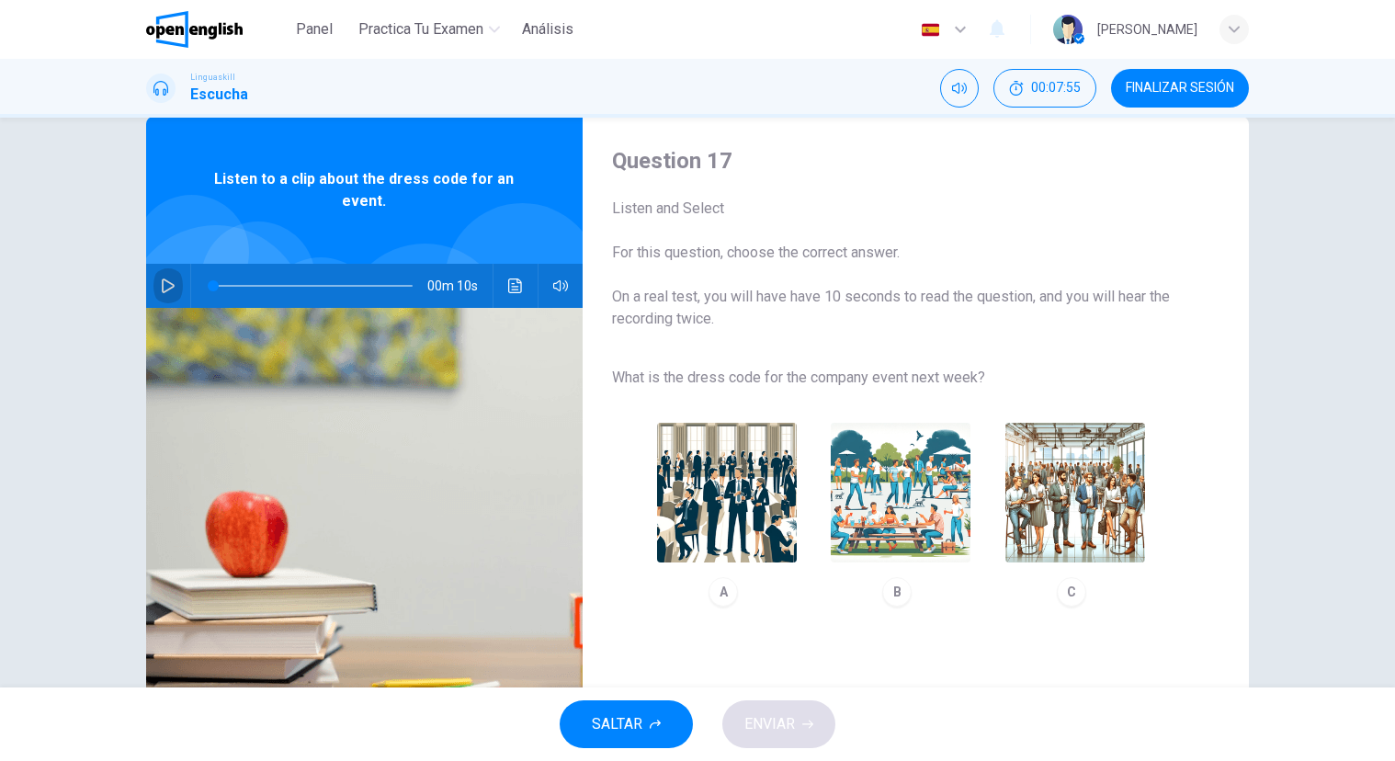
click at [174, 284] on button "button" at bounding box center [167, 286] width 29 height 44
click at [1069, 593] on div "C" at bounding box center [1070, 591] width 29 height 29
type input "*"
click at [793, 724] on span "ENVIAR" at bounding box center [769, 724] width 51 height 26
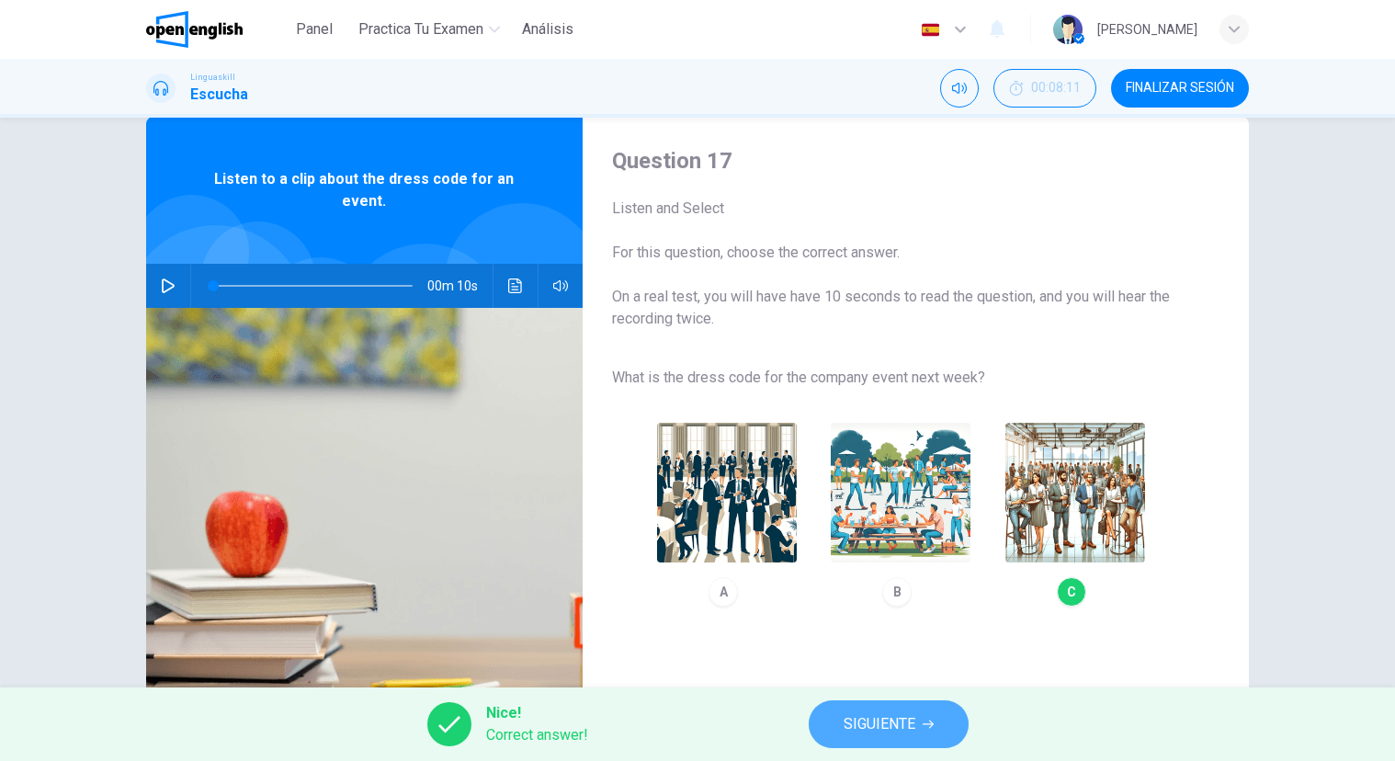
click at [911, 726] on span "SIGUIENTE" at bounding box center [879, 724] width 72 height 26
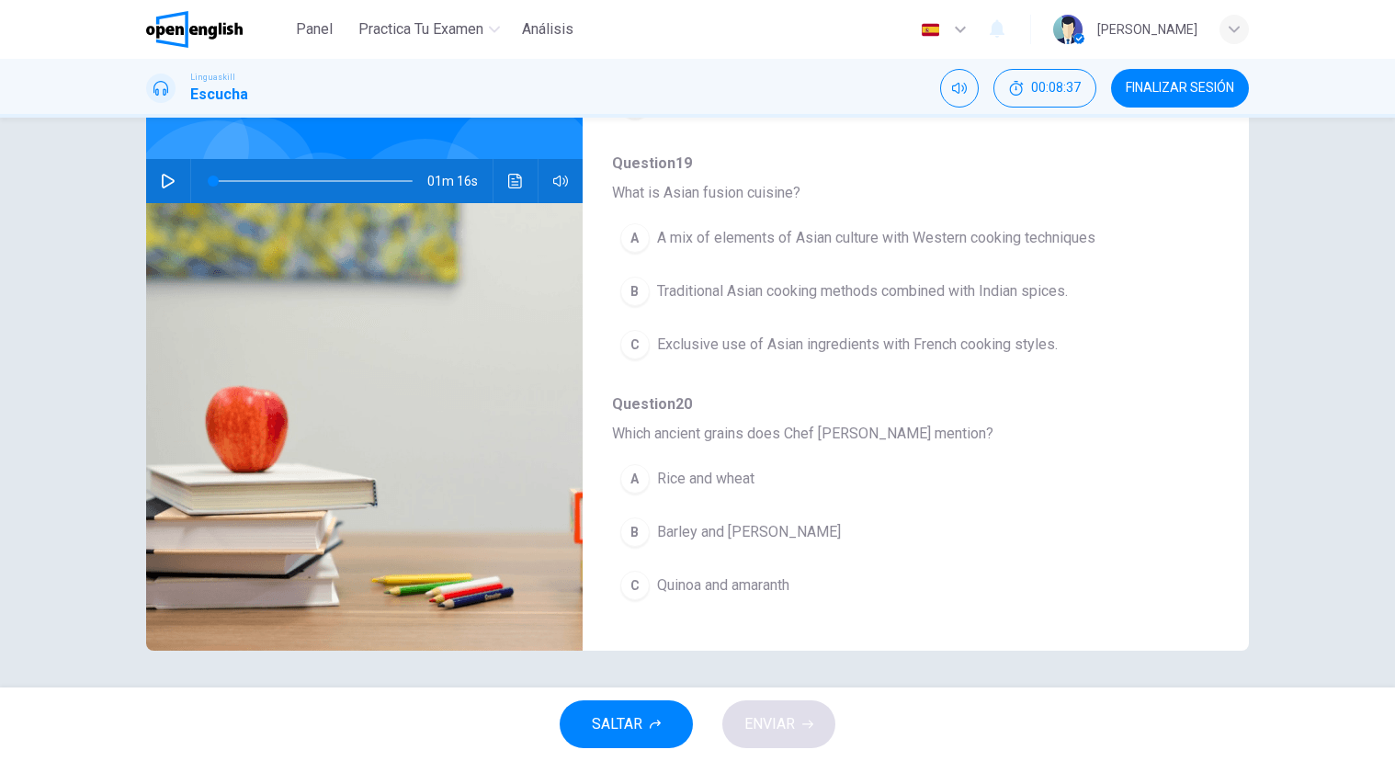
scroll to position [0, 0]
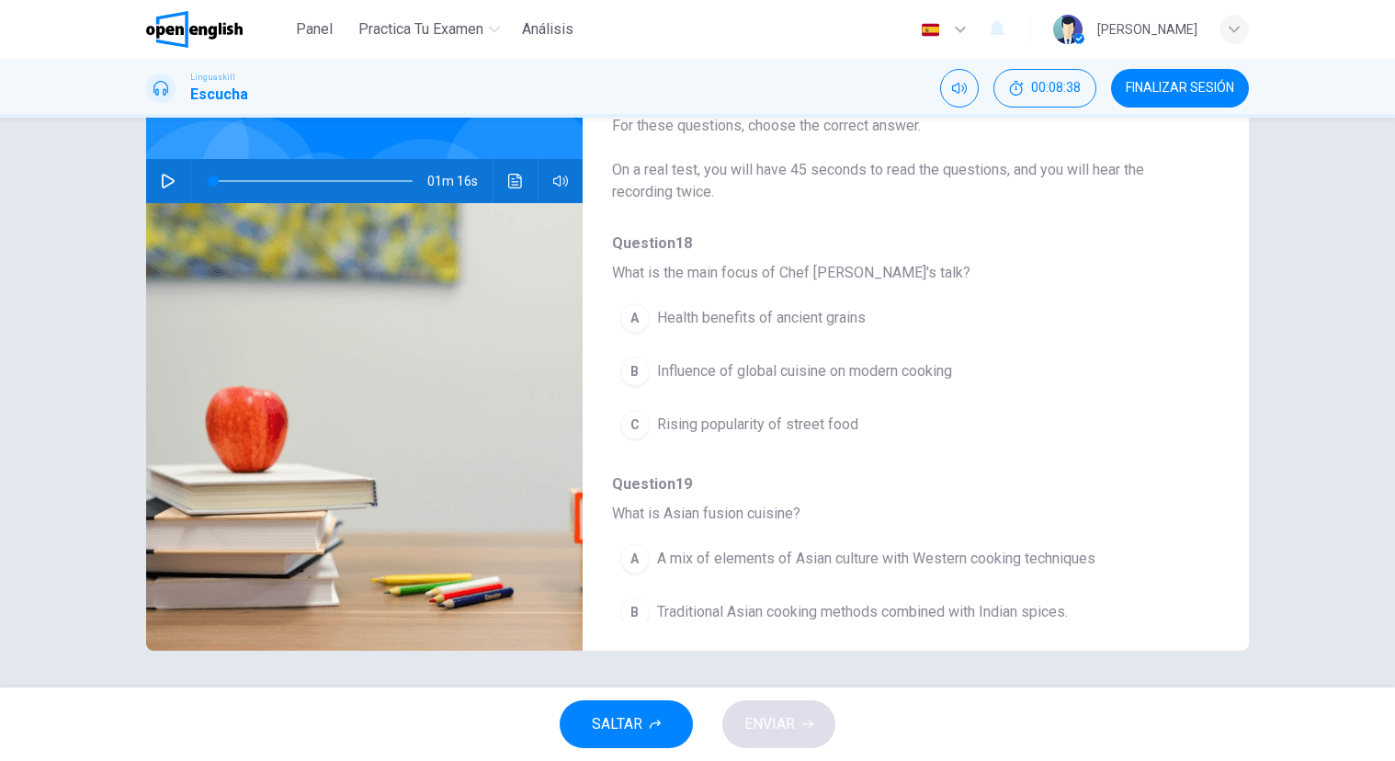
click at [164, 176] on icon "button" at bounding box center [168, 181] width 13 height 15
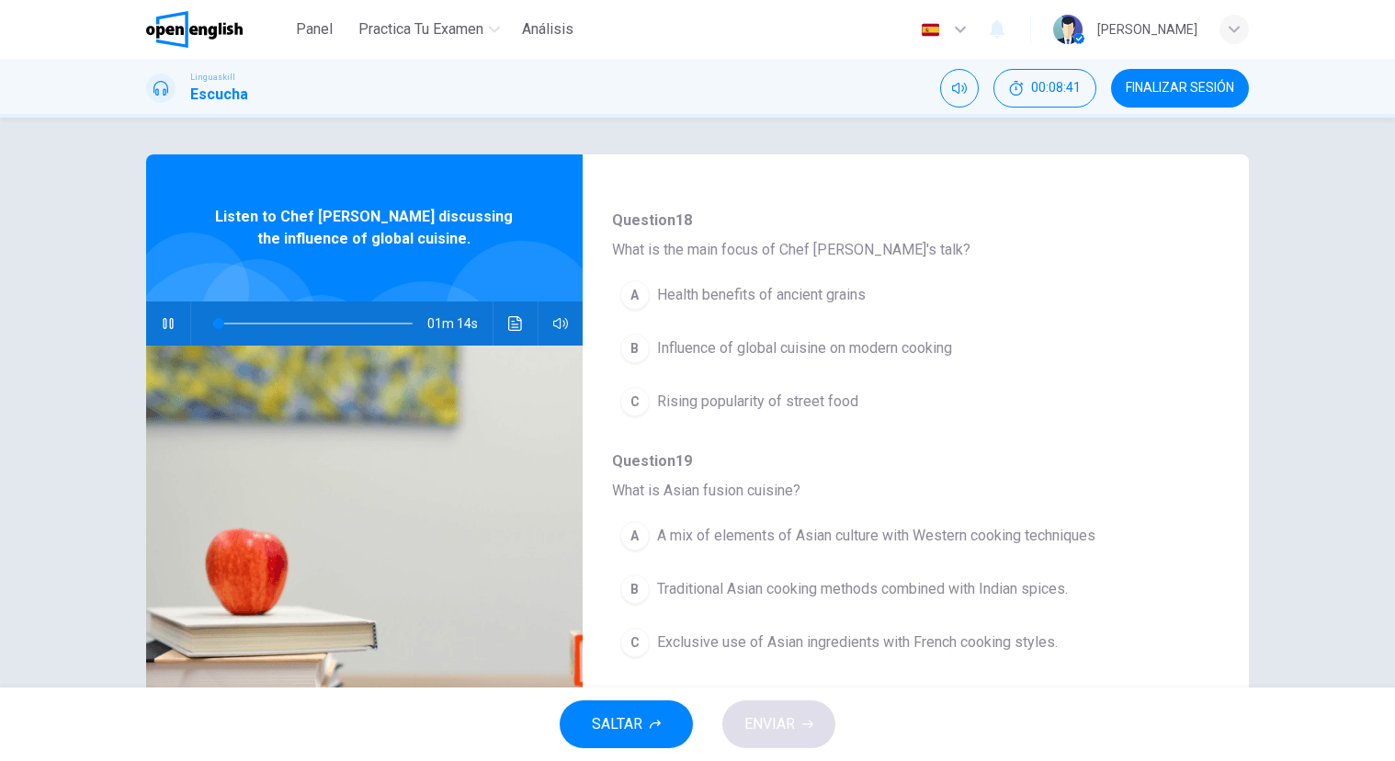
scroll to position [166, 0]
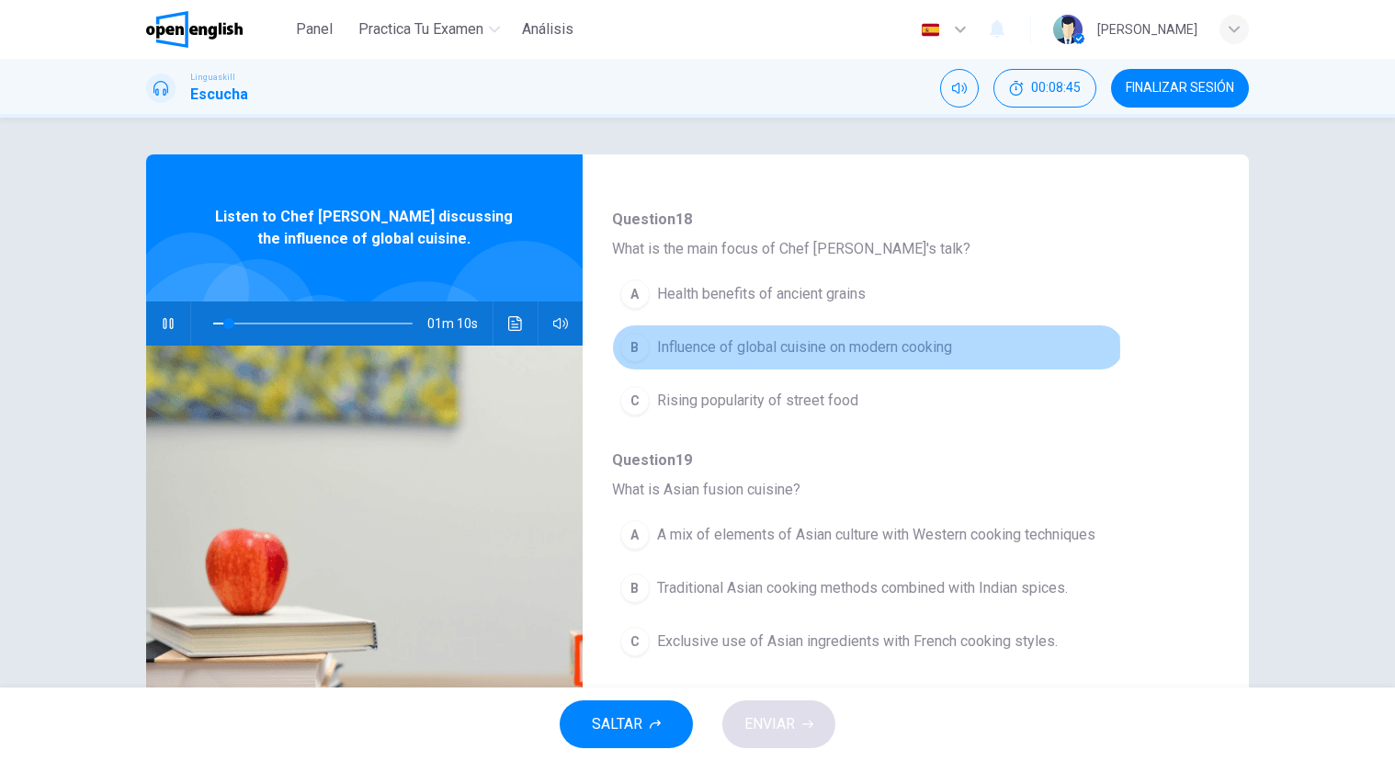
click at [821, 348] on span "Influence of global cuisine on modern cooking" at bounding box center [804, 347] width 295 height 22
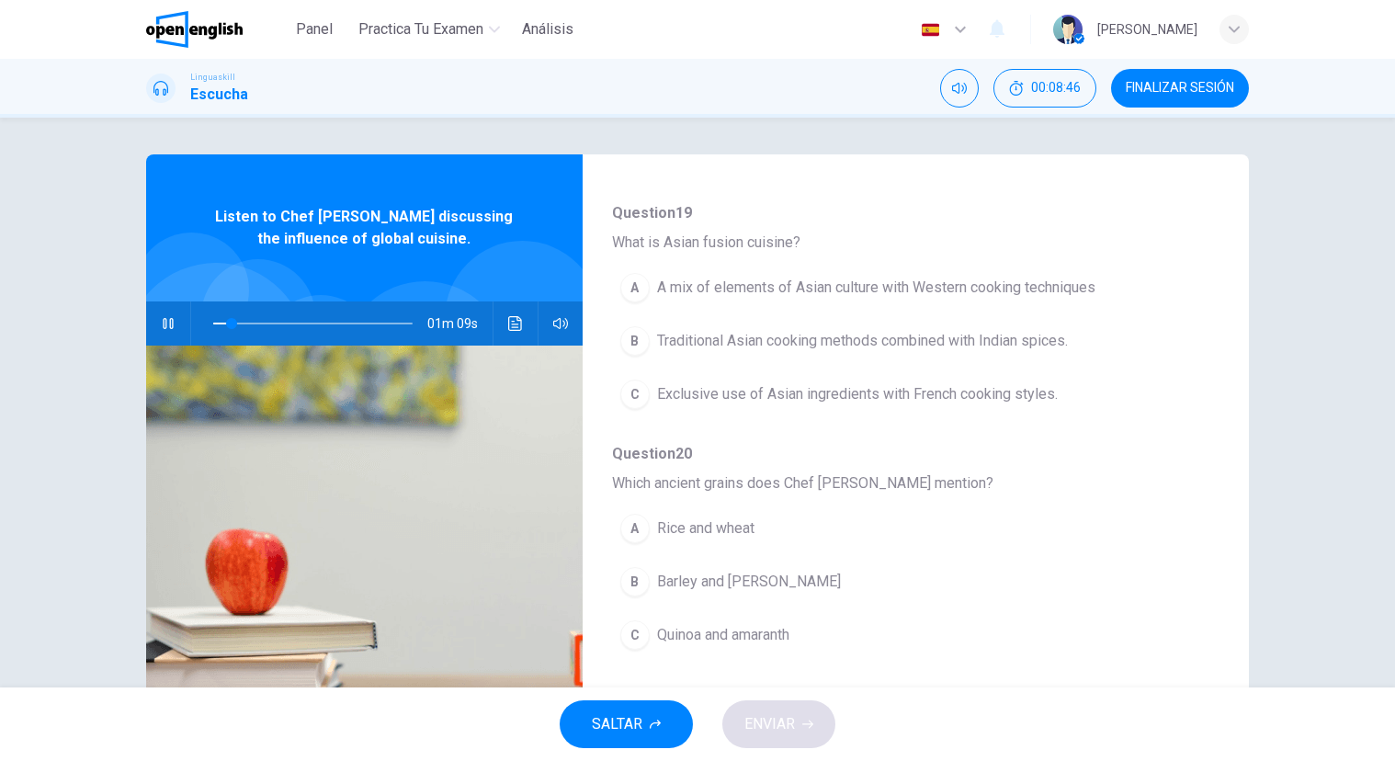
scroll to position [453, 0]
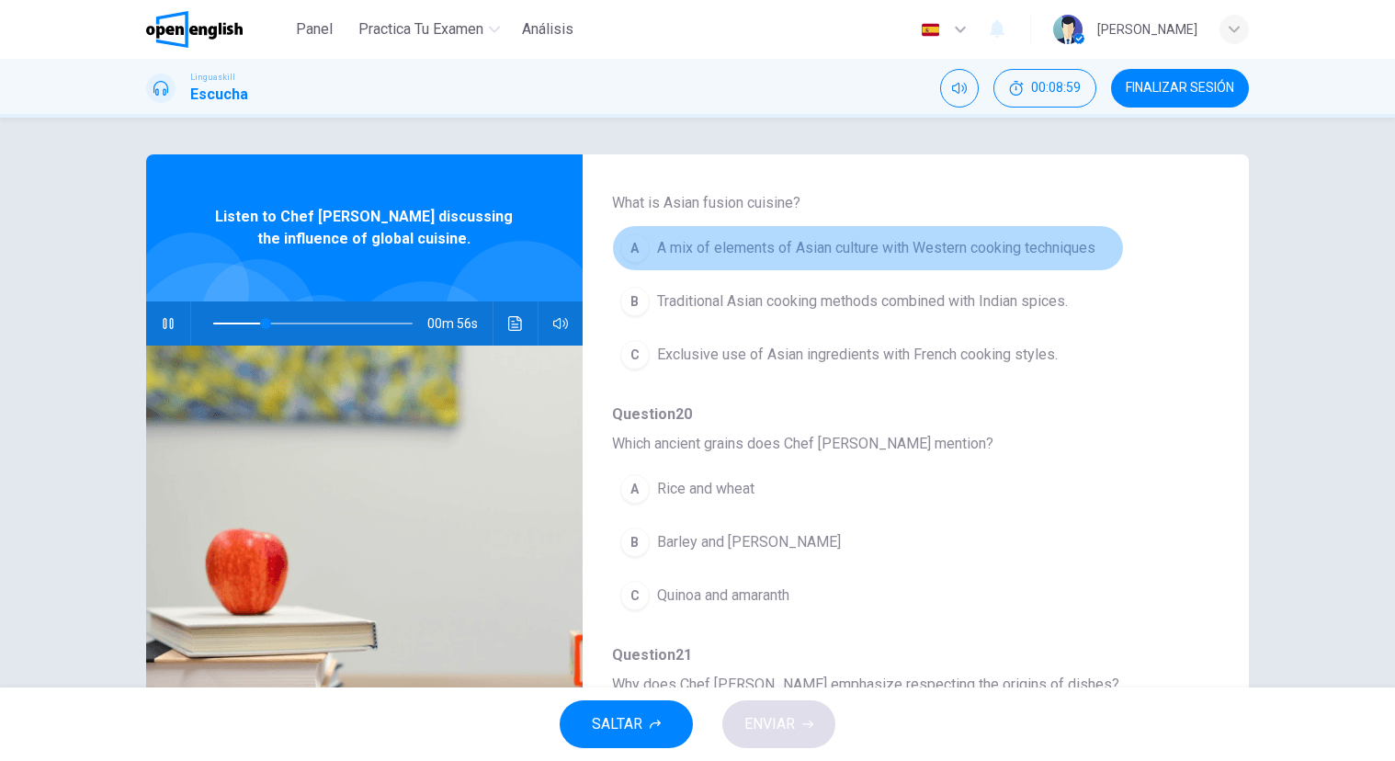
click at [872, 243] on span "A mix of elements of Asian culture with Western cooking techniques" at bounding box center [876, 248] width 438 height 22
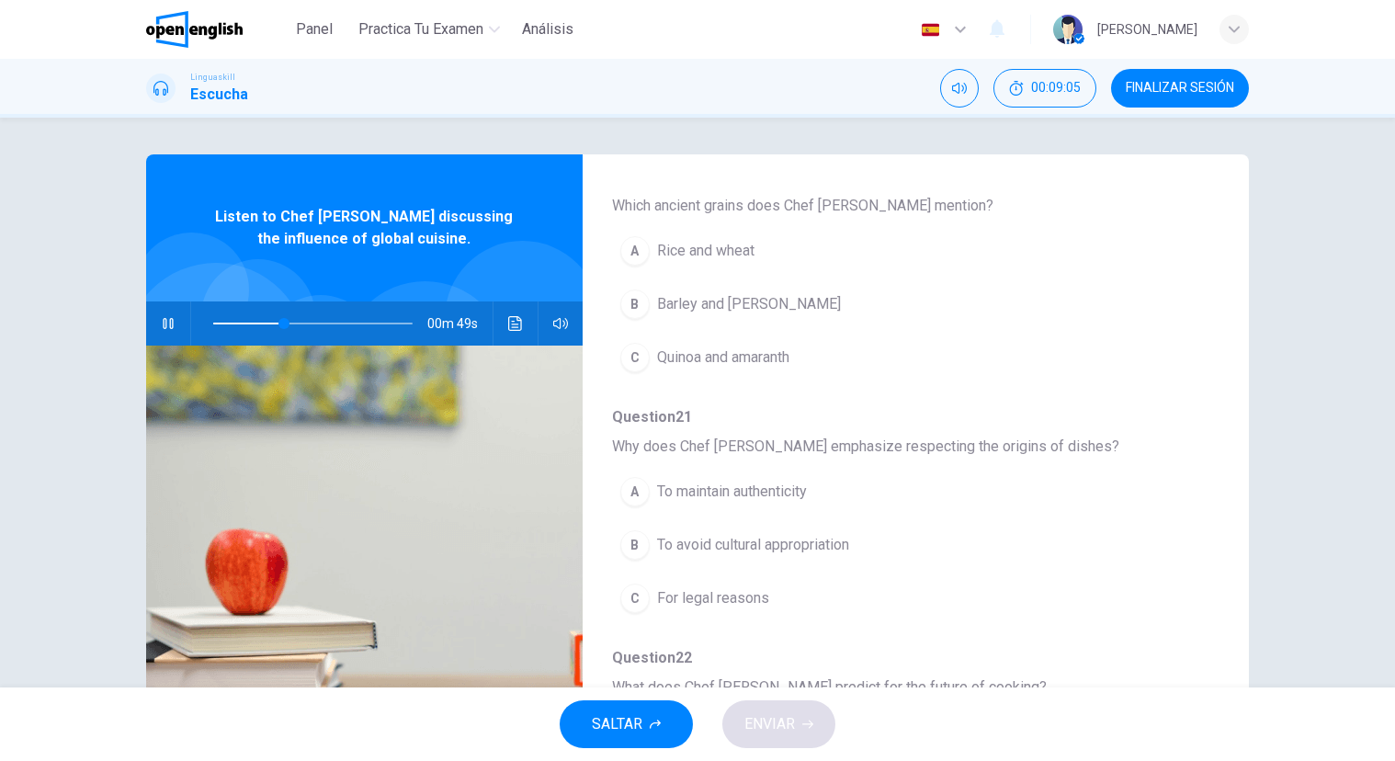
scroll to position [692, 0]
click at [773, 359] on span "Quinoa and amaranth" at bounding box center [723, 356] width 132 height 22
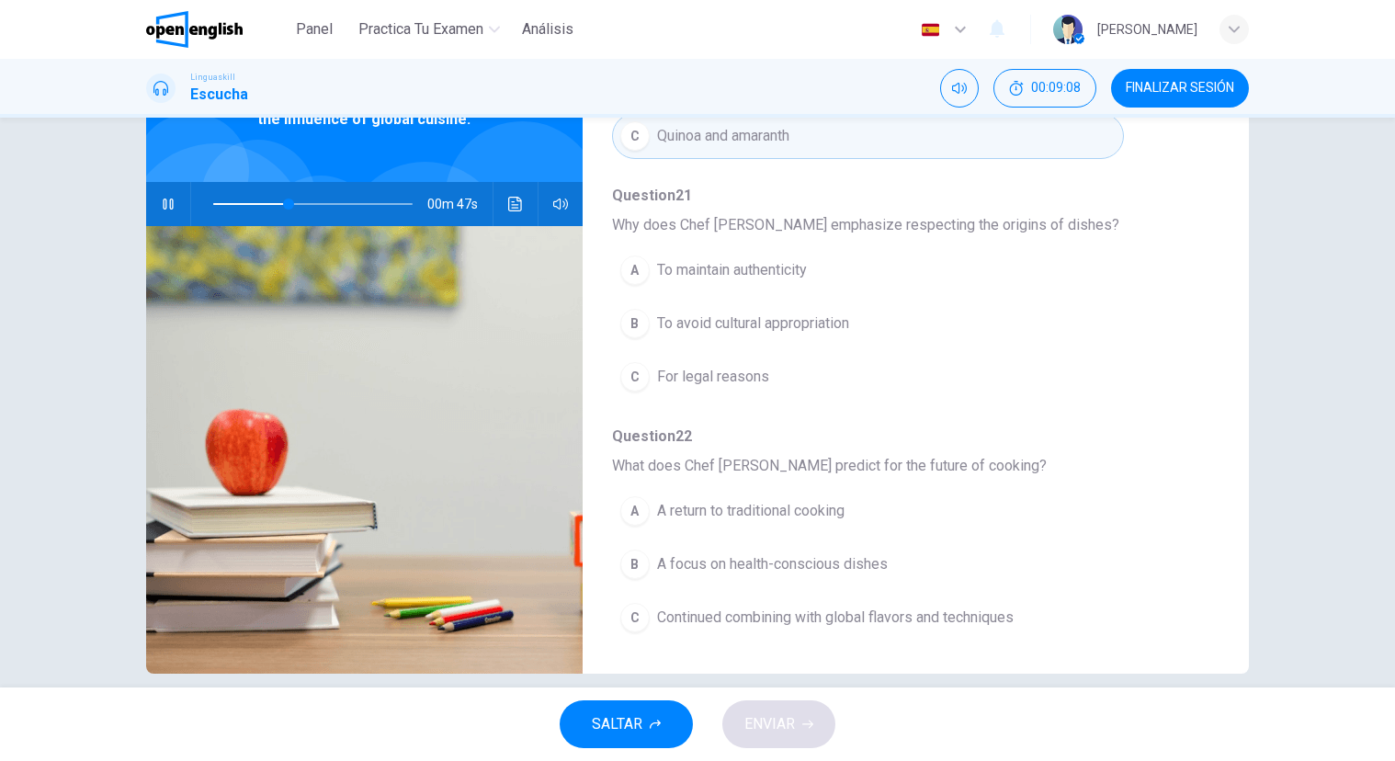
scroll to position [142, 0]
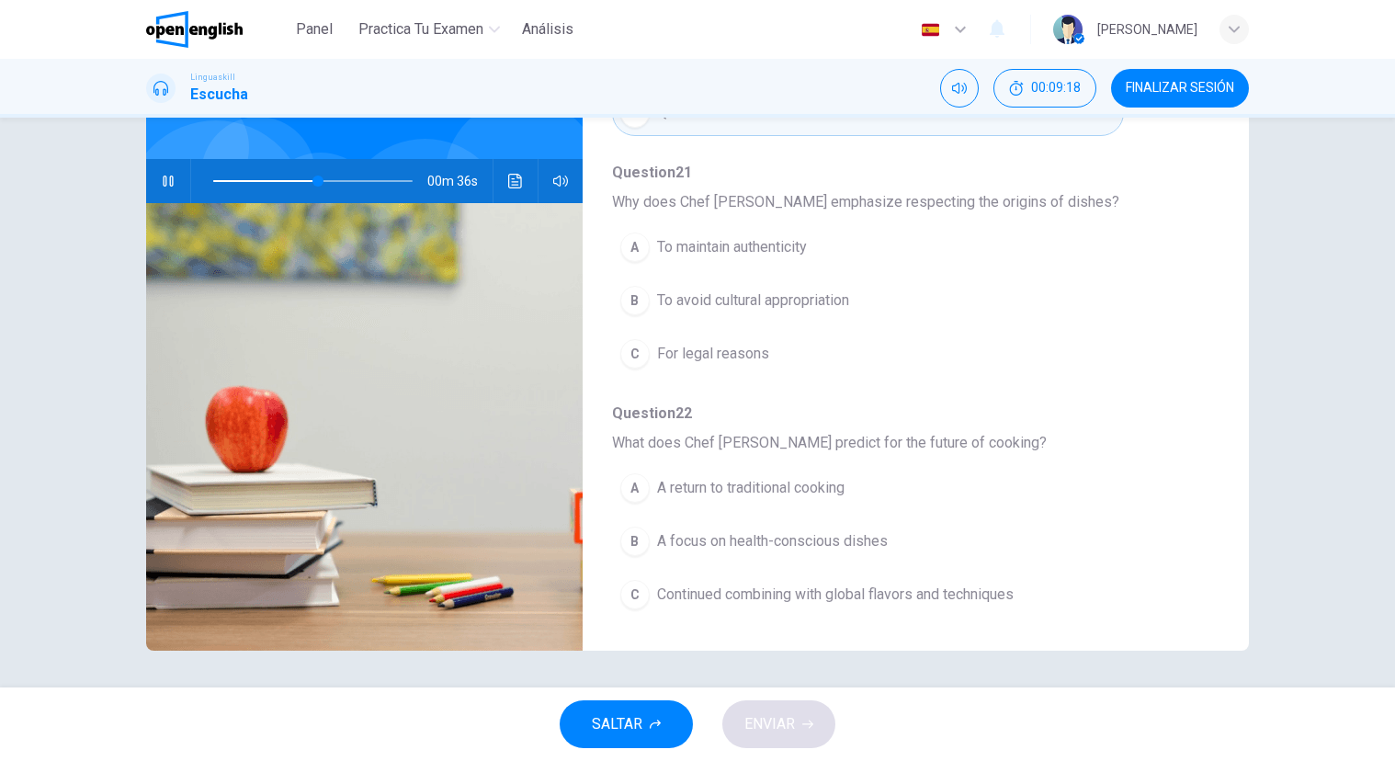
click at [759, 247] on span "To maintain authenticity" at bounding box center [732, 247] width 150 height 22
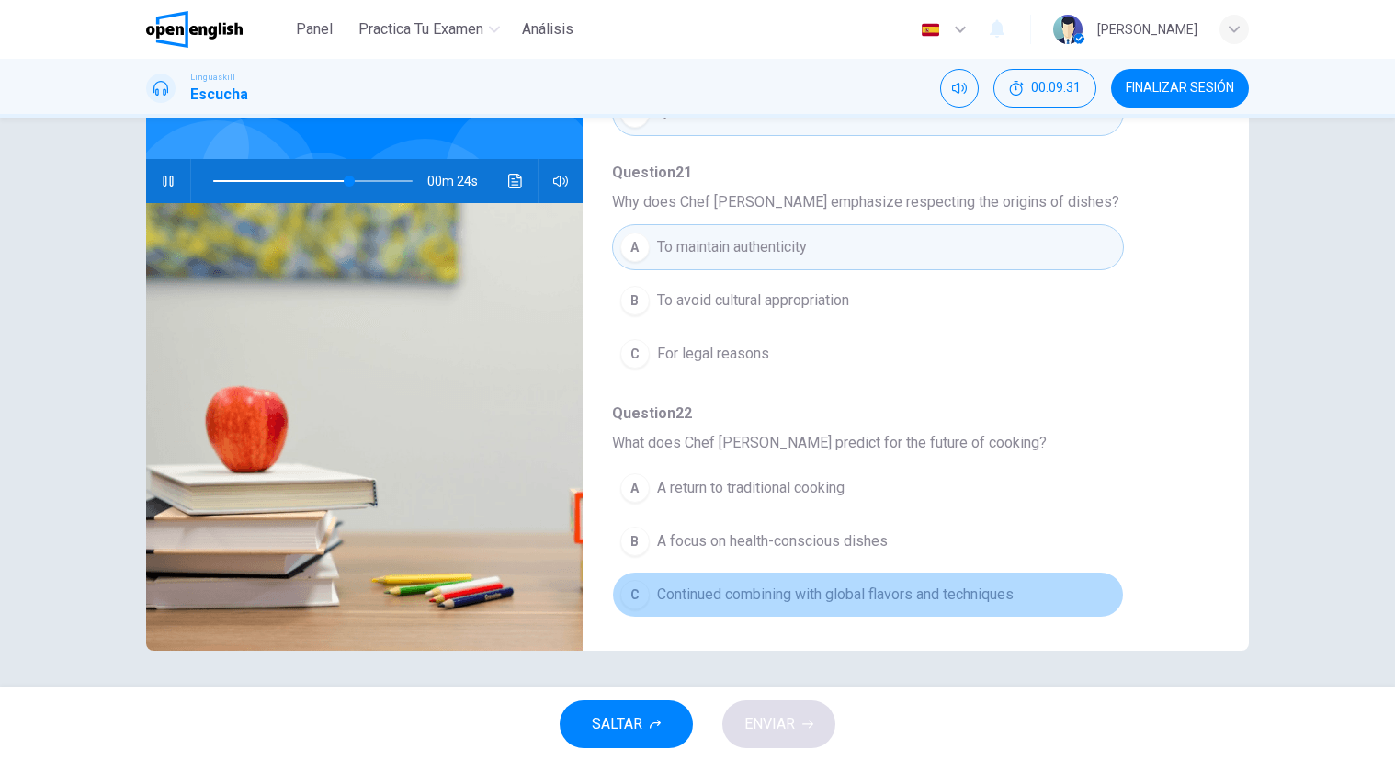
click at [939, 582] on button "C Continued combining with global flavors and techniques" at bounding box center [868, 594] width 512 height 46
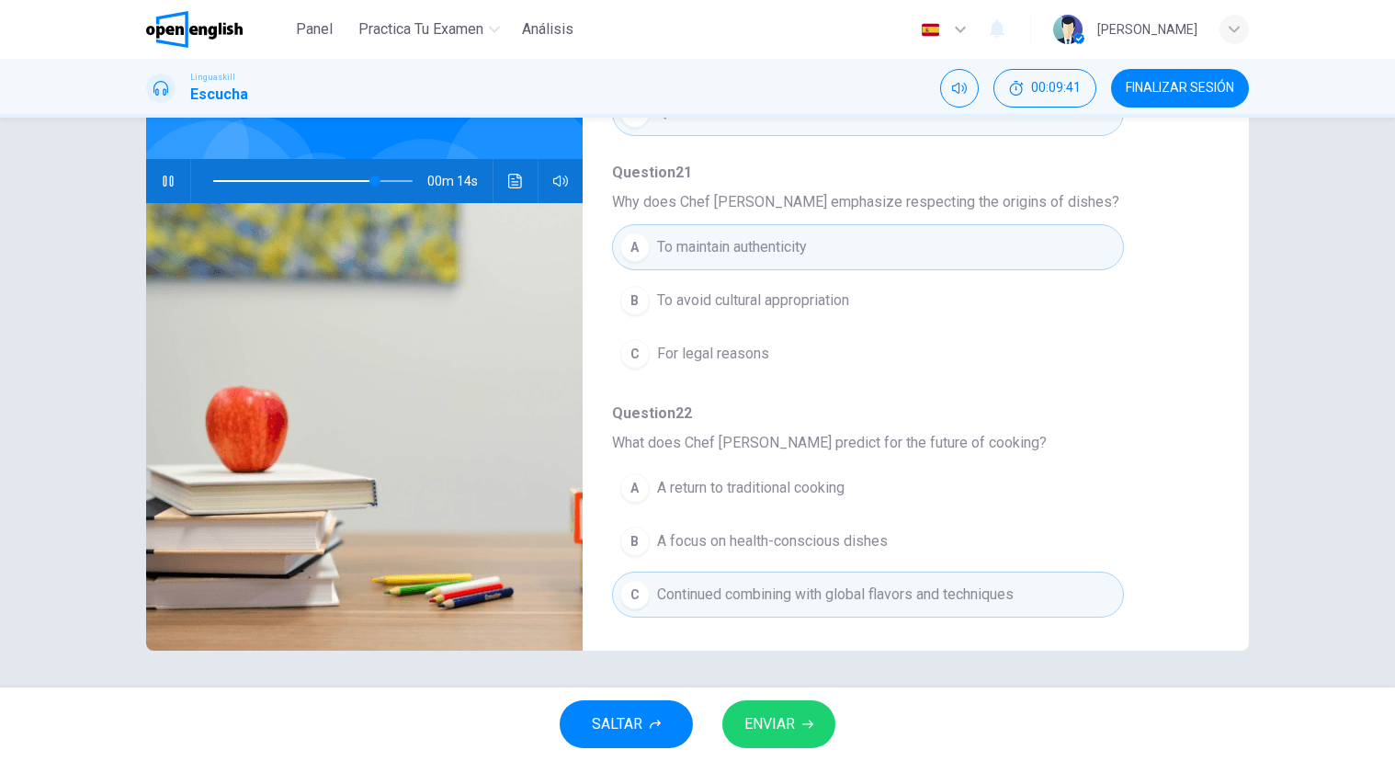
click at [804, 305] on span "To avoid cultural appropriation" at bounding box center [753, 300] width 192 height 22
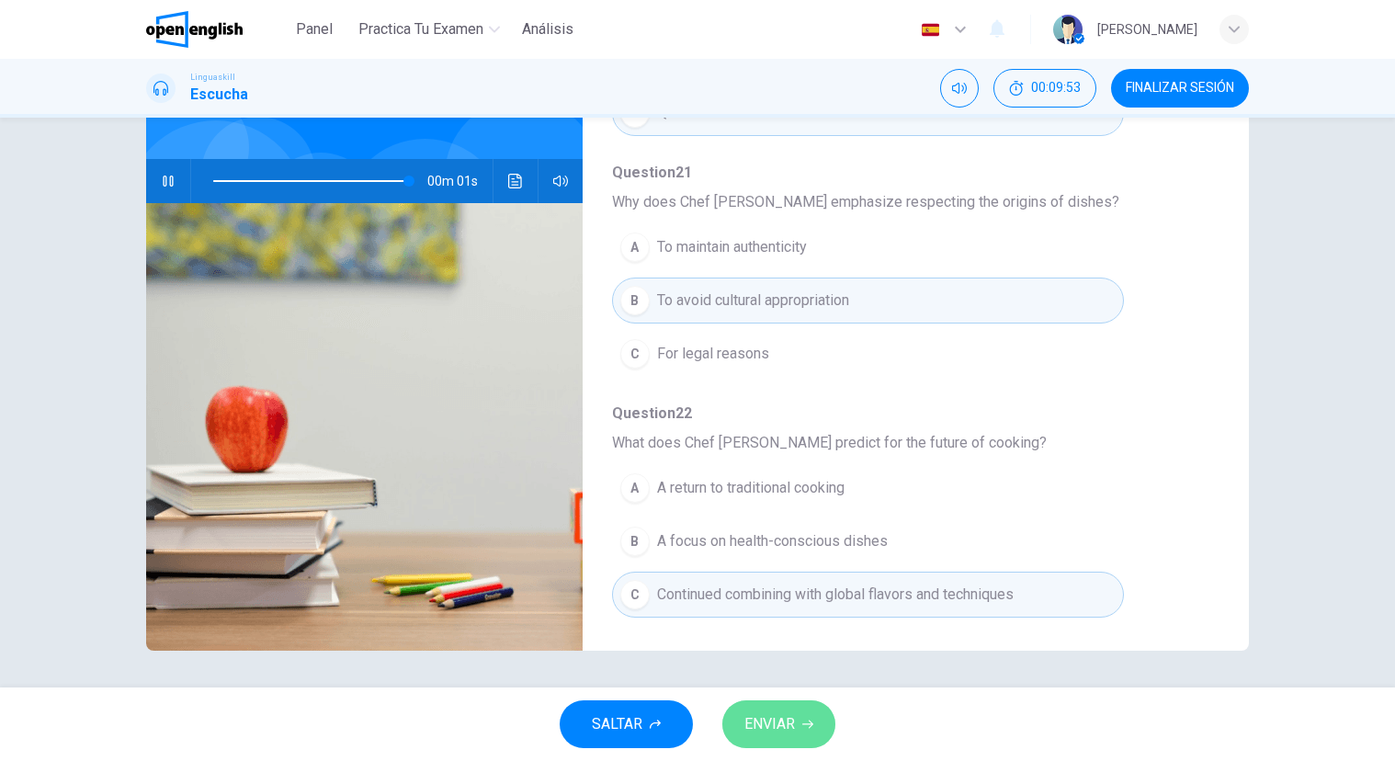
click at [809, 709] on button "ENVIAR" at bounding box center [778, 724] width 113 height 48
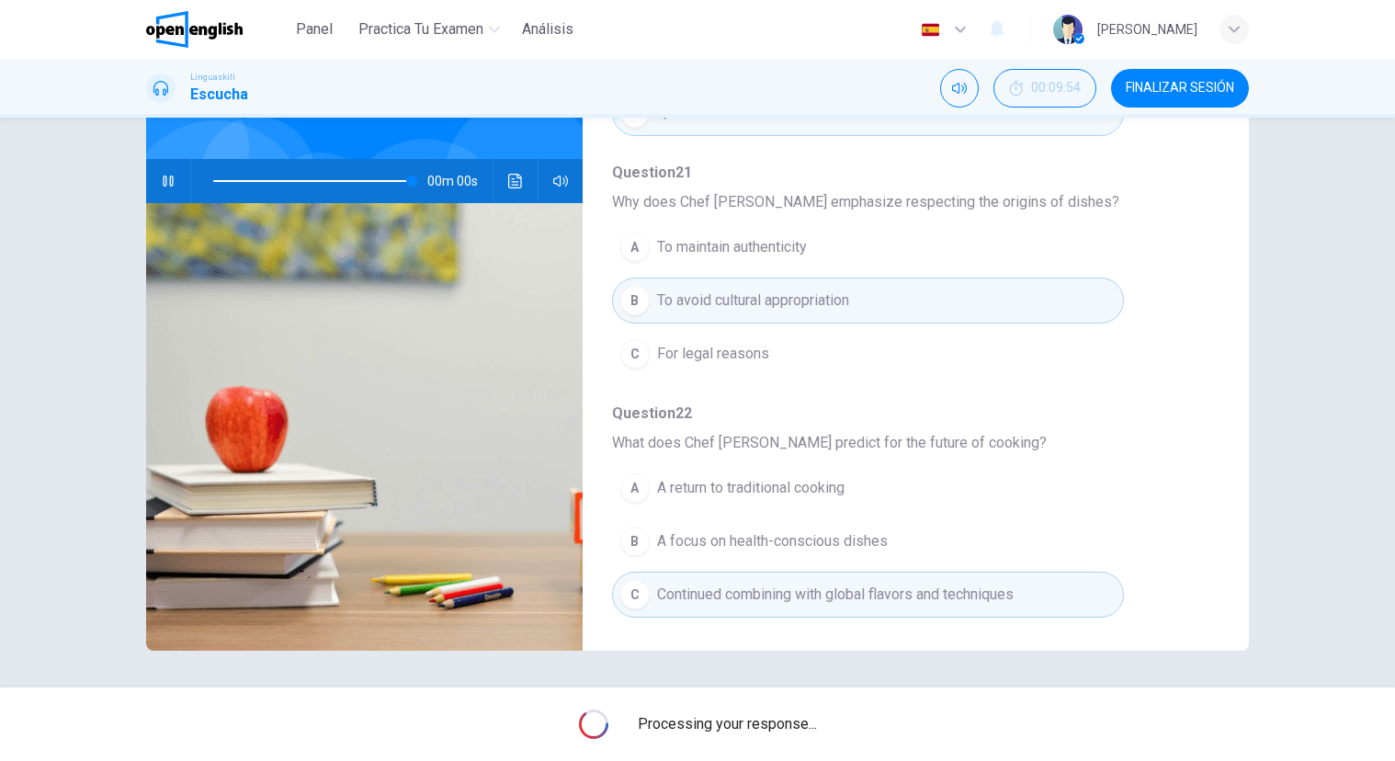
type input "*"
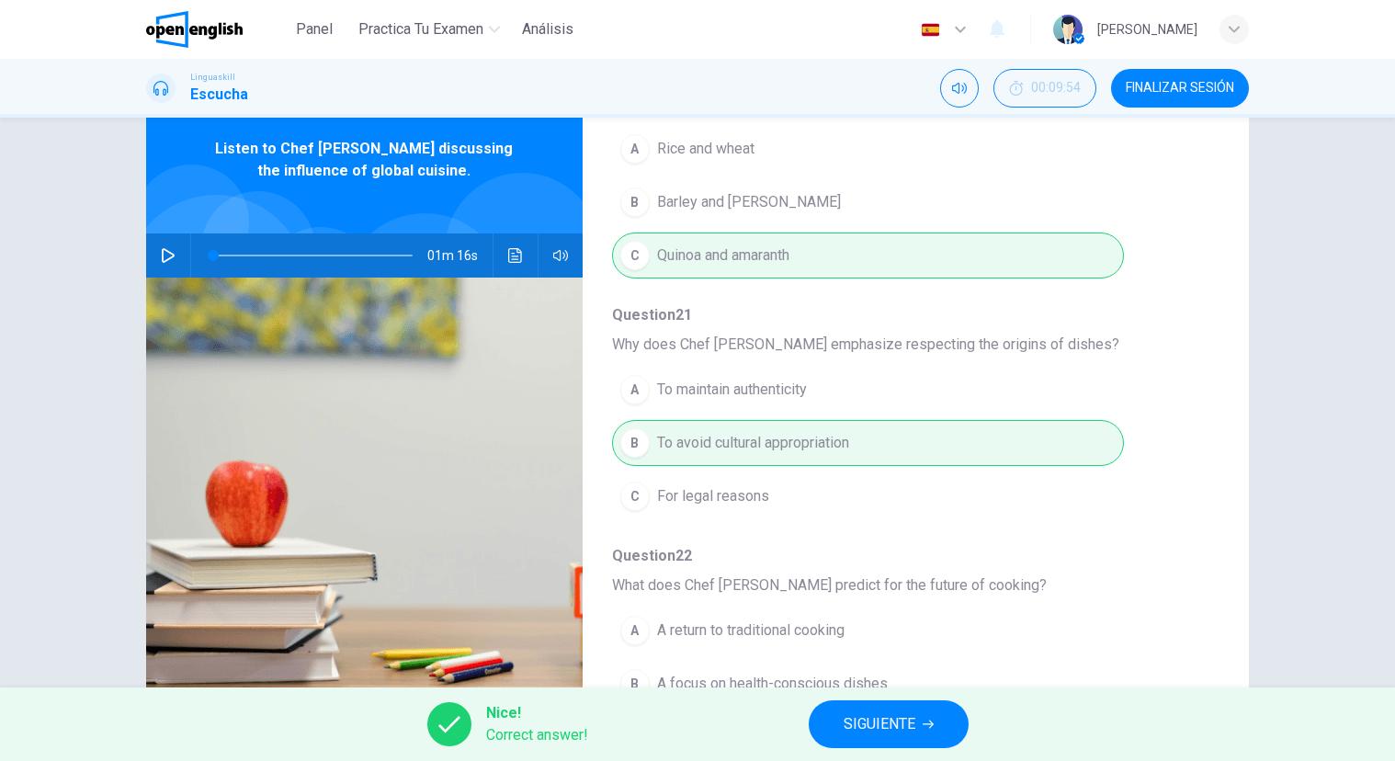
scroll to position [793, 0]
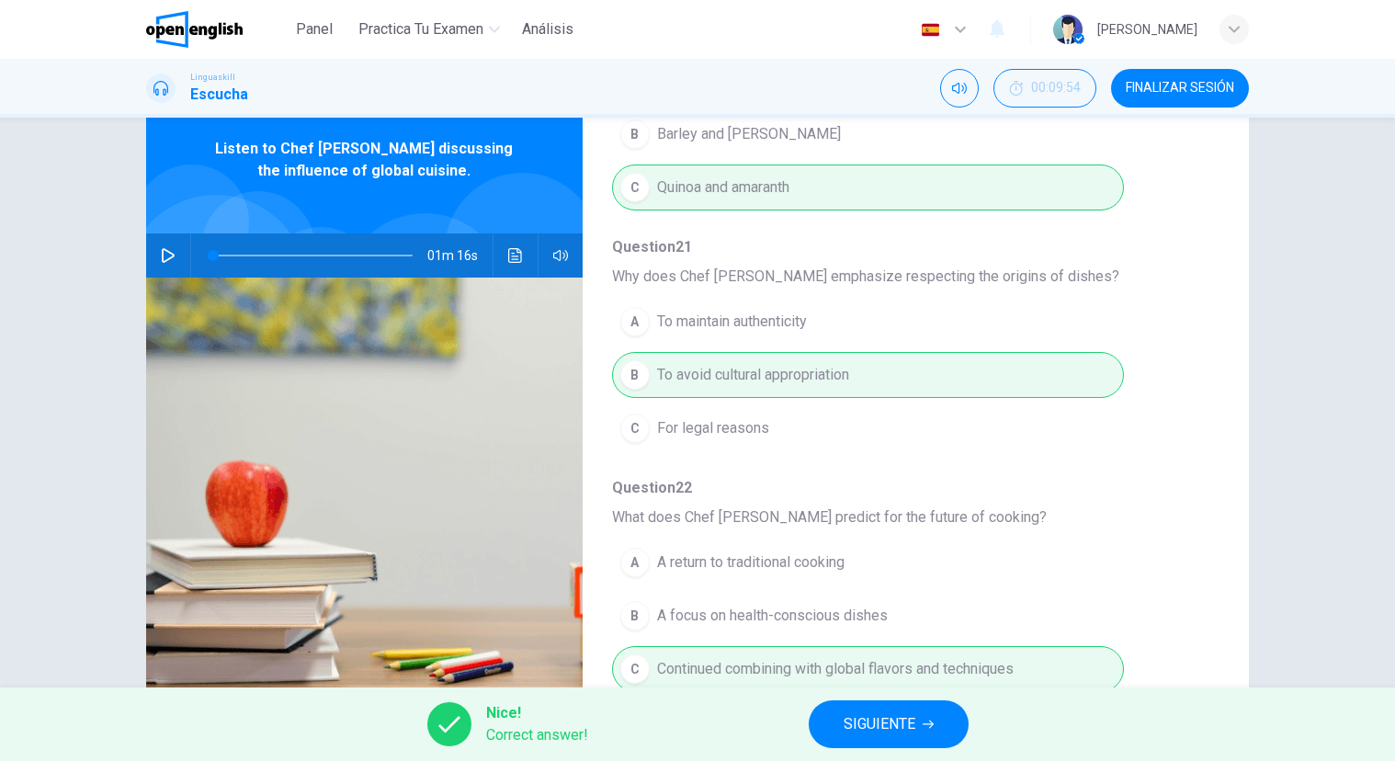
click at [1158, 90] on span "FINALIZAR SESIÓN" at bounding box center [1179, 88] width 108 height 15
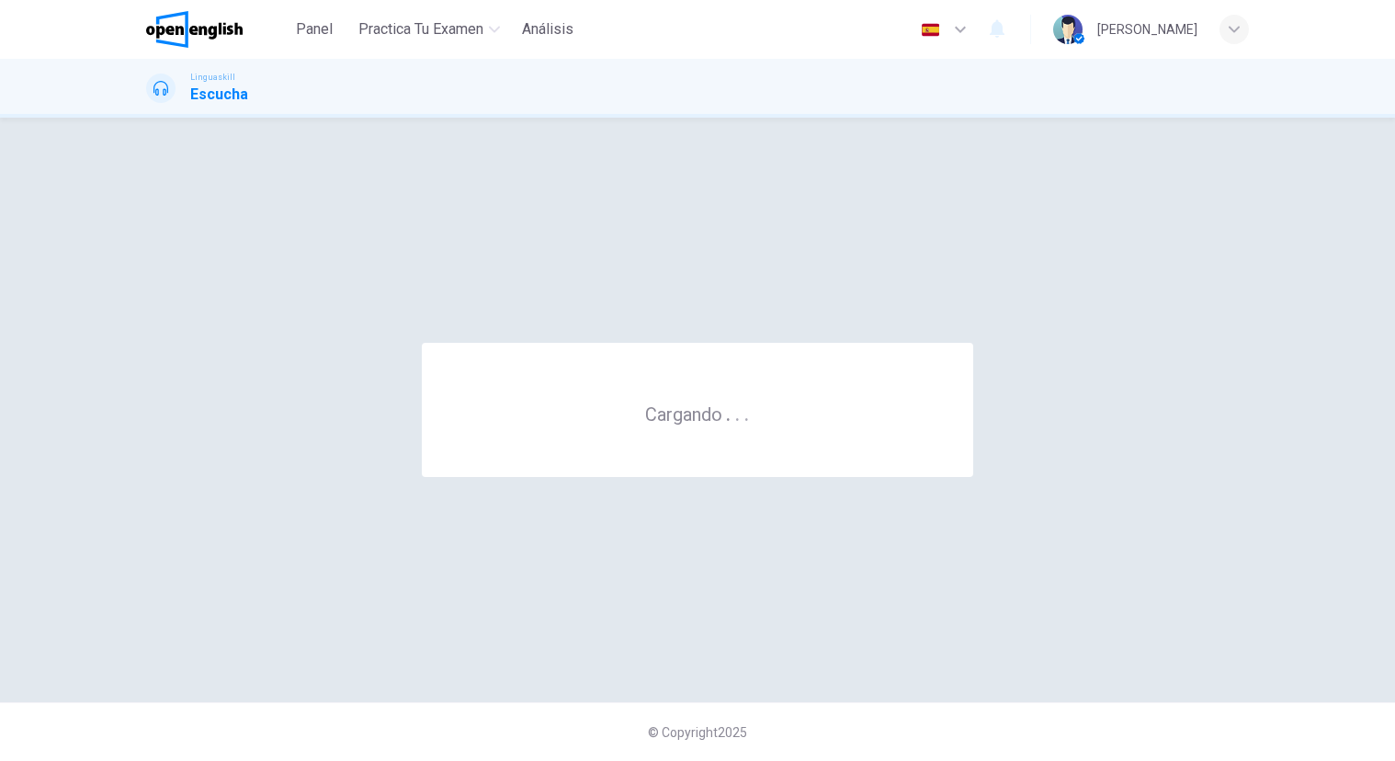
scroll to position [0, 0]
